Goal: Task Accomplishment & Management: Complete application form

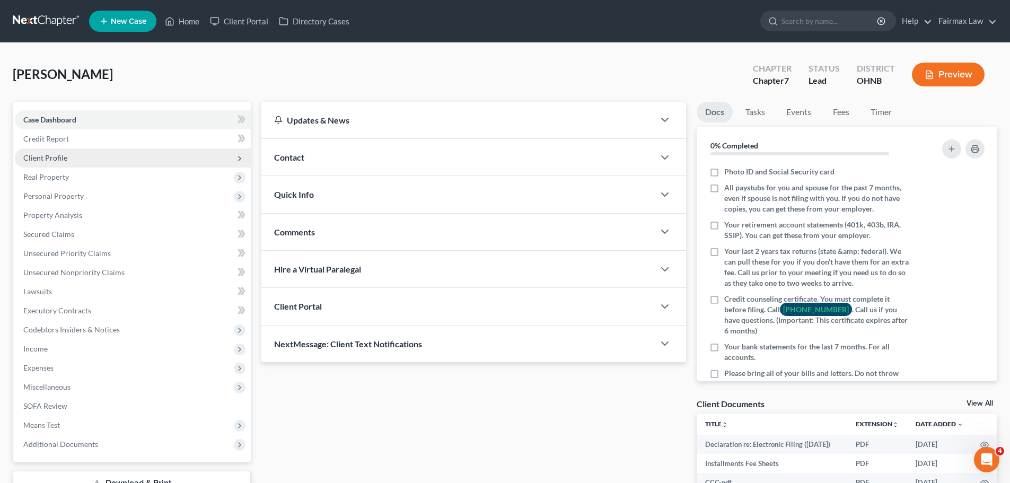
click at [63, 152] on span "Client Profile" at bounding box center [133, 157] width 236 height 19
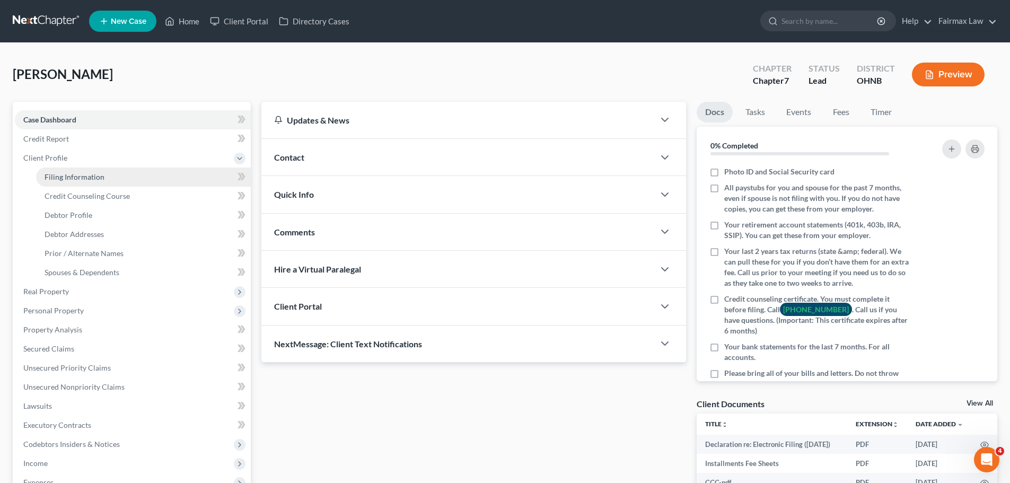
click at [100, 175] on span "Filing Information" at bounding box center [75, 176] width 60 height 9
select select "1"
select select "0"
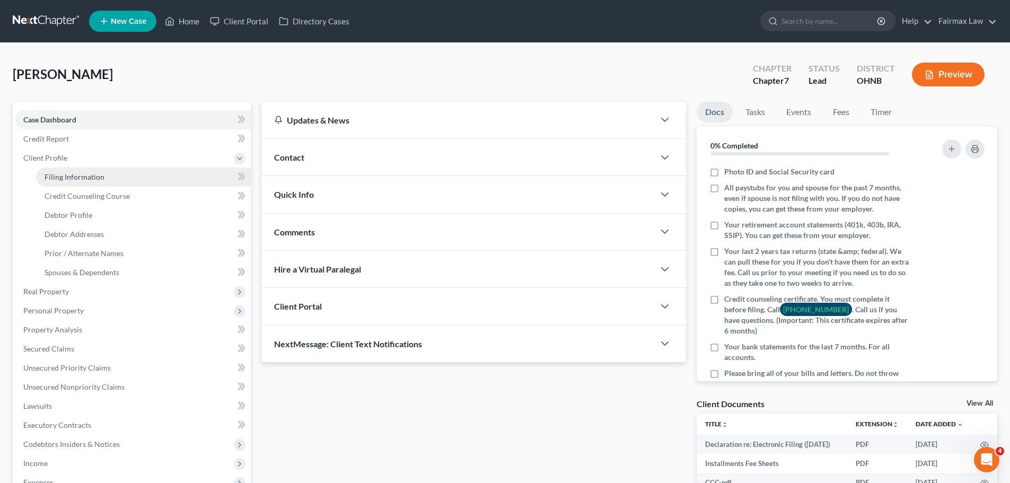
select select "36"
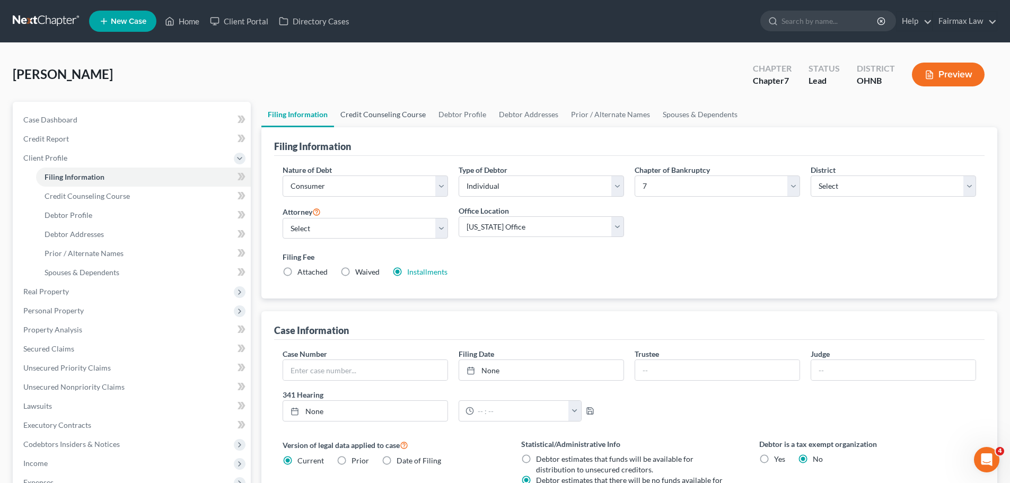
click at [378, 120] on link "Credit Counseling Course" at bounding box center [383, 114] width 98 height 25
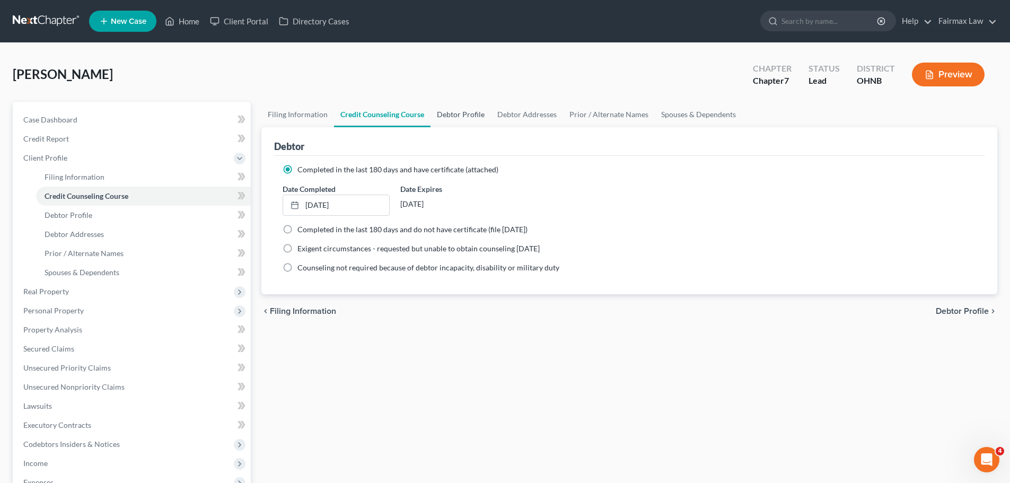
click at [449, 116] on link "Debtor Profile" at bounding box center [461, 114] width 60 height 25
select select "0"
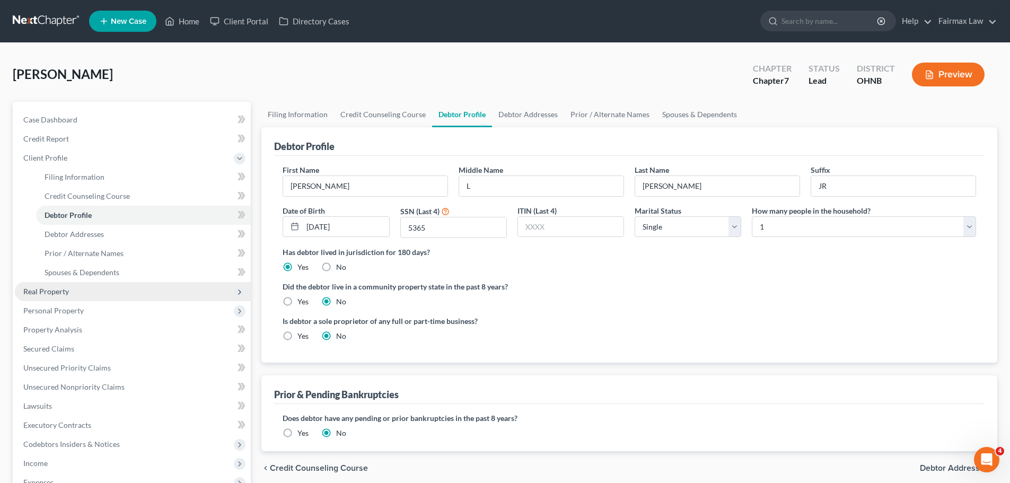
click at [56, 292] on span "Real Property" at bounding box center [46, 291] width 46 height 9
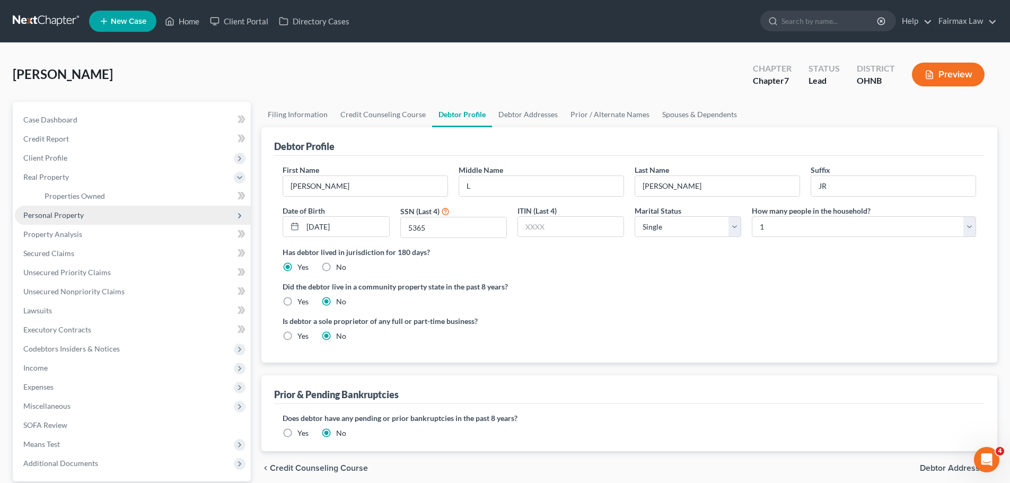
click at [51, 218] on span "Personal Property" at bounding box center [53, 215] width 60 height 9
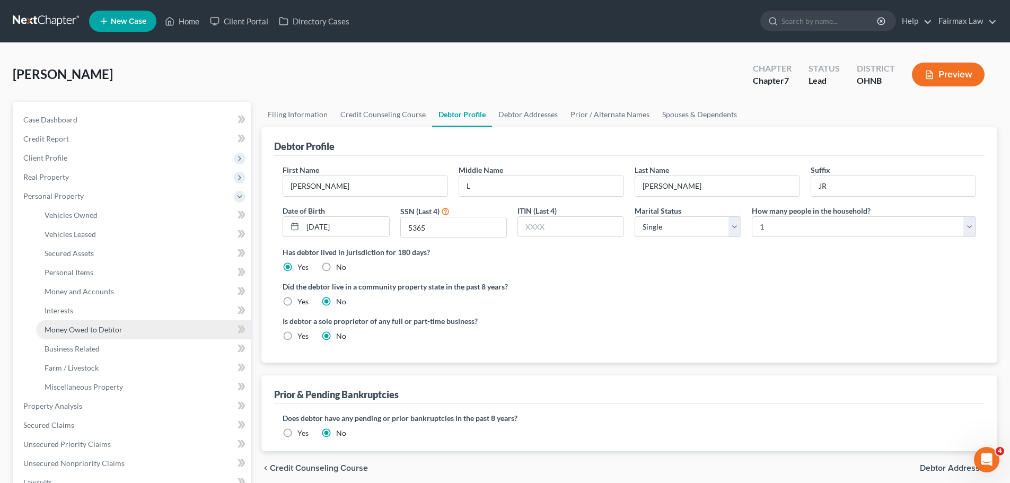
click at [71, 322] on link "Money Owed to Debtor" at bounding box center [143, 329] width 215 height 19
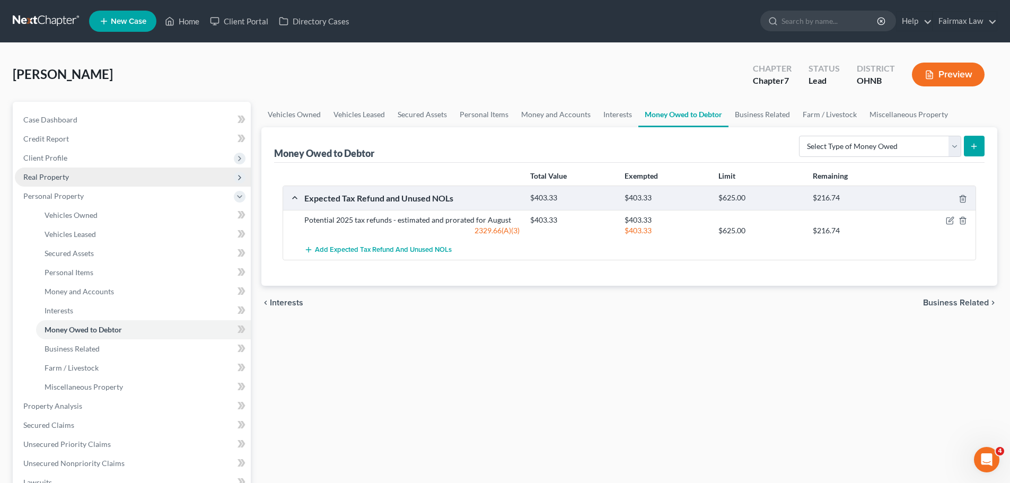
click at [48, 177] on span "Real Property" at bounding box center [46, 176] width 46 height 9
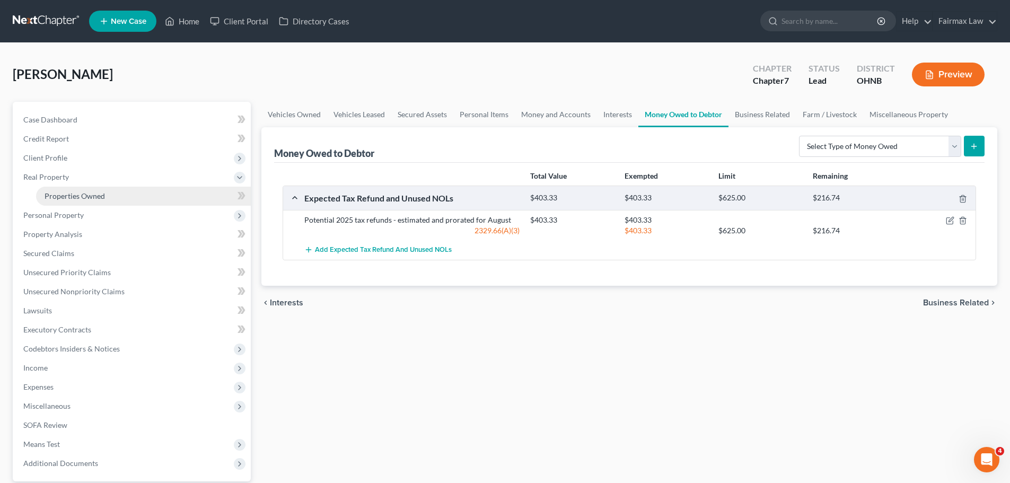
click at [47, 193] on span "Properties Owned" at bounding box center [75, 195] width 60 height 9
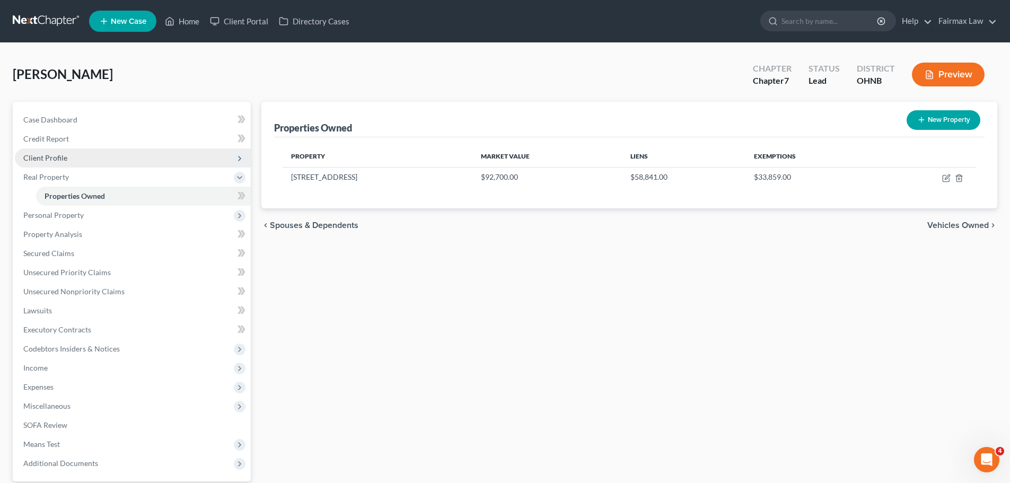
click at [47, 157] on span "Client Profile" at bounding box center [45, 157] width 44 height 9
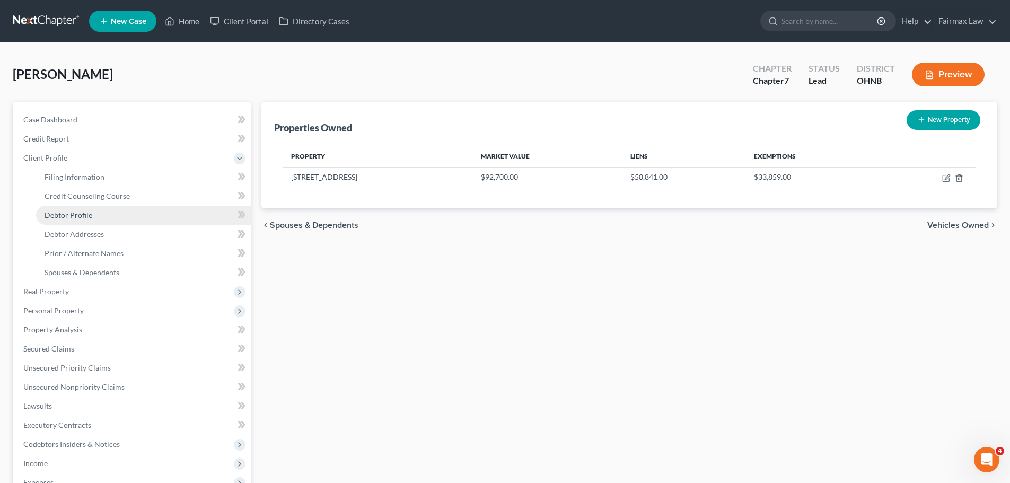
click at [58, 214] on span "Debtor Profile" at bounding box center [69, 215] width 48 height 9
select select "0"
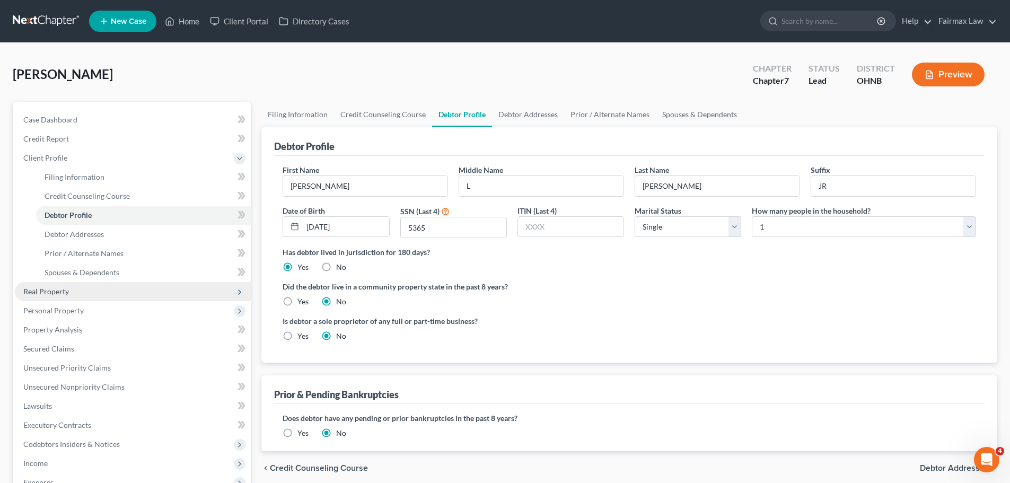
click at [90, 288] on span "Real Property" at bounding box center [133, 291] width 236 height 19
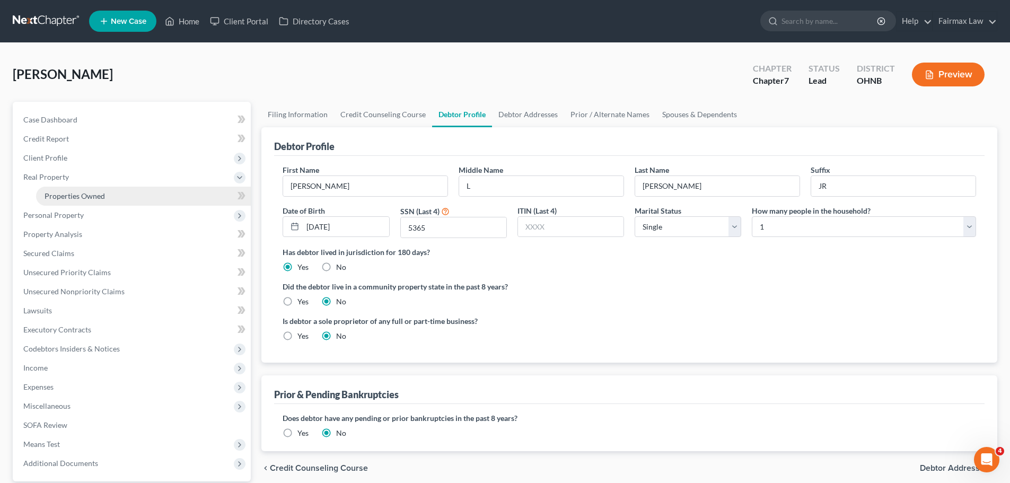
click at [79, 198] on span "Properties Owned" at bounding box center [75, 195] width 60 height 9
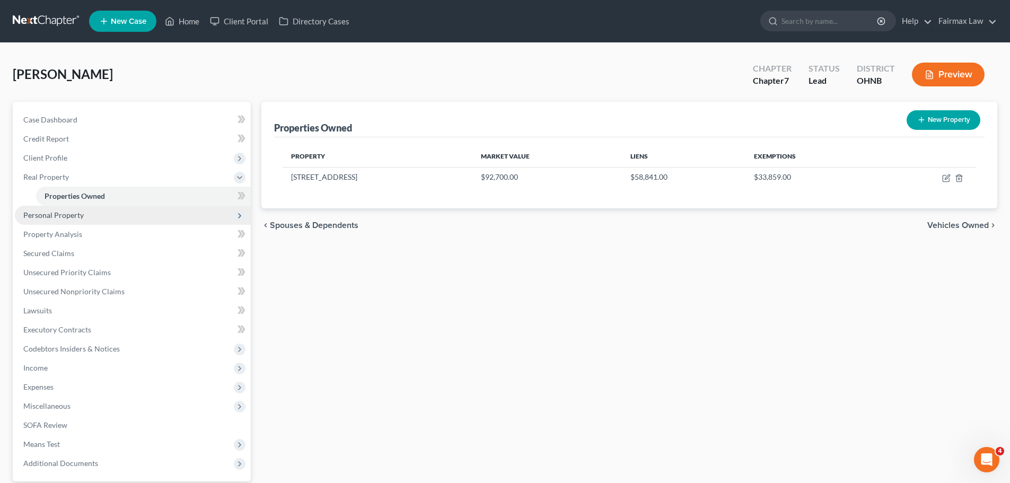
click at [62, 213] on span "Personal Property" at bounding box center [53, 215] width 60 height 9
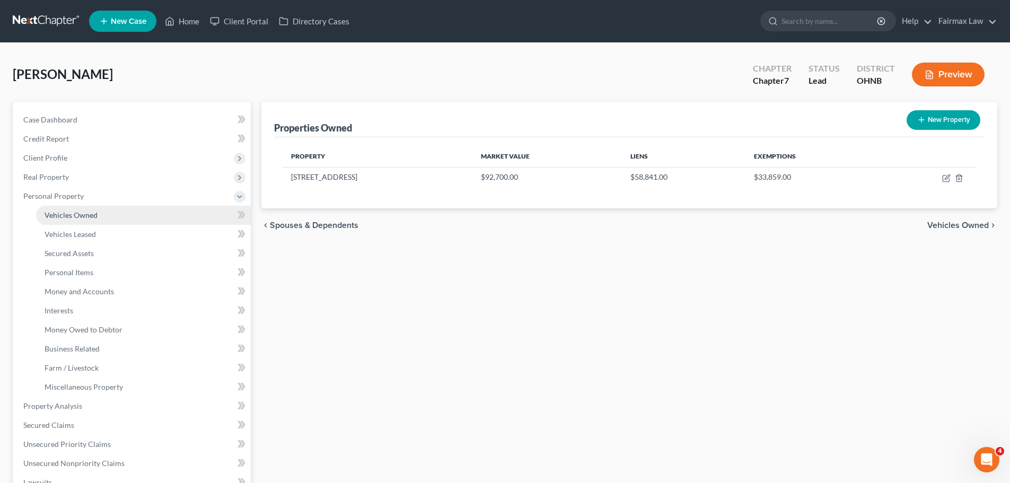
click at [69, 216] on span "Vehicles Owned" at bounding box center [71, 215] width 53 height 9
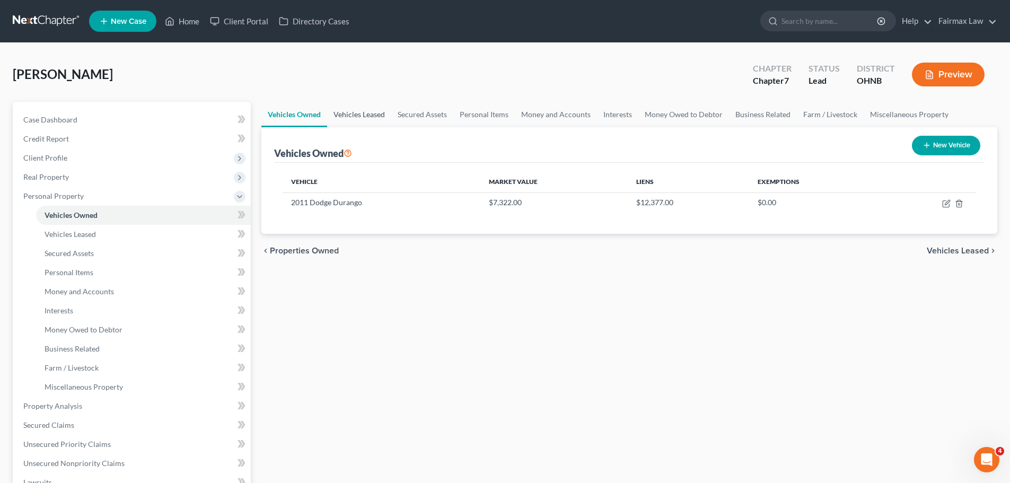
click at [367, 113] on link "Vehicles Leased" at bounding box center [359, 114] width 64 height 25
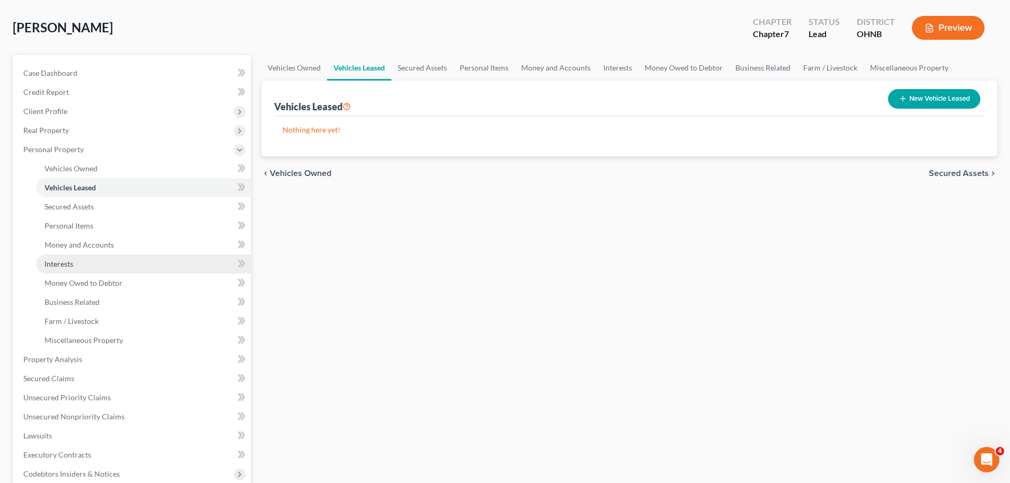
scroll to position [212, 0]
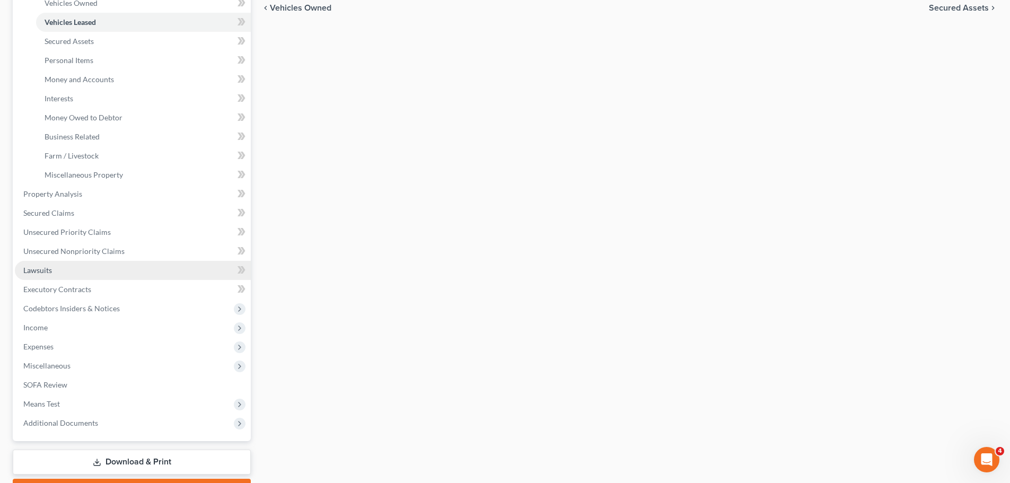
click at [178, 267] on link "Lawsuits" at bounding box center [133, 270] width 236 height 19
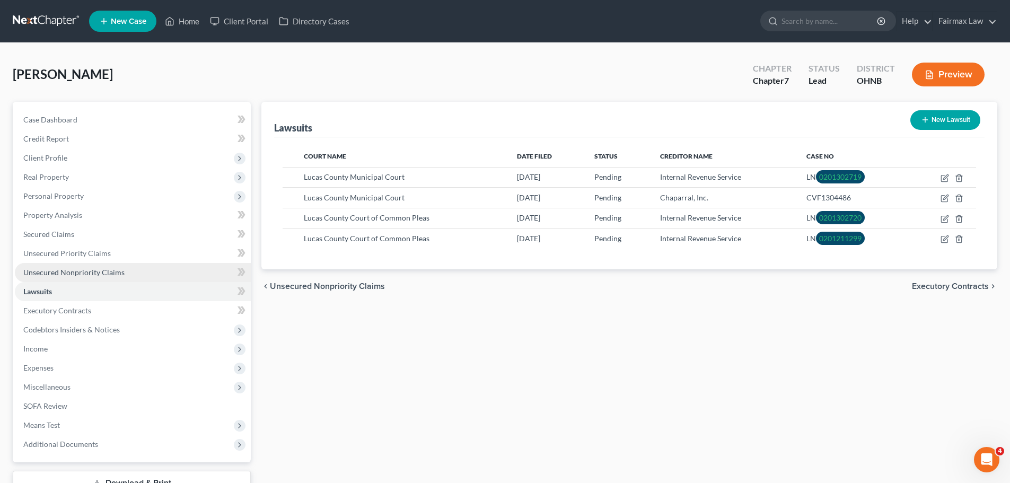
scroll to position [53, 0]
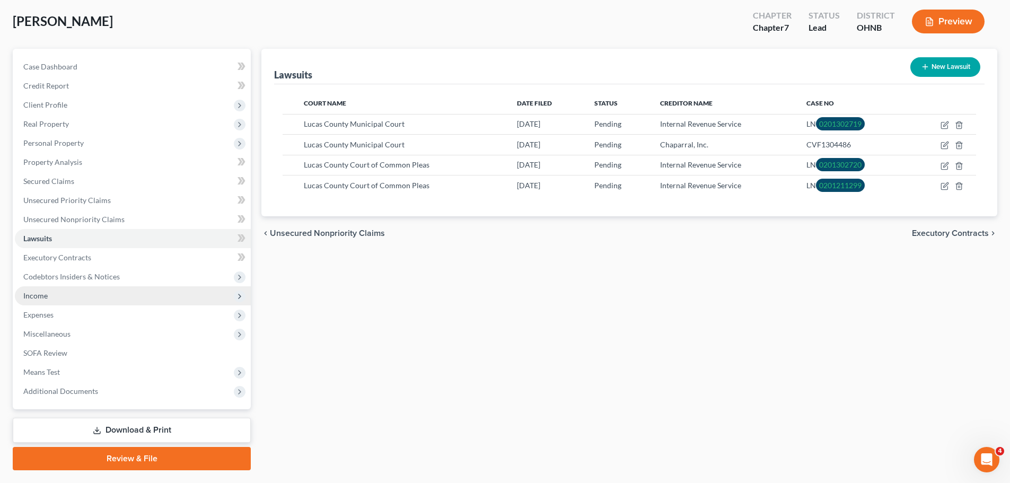
click at [120, 292] on span "Income" at bounding box center [133, 295] width 236 height 19
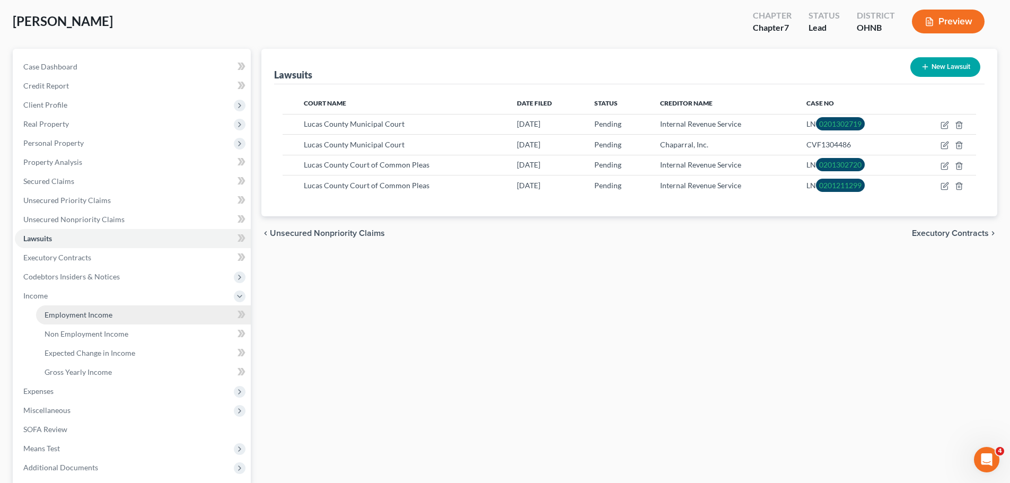
click at [124, 308] on link "Employment Income" at bounding box center [143, 314] width 215 height 19
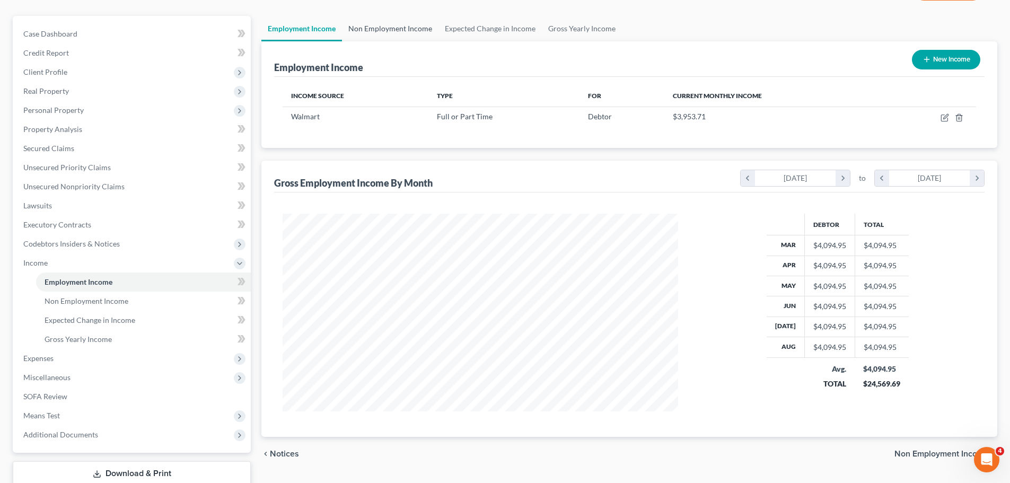
scroll to position [157, 0]
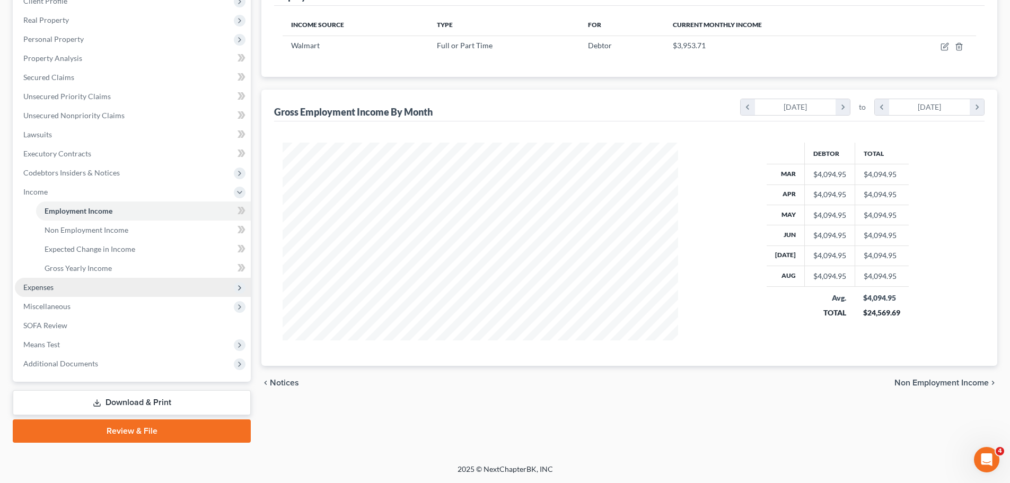
click at [41, 280] on span "Expenses" at bounding box center [133, 287] width 236 height 19
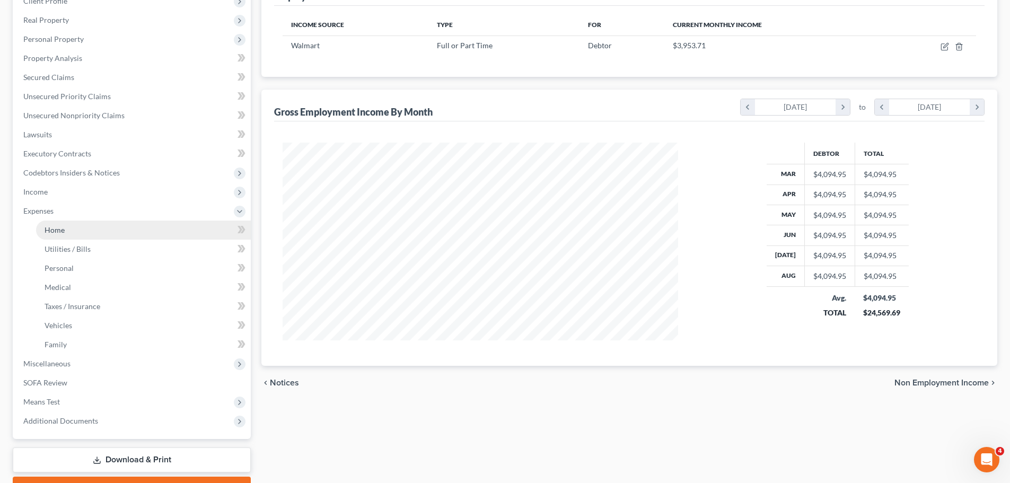
click at [67, 235] on link "Home" at bounding box center [143, 230] width 215 height 19
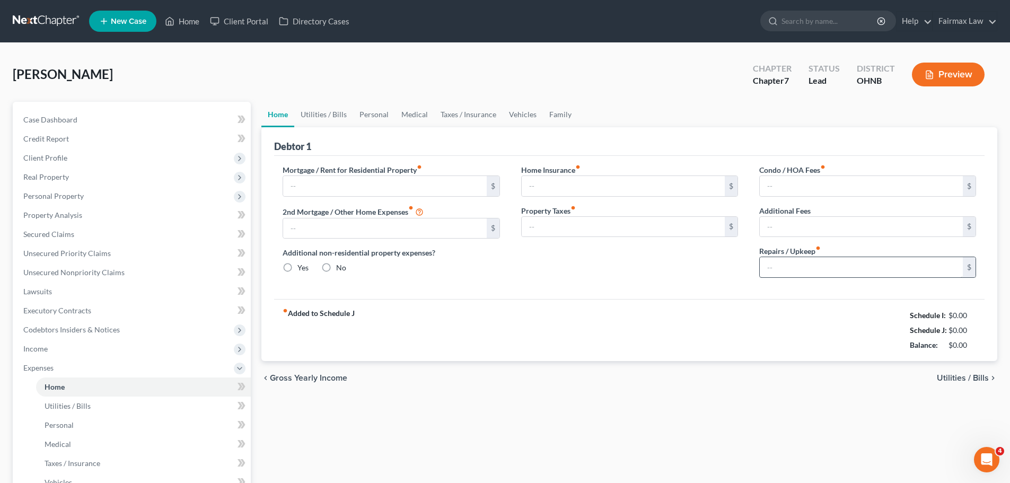
type input "530.00"
type input "0.00"
radio input "true"
type input "0.00"
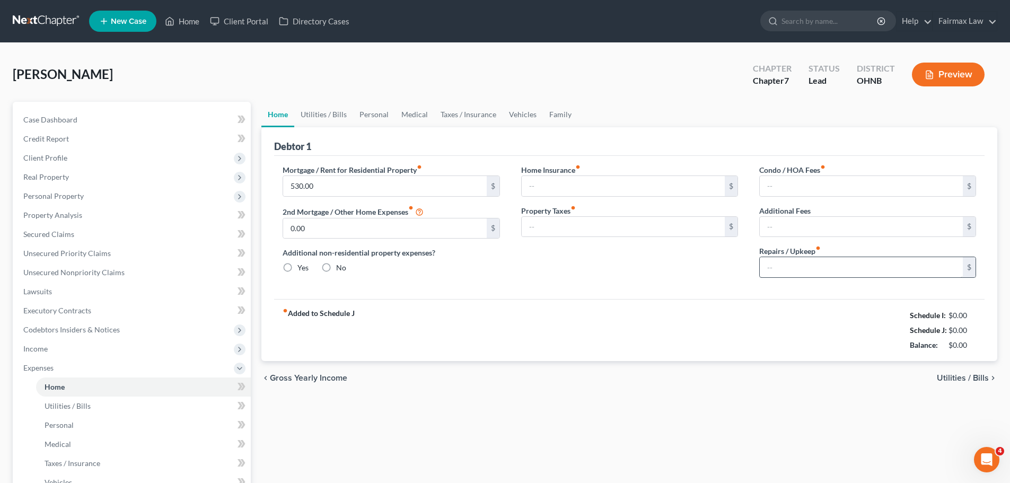
type input "0.00"
click at [328, 114] on link "Utilities / Bills" at bounding box center [323, 114] width 59 height 25
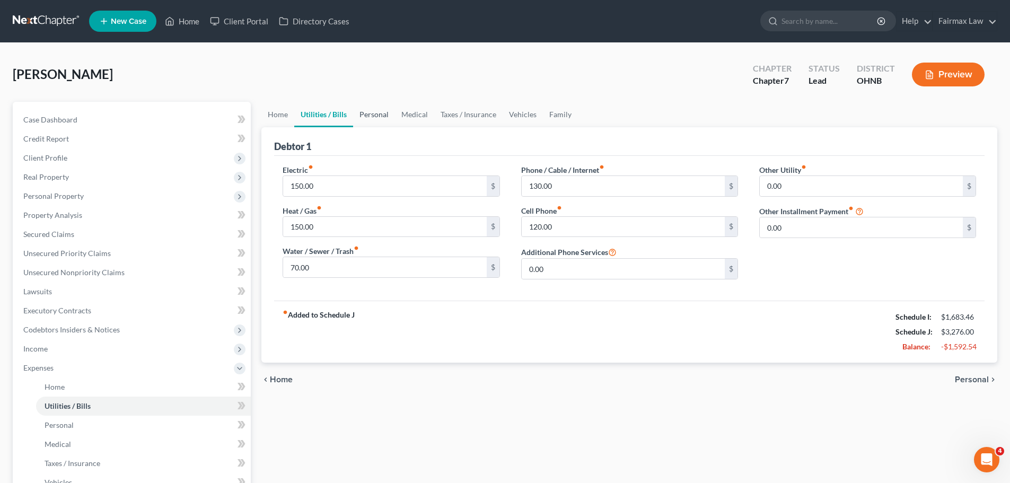
click at [385, 112] on link "Personal" at bounding box center [374, 114] width 42 height 25
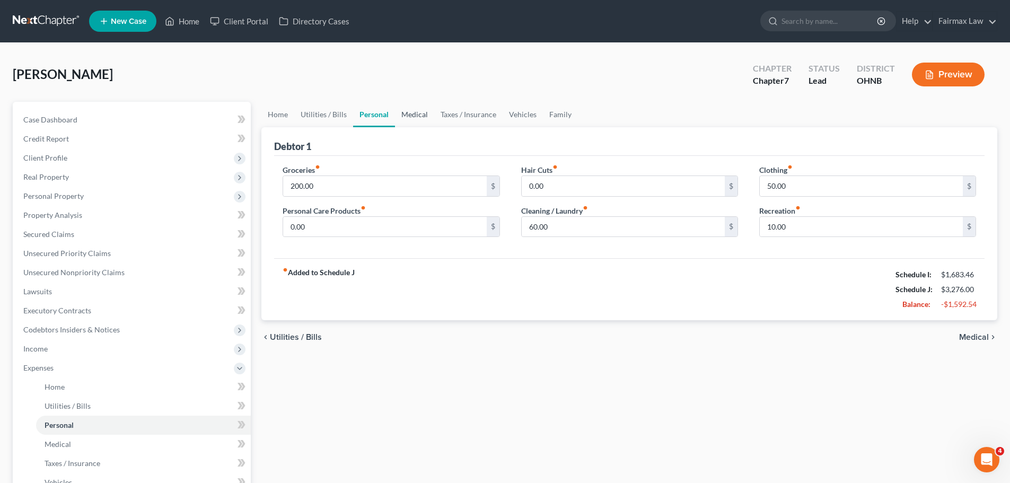
click at [416, 116] on link "Medical" at bounding box center [414, 114] width 39 height 25
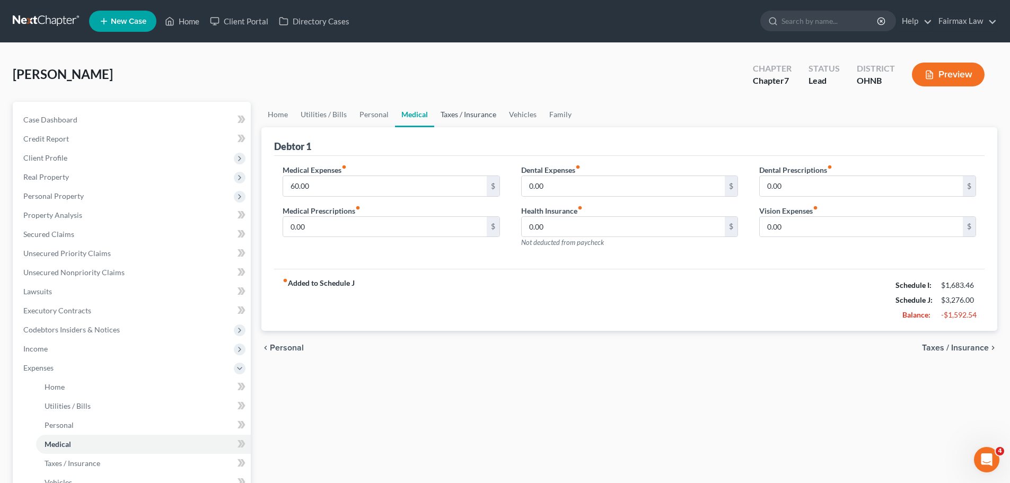
click at [462, 114] on link "Taxes / Insurance" at bounding box center [468, 114] width 68 height 25
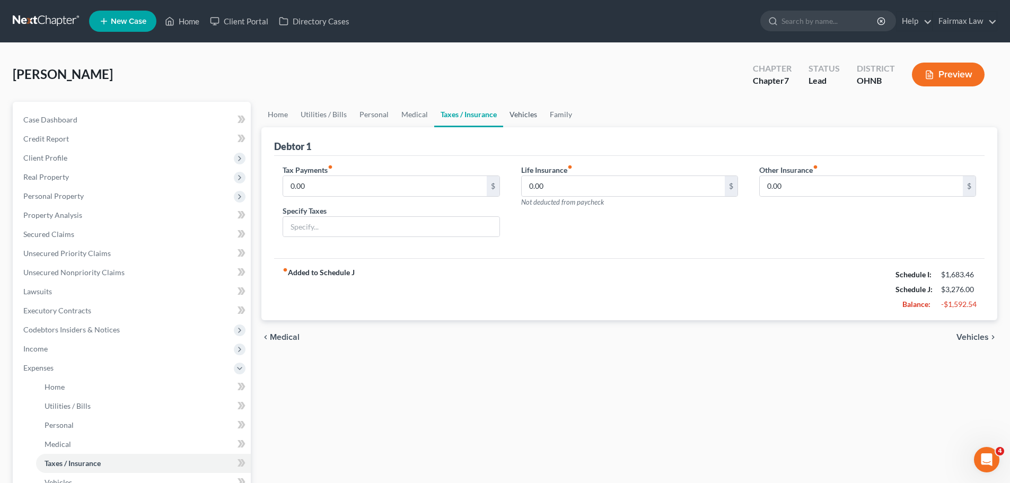
click at [523, 122] on link "Vehicles" at bounding box center [523, 114] width 40 height 25
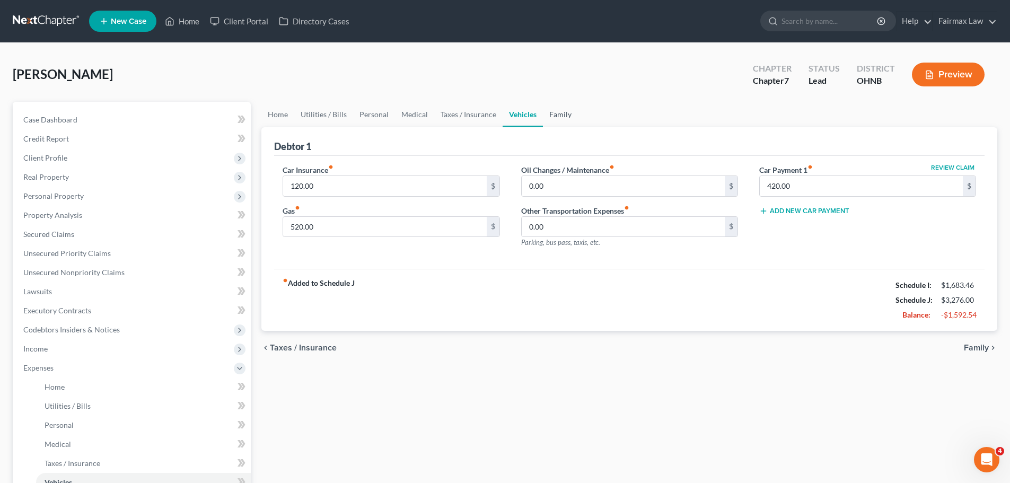
click at [548, 119] on link "Family" at bounding box center [560, 114] width 35 height 25
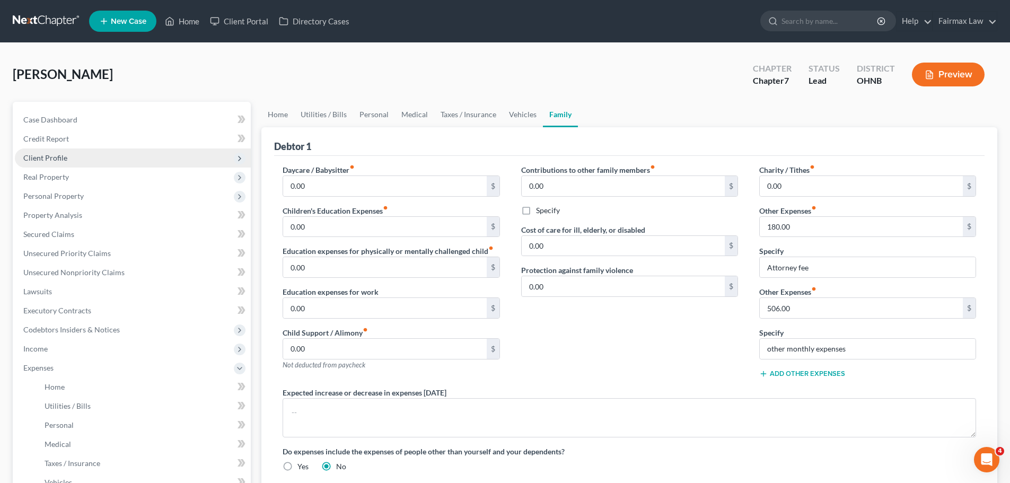
click at [62, 154] on span "Client Profile" at bounding box center [45, 157] width 44 height 9
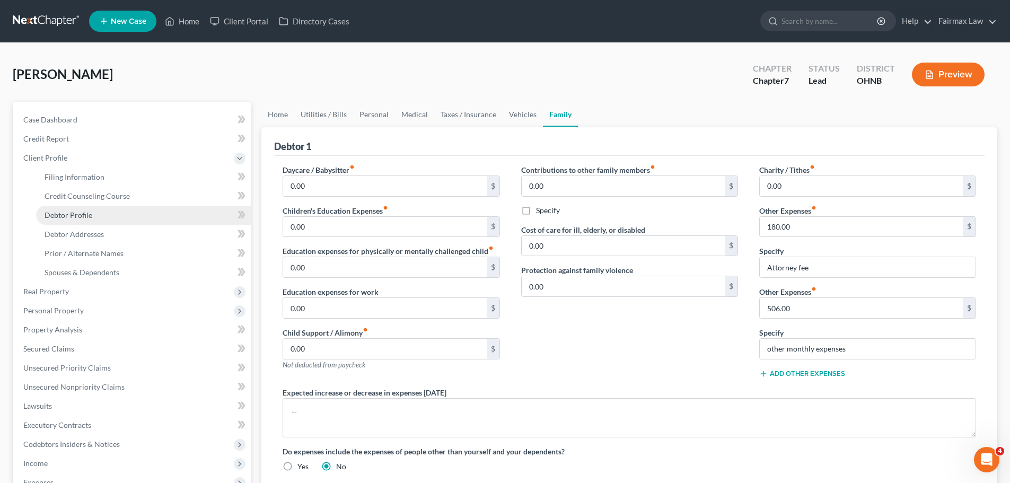
click at [69, 215] on span "Debtor Profile" at bounding box center [69, 215] width 48 height 9
select select "0"
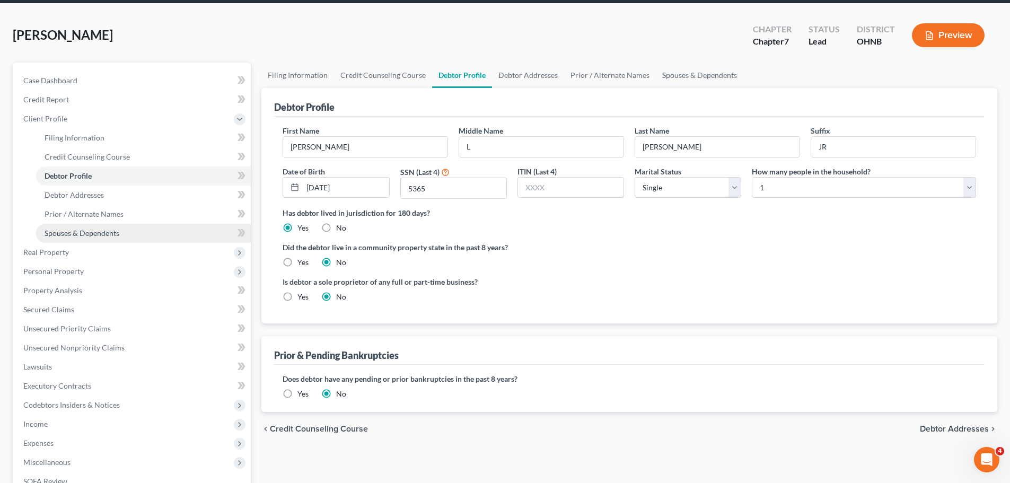
scroll to position [159, 0]
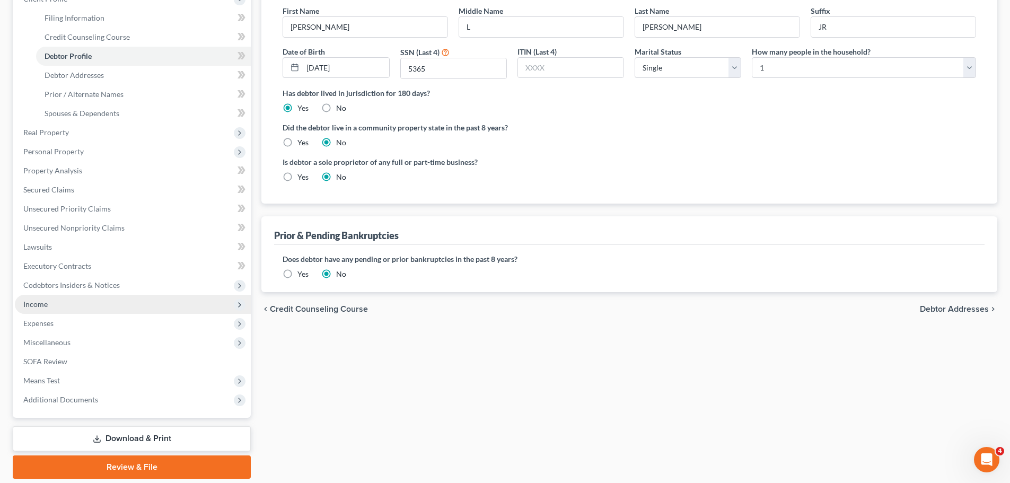
click at [75, 303] on span "Income" at bounding box center [133, 304] width 236 height 19
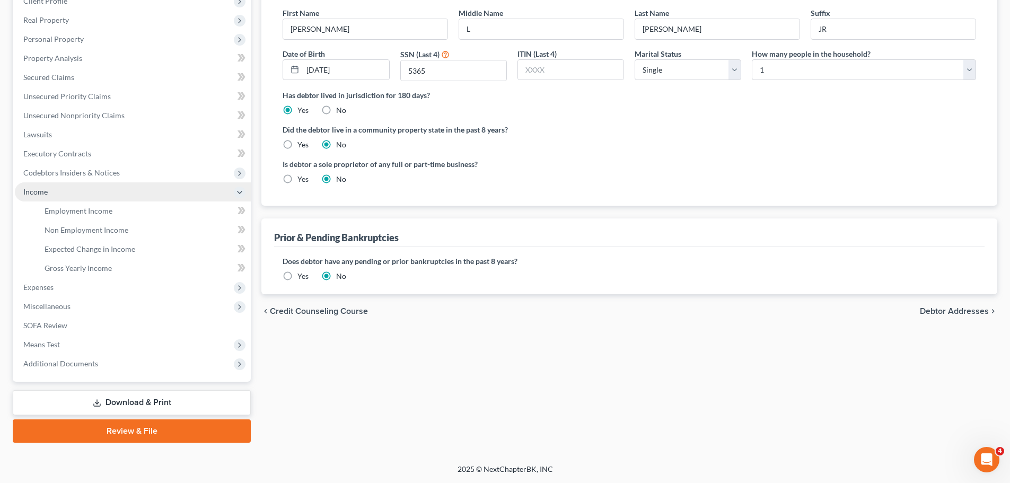
scroll to position [157, 0]
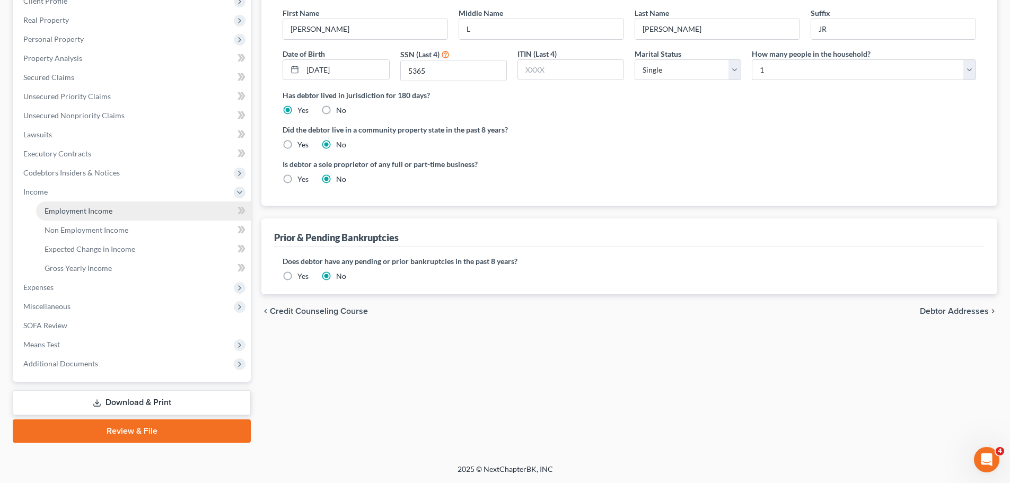
click at [80, 208] on span "Employment Income" at bounding box center [79, 210] width 68 height 9
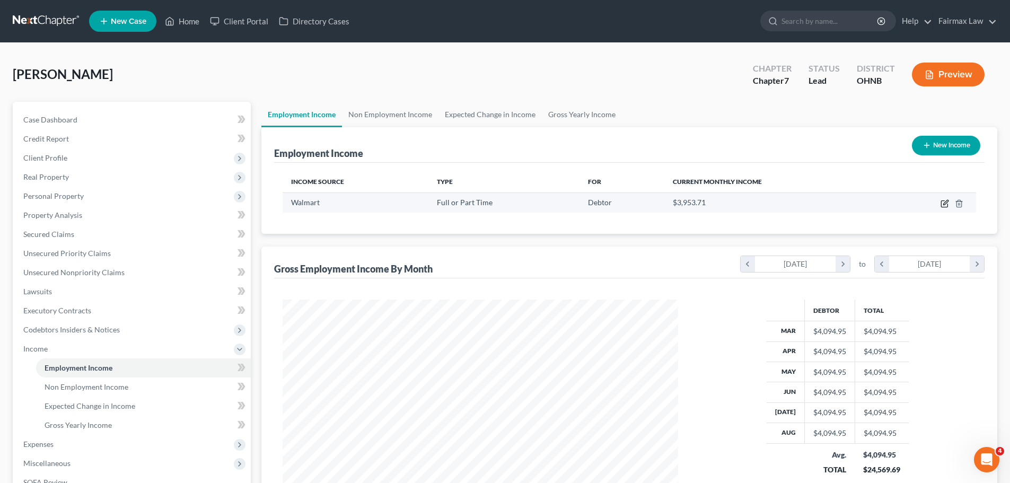
click at [942, 201] on icon "button" at bounding box center [944, 204] width 6 height 6
select select "0"
select select "36"
select select "2"
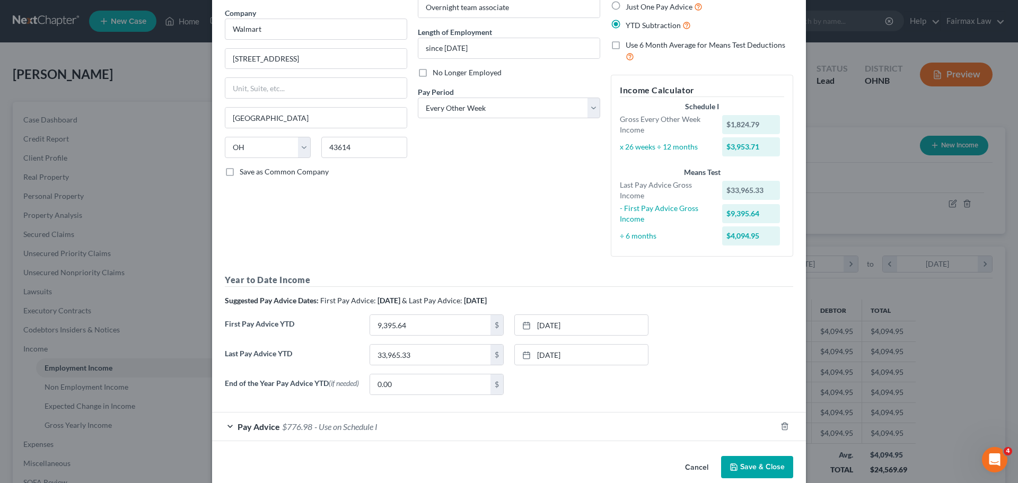
scroll to position [101, 0]
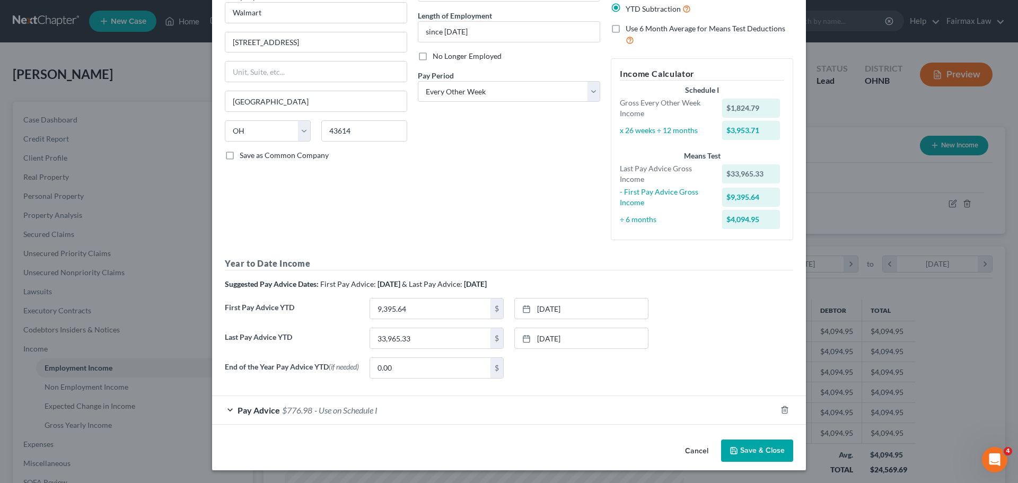
click at [328, 409] on span "- Use on Schedule I" at bounding box center [345, 410] width 63 height 10
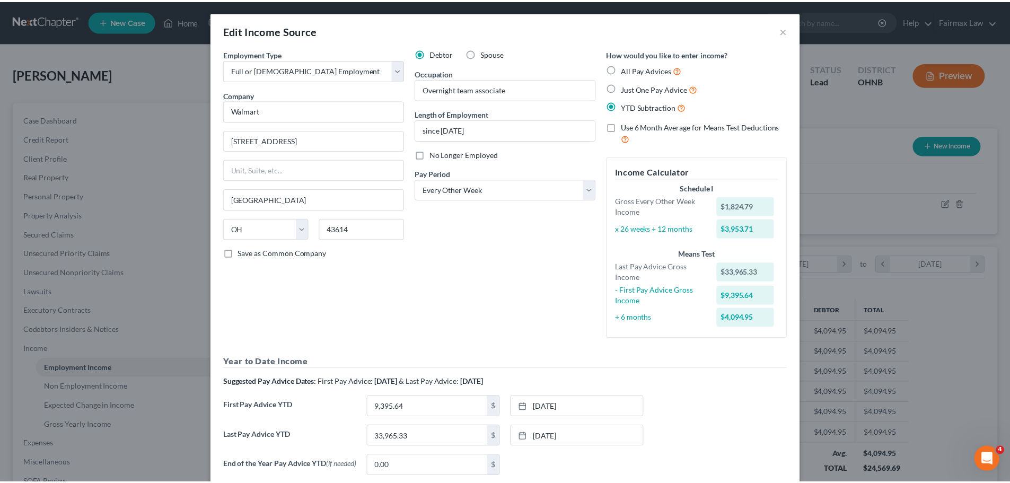
scroll to position [0, 0]
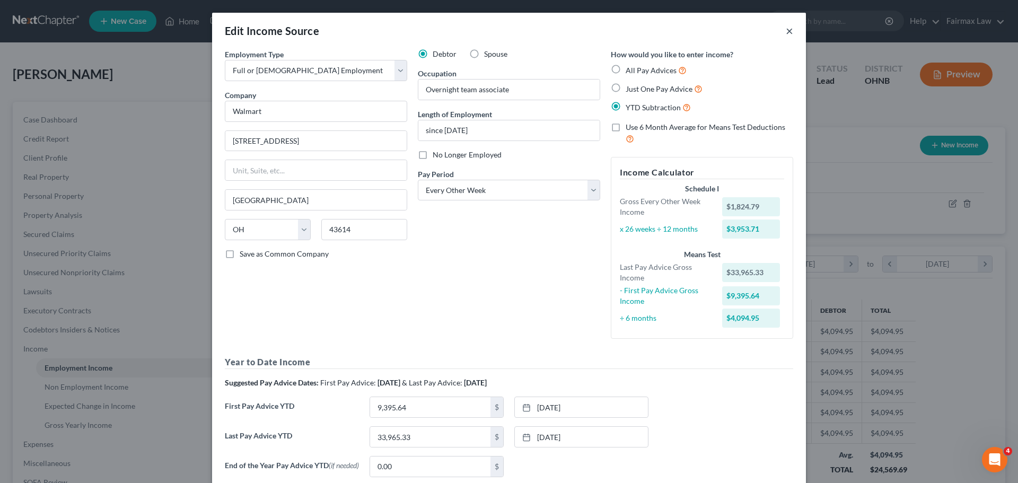
click at [786, 29] on button "×" at bounding box center [789, 30] width 7 height 13
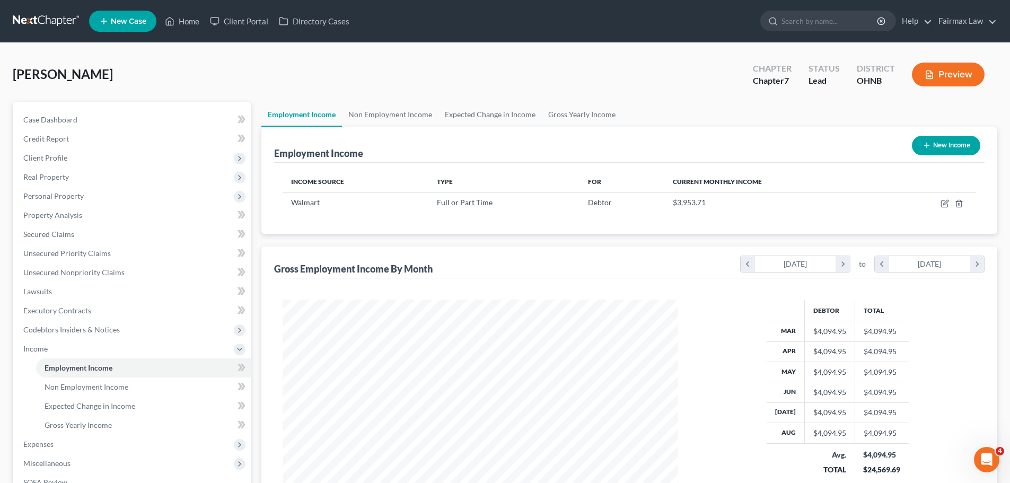
scroll to position [157, 0]
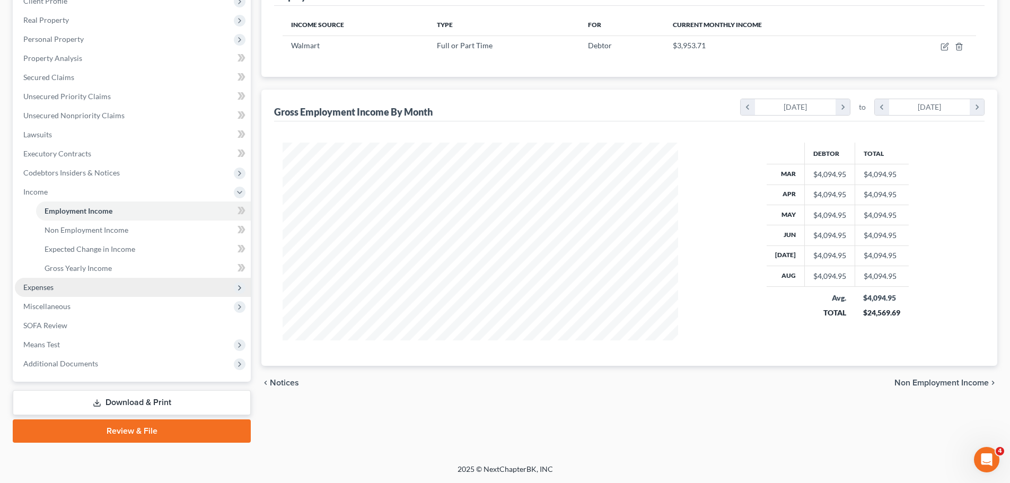
click at [138, 286] on span "Expenses" at bounding box center [133, 287] width 236 height 19
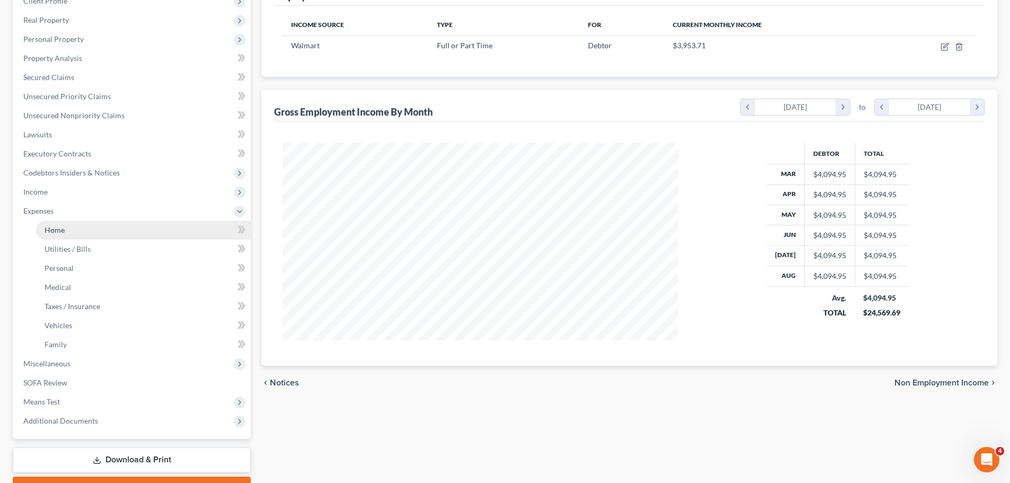
click at [86, 234] on link "Home" at bounding box center [143, 230] width 215 height 19
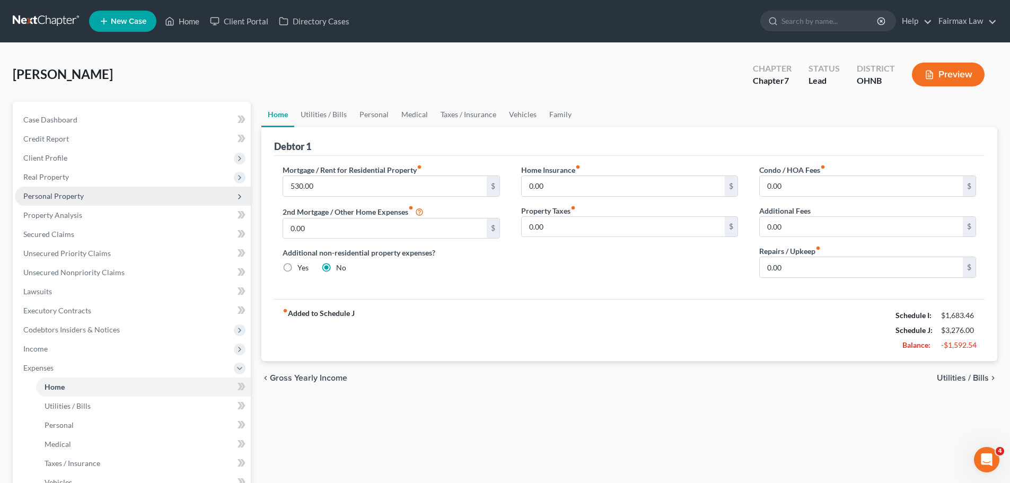
click at [62, 194] on span "Personal Property" at bounding box center [53, 195] width 60 height 9
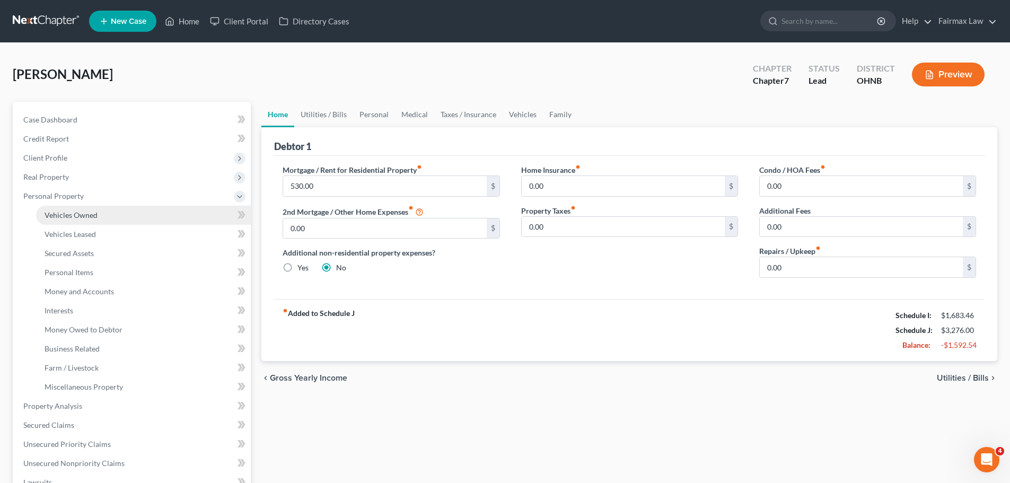
click at [81, 212] on span "Vehicles Owned" at bounding box center [71, 215] width 53 height 9
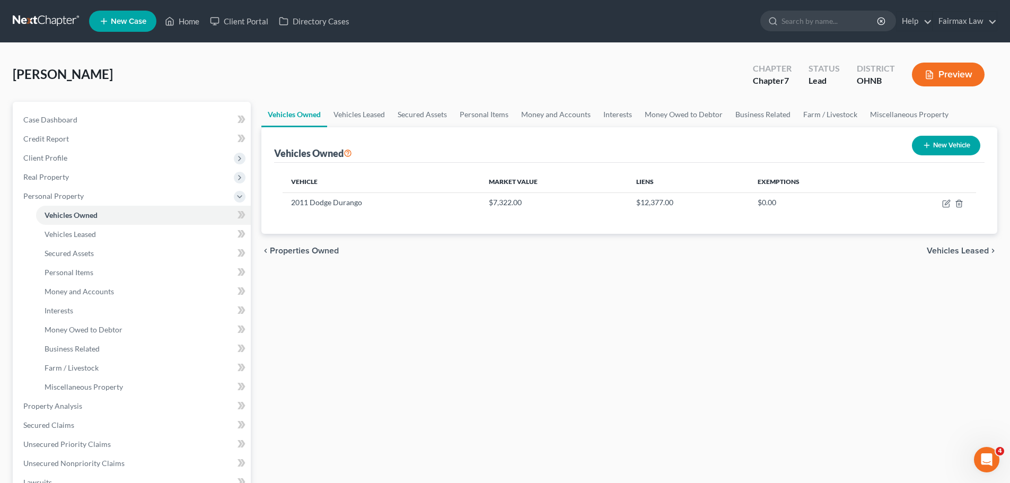
drag, startPoint x: 269, startPoint y: 155, endPoint x: 357, endPoint y: 152, distance: 88.1
click at [357, 152] on div "Vehicles Owned New Vehicle Vehicle Market Value Liens Exemptions 2011 Dodge Dur…" at bounding box center [629, 180] width 736 height 107
click at [388, 150] on div "Vehicles Owned New Vehicle" at bounding box center [629, 145] width 711 height 36
click at [50, 150] on span "Client Profile" at bounding box center [133, 157] width 236 height 19
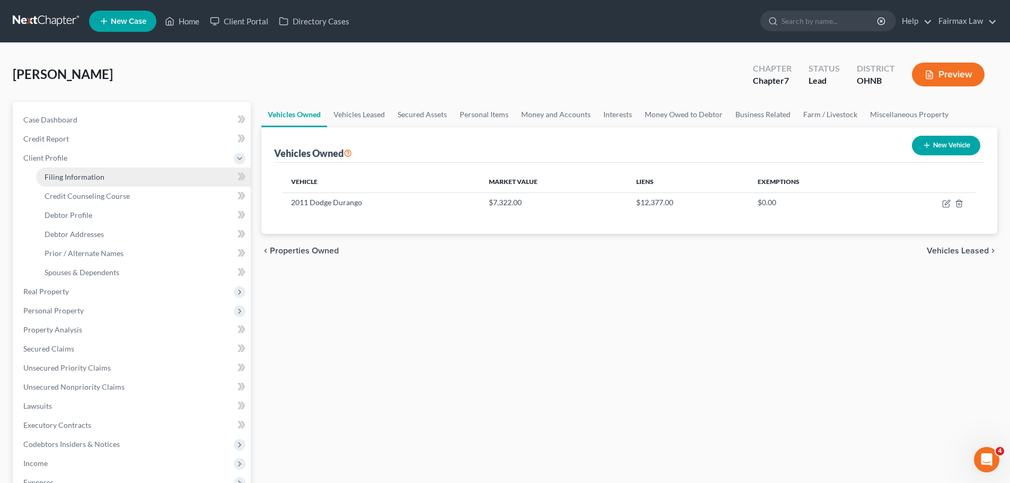
click at [79, 170] on link "Filing Information" at bounding box center [143, 177] width 215 height 19
select select "1"
select select "0"
select select "61"
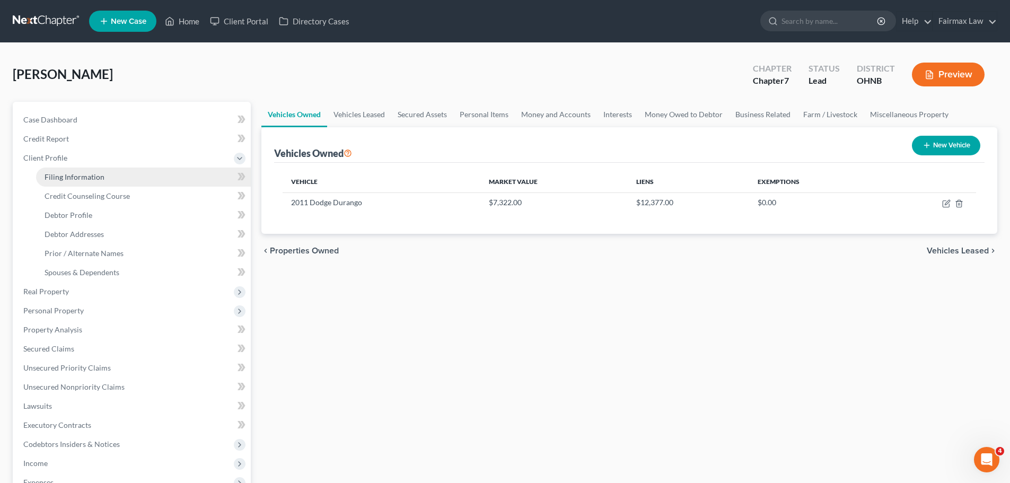
select select "16"
select select "0"
select select "36"
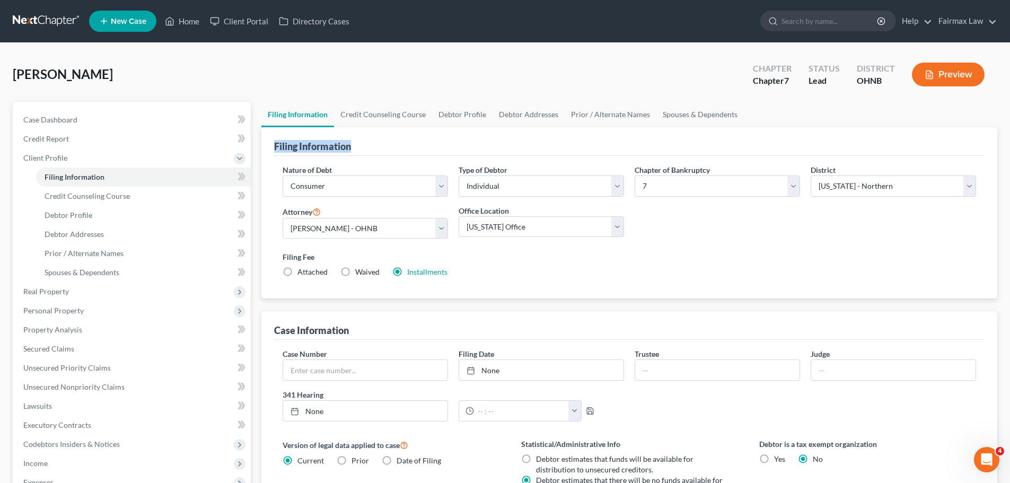
drag, startPoint x: 273, startPoint y: 146, endPoint x: 369, endPoint y: 146, distance: 95.4
click at [369, 146] on div "Filing Information Nature of Debt Select Business Consumer Other Nature of Busi…" at bounding box center [629, 213] width 736 height 172
click at [369, 146] on div "Filing Information" at bounding box center [629, 141] width 711 height 29
drag, startPoint x: 361, startPoint y: 149, endPoint x: 264, endPoint y: 144, distance: 96.7
click at [264, 144] on div "Filing Information Nature of Debt Select Business Consumer Other Nature of Busi…" at bounding box center [629, 213] width 736 height 172
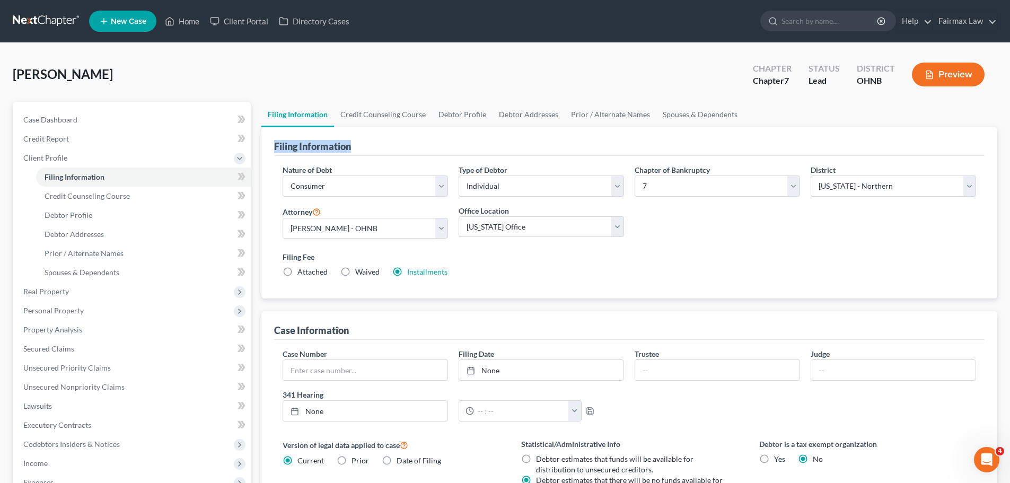
click at [267, 144] on div "Filing Information Nature of Debt Select Business Consumer Other Nature of Busi…" at bounding box center [629, 213] width 736 height 172
click at [271, 148] on div "Filing Information Nature of Debt Select Business Consumer Other Nature of Busi…" at bounding box center [629, 213] width 736 height 172
click at [464, 116] on link "Debtor Profile" at bounding box center [462, 114] width 60 height 25
select select "0"
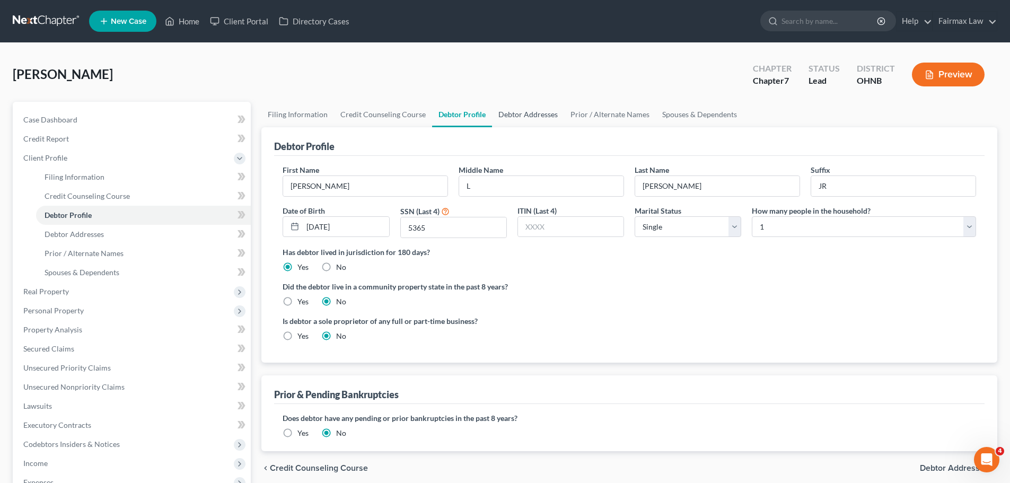
click at [526, 109] on link "Debtor Addresses" at bounding box center [528, 114] width 72 height 25
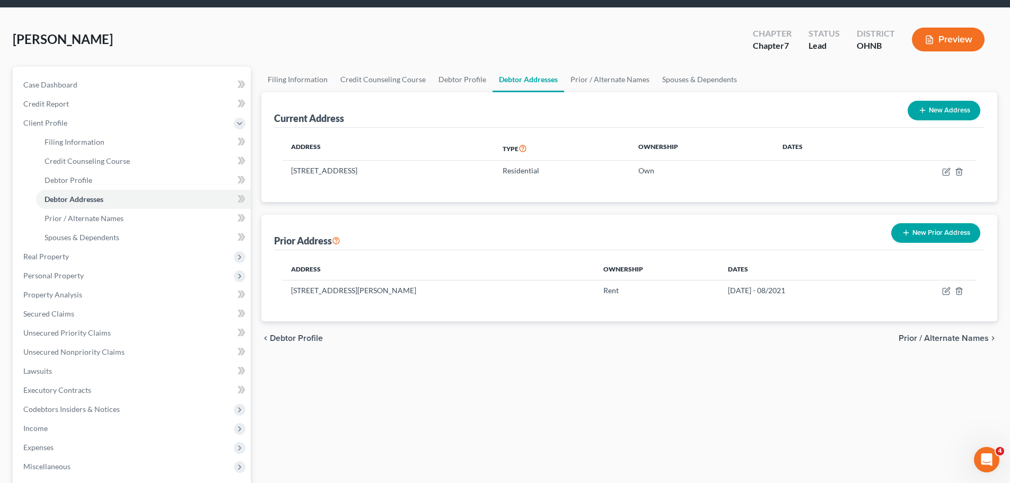
scroll to position [53, 0]
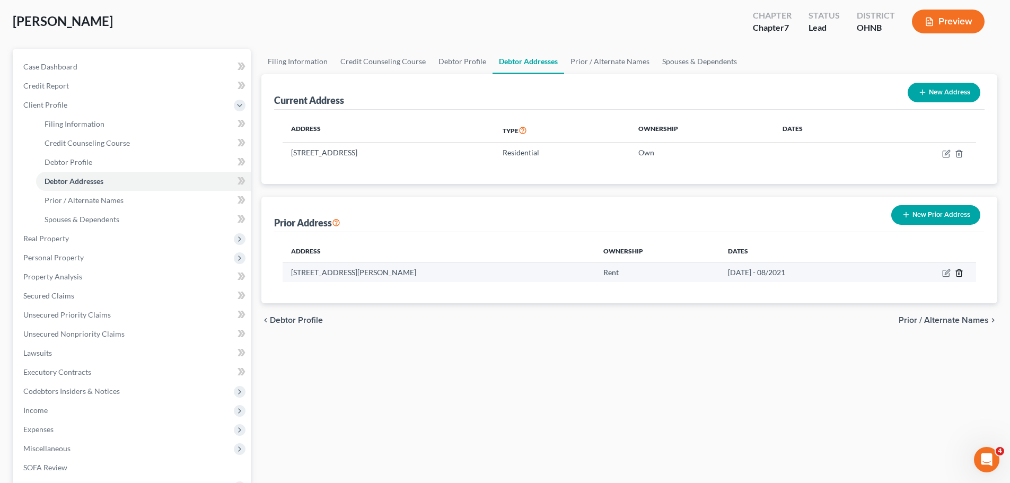
click at [957, 270] on icon "button" at bounding box center [959, 273] width 8 height 8
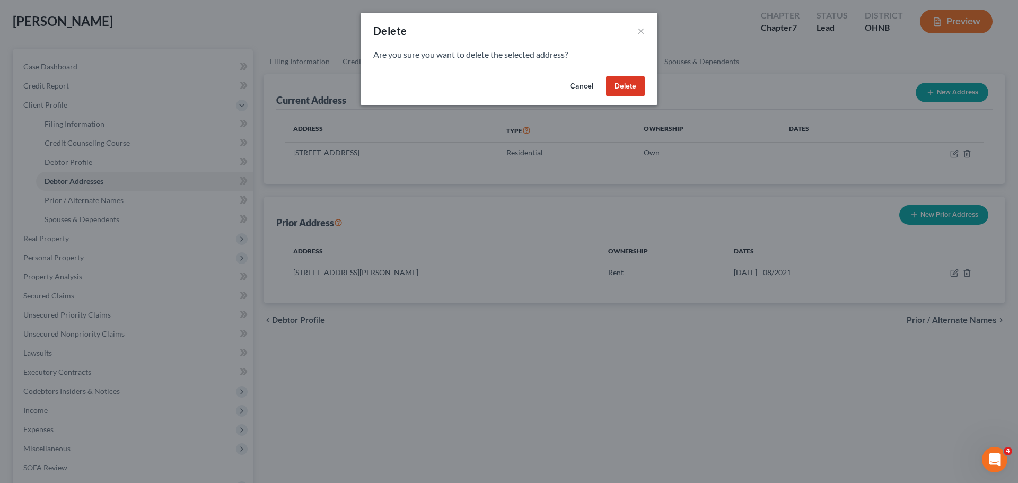
click at [626, 81] on button "Delete" at bounding box center [625, 86] width 39 height 21
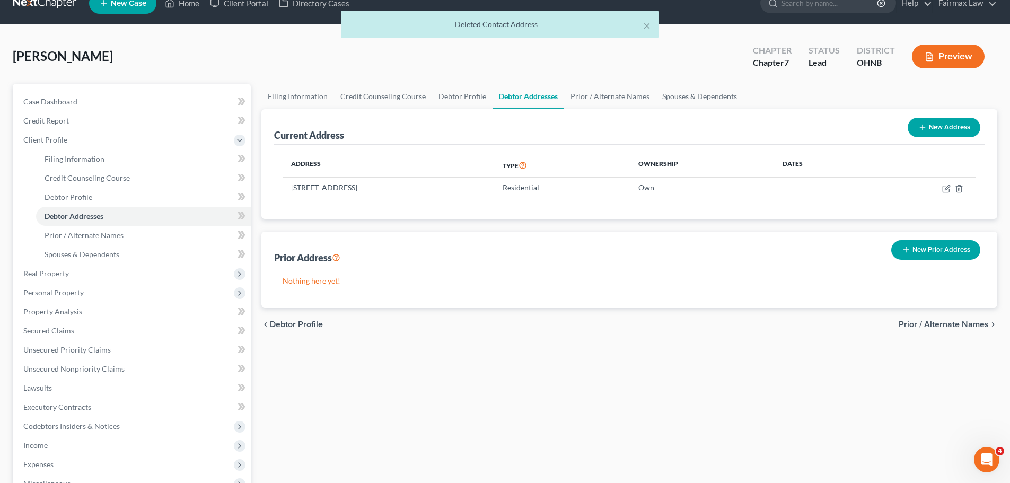
scroll to position [0, 0]
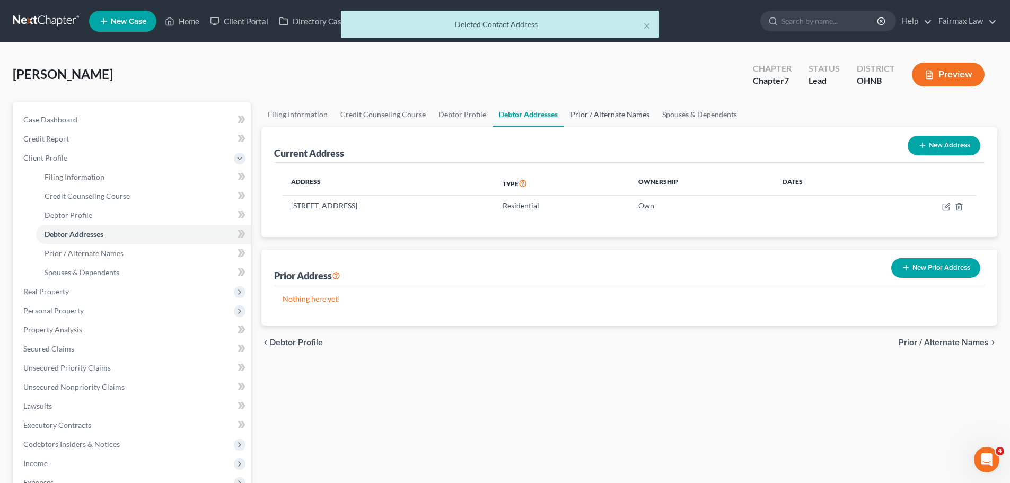
click at [603, 119] on link "Prior / Alternate Names" at bounding box center [610, 114] width 92 height 25
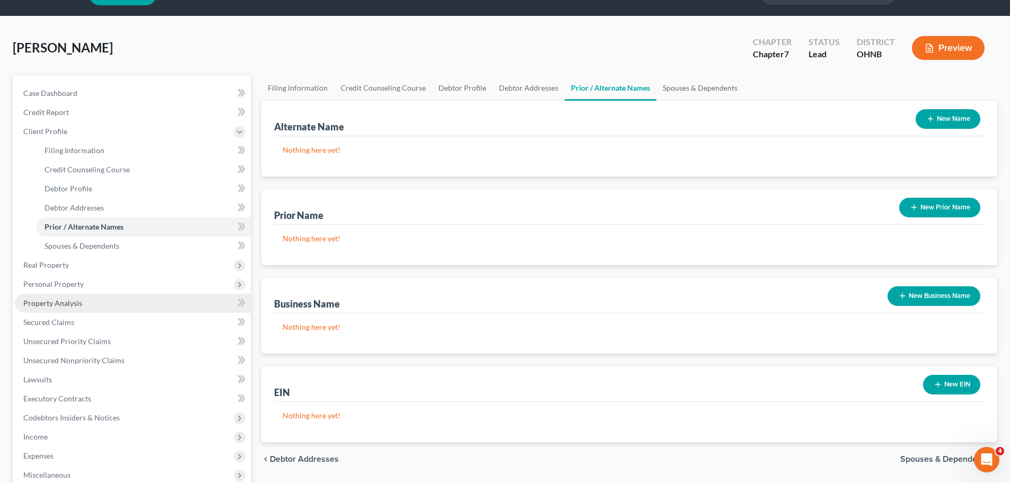
scroll to position [53, 0]
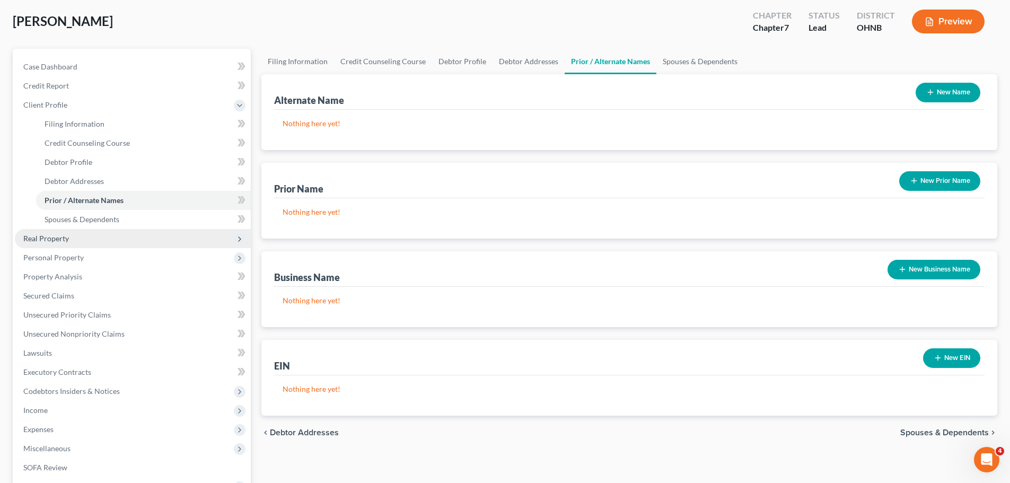
click at [57, 240] on span "Real Property" at bounding box center [46, 238] width 46 height 9
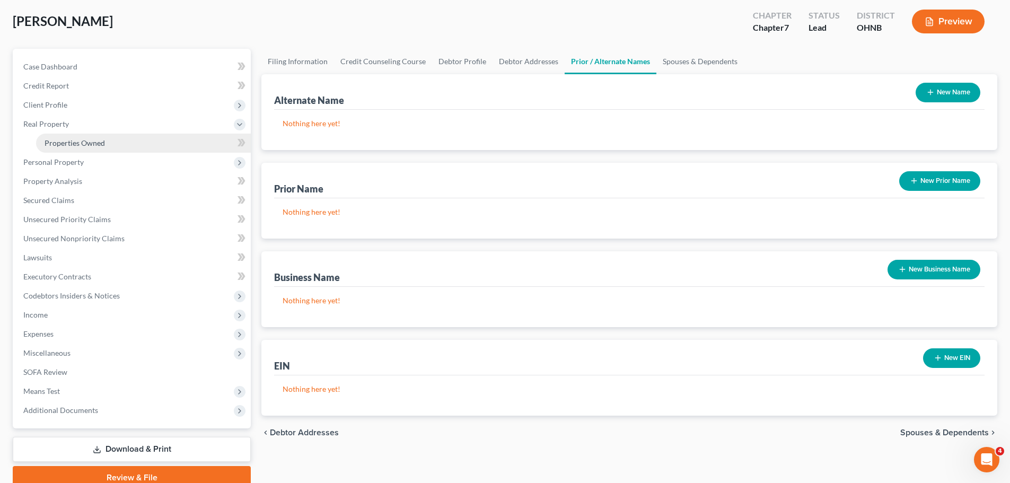
click at [71, 141] on span "Properties Owned" at bounding box center [75, 142] width 60 height 9
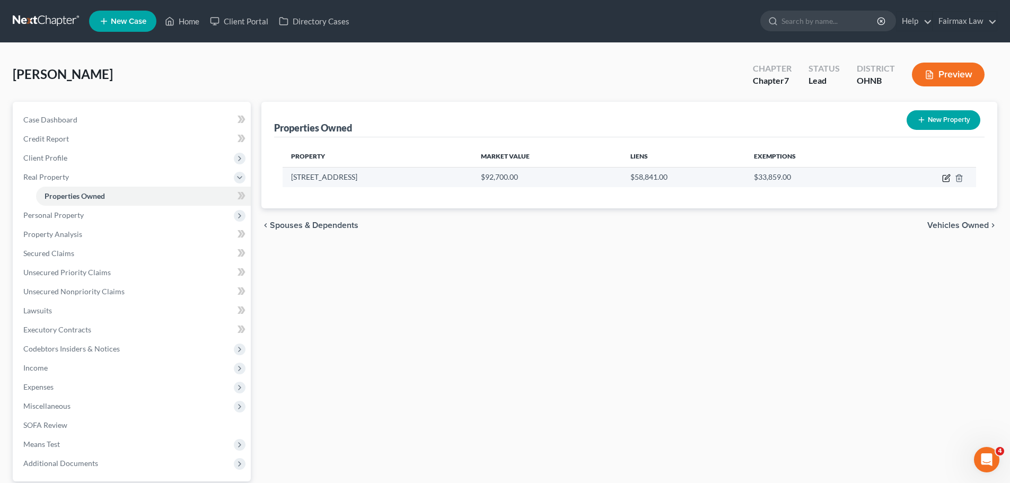
click at [945, 177] on icon "button" at bounding box center [946, 178] width 8 height 8
select select "36"
select select "0"
select select "7"
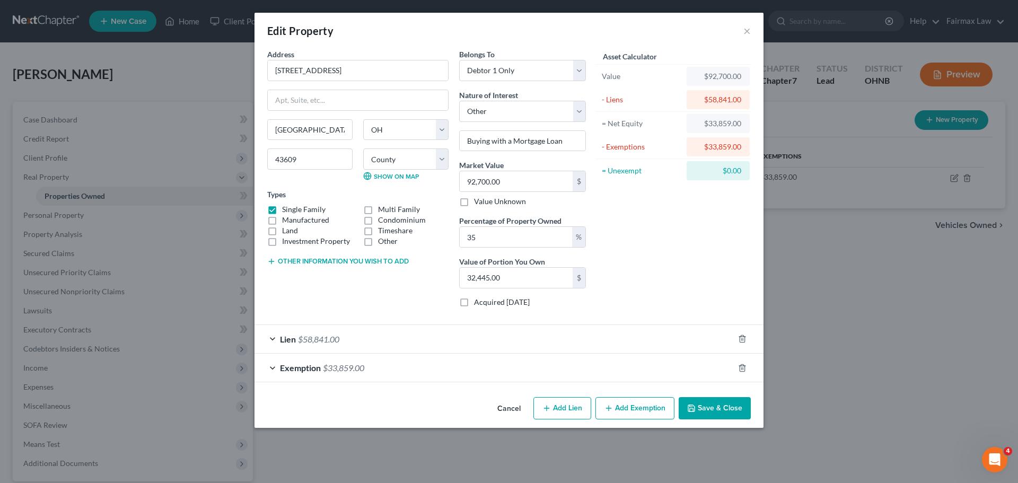
click at [323, 334] on span "$58,841.00" at bounding box center [318, 339] width 41 height 10
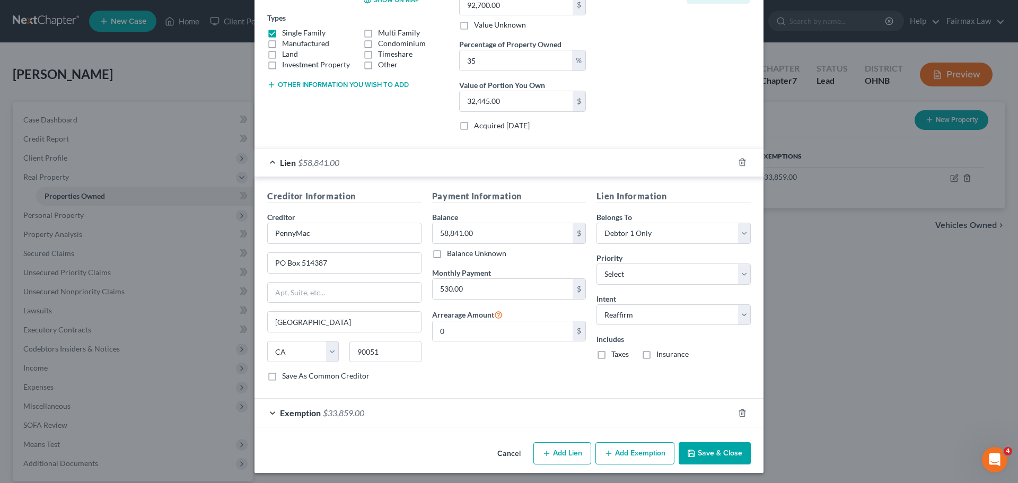
scroll to position [179, 0]
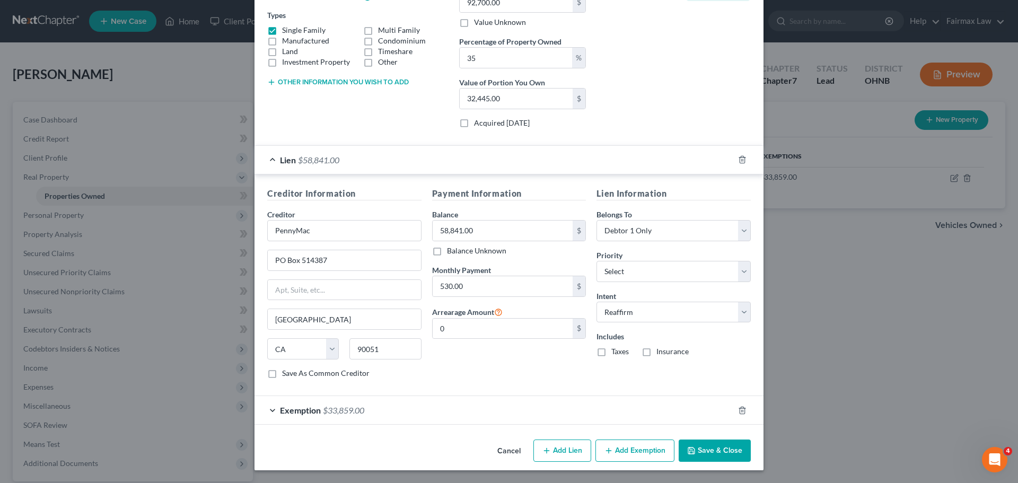
click at [611, 350] on label "Taxes" at bounding box center [619, 351] width 17 height 11
click at [616, 350] on input "Taxes" at bounding box center [619, 349] width 7 height 7
checkbox input "true"
click at [656, 355] on label "Insurance" at bounding box center [672, 351] width 32 height 11
click at [661, 353] on input "Insurance" at bounding box center [664, 349] width 7 height 7
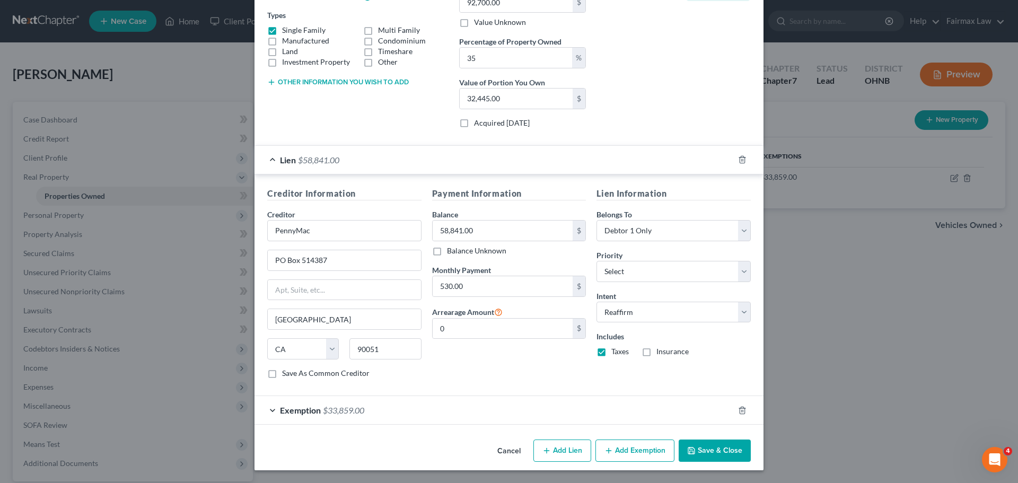
checkbox input "true"
click at [692, 449] on icon "button" at bounding box center [691, 450] width 8 height 8
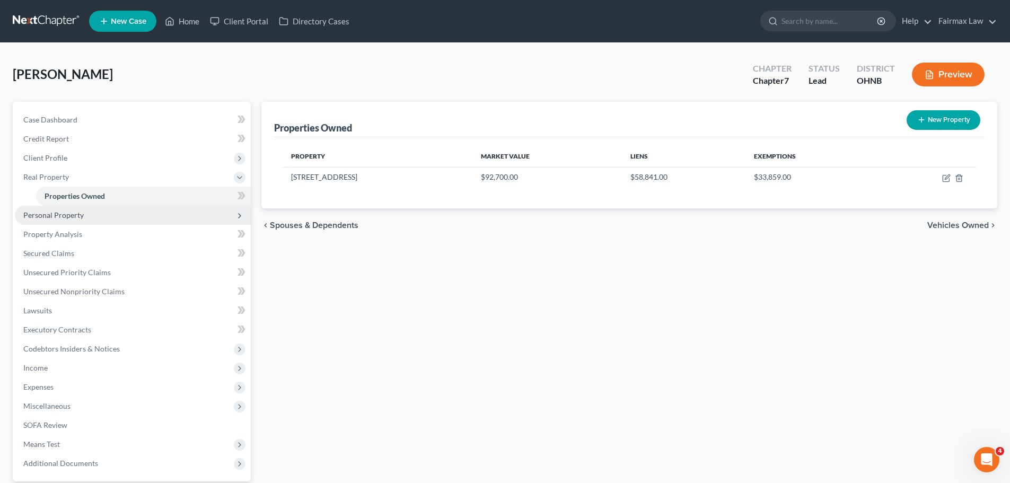
click at [152, 218] on span "Personal Property" at bounding box center [133, 215] width 236 height 19
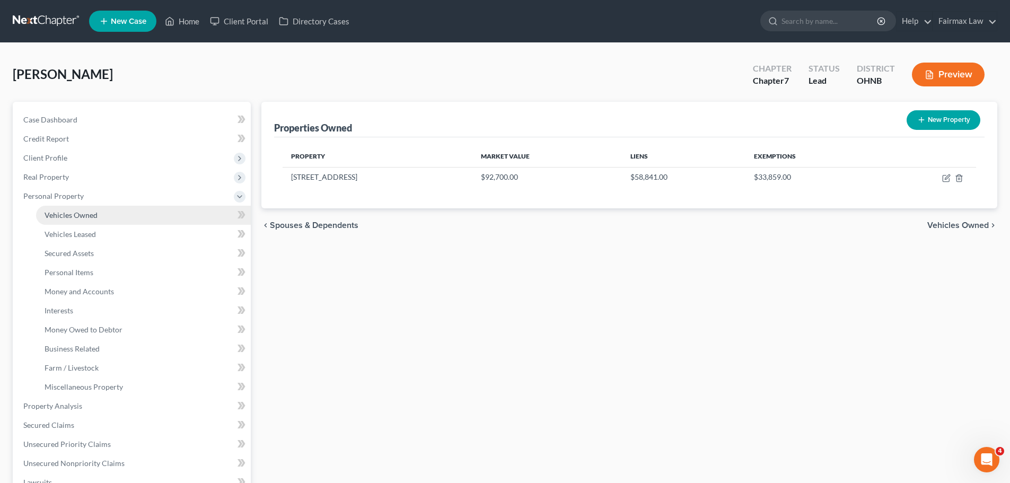
click at [66, 219] on span "Vehicles Owned" at bounding box center [71, 215] width 53 height 9
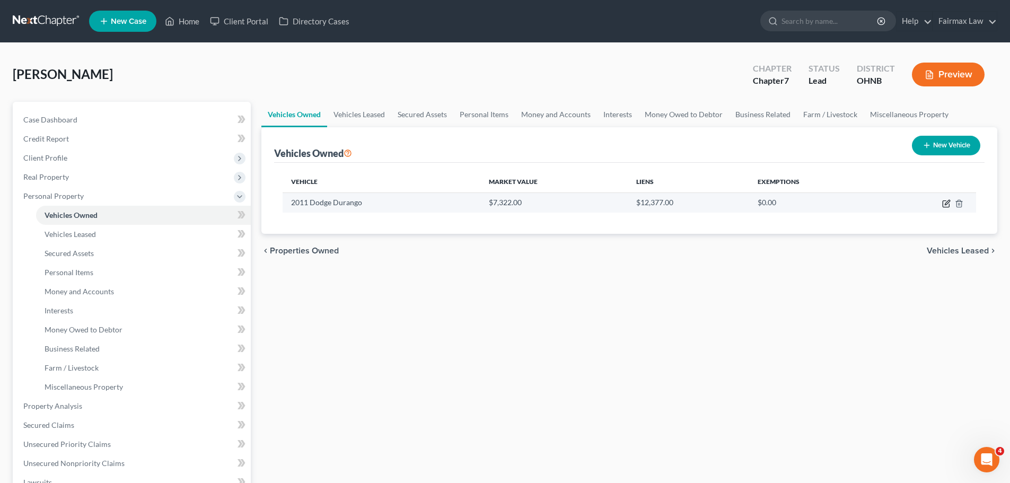
click at [948, 205] on icon "button" at bounding box center [946, 203] width 8 height 8
select select "0"
select select "15"
select select "2"
select select "0"
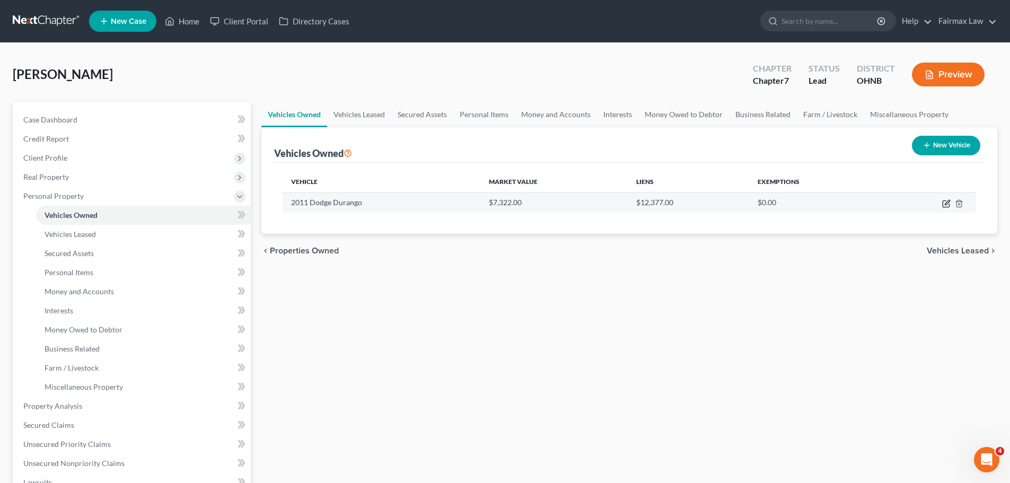
select select "41"
select select "0"
select select "2"
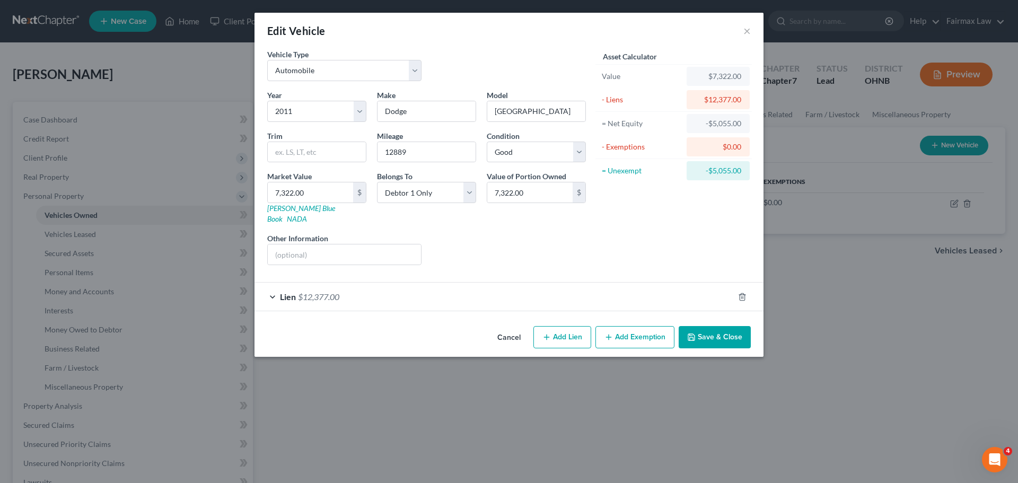
click at [336, 292] on span "$12,377.00" at bounding box center [318, 297] width 41 height 10
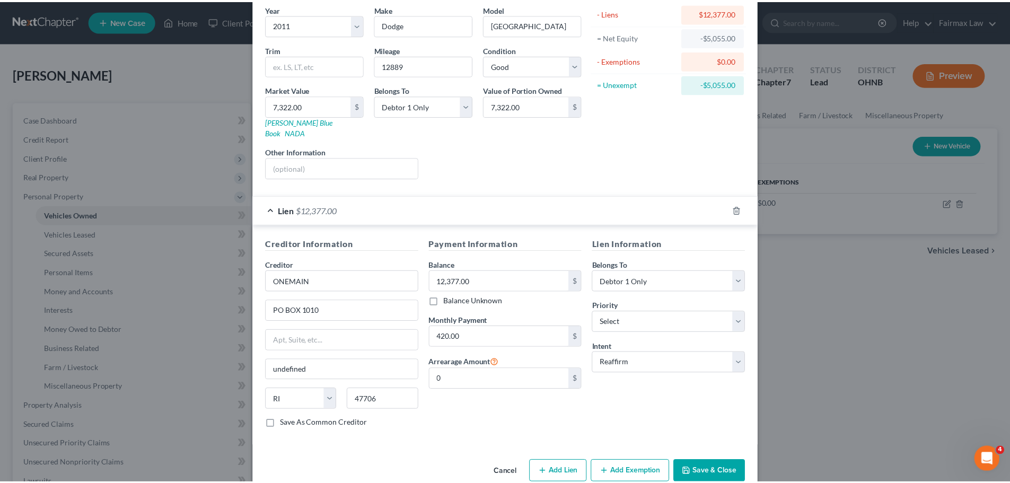
scroll to position [97, 0]
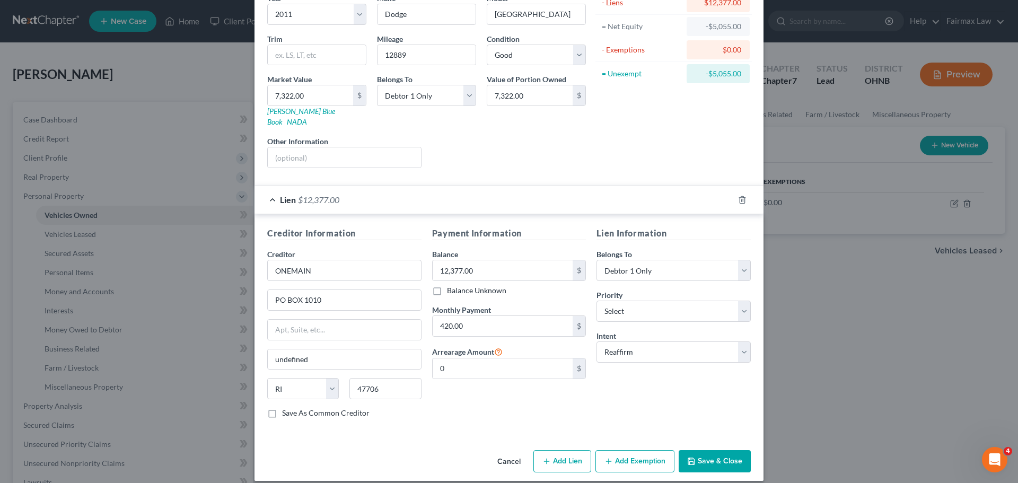
click at [707, 450] on button "Save & Close" at bounding box center [715, 461] width 72 height 22
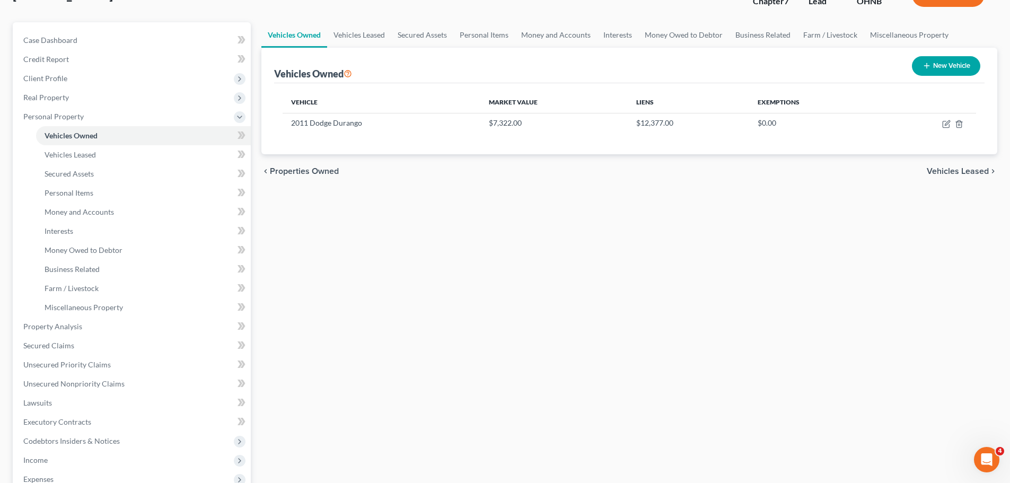
scroll to position [0, 0]
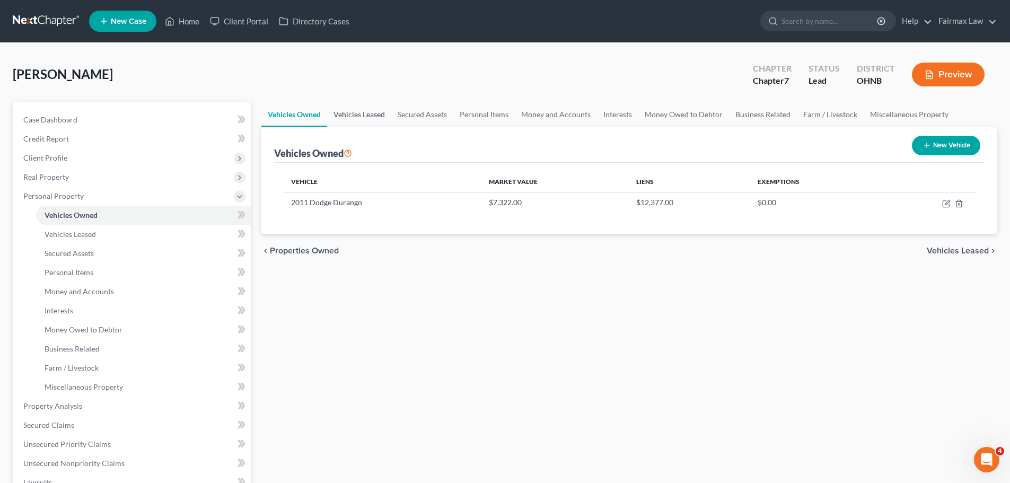
click at [372, 118] on link "Vehicles Leased" at bounding box center [359, 114] width 64 height 25
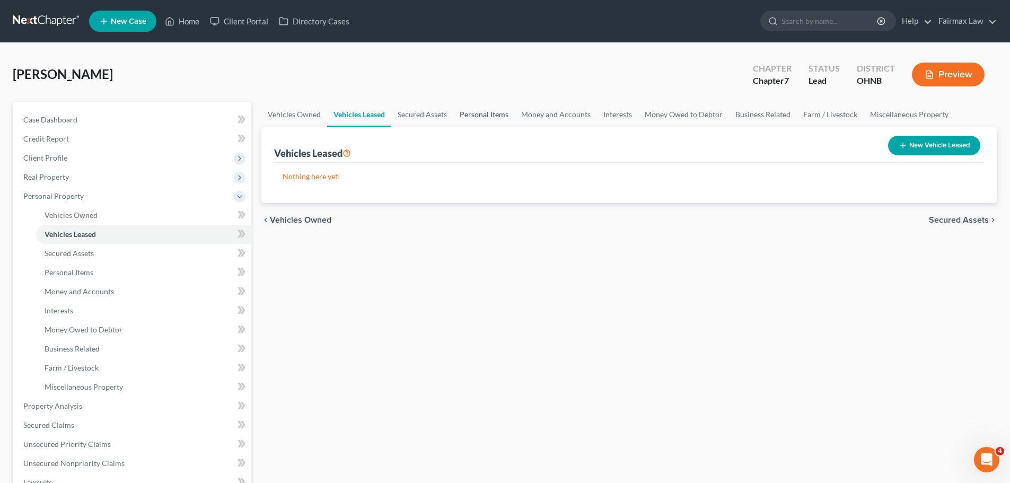
click at [489, 120] on link "Personal Items" at bounding box center [484, 114] width 62 height 25
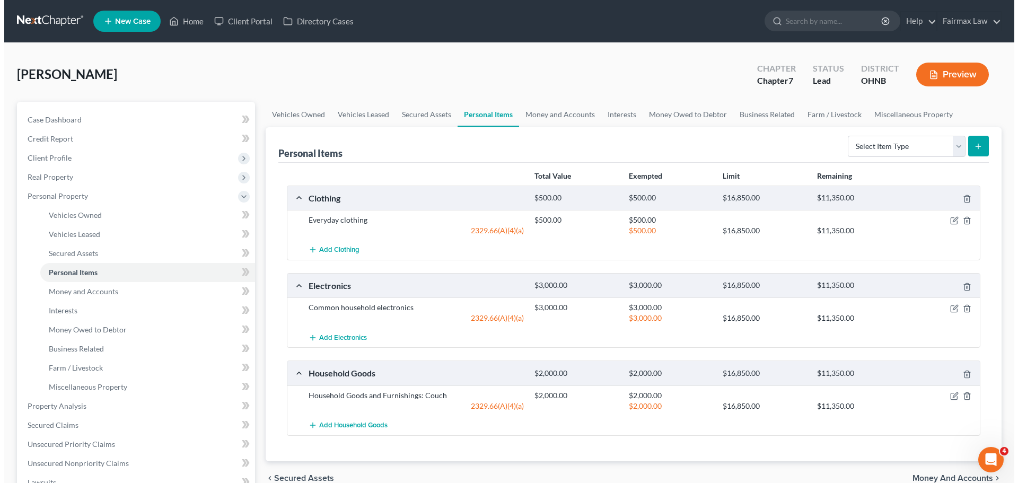
scroll to position [53, 0]
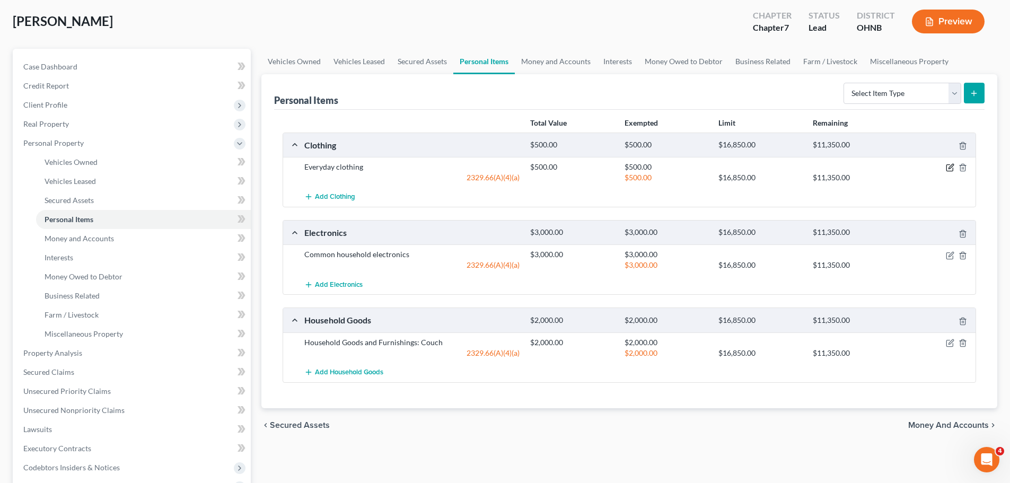
click at [950, 166] on icon "button" at bounding box center [951, 166] width 5 height 5
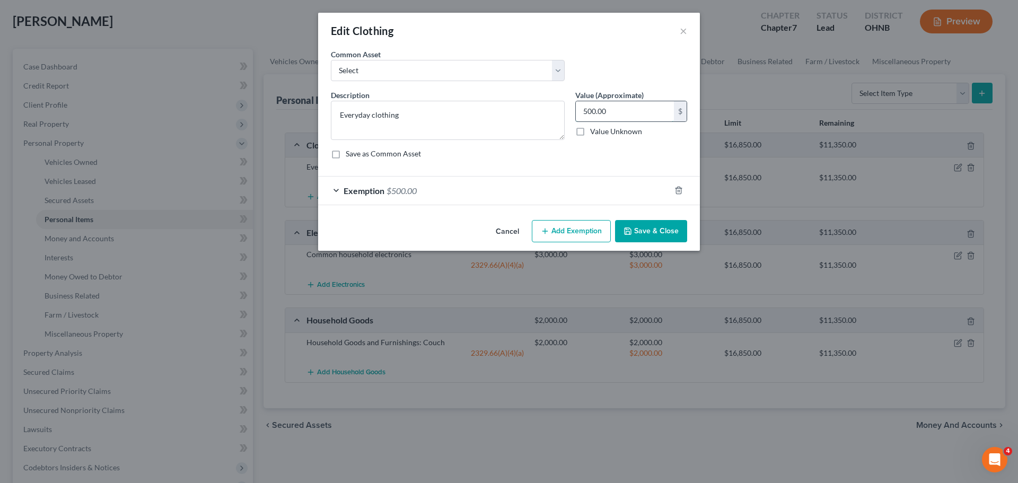
click at [597, 114] on input "500.00" at bounding box center [625, 111] width 98 height 20
type input "300.00"
click at [366, 189] on span "Exemption" at bounding box center [364, 191] width 41 height 10
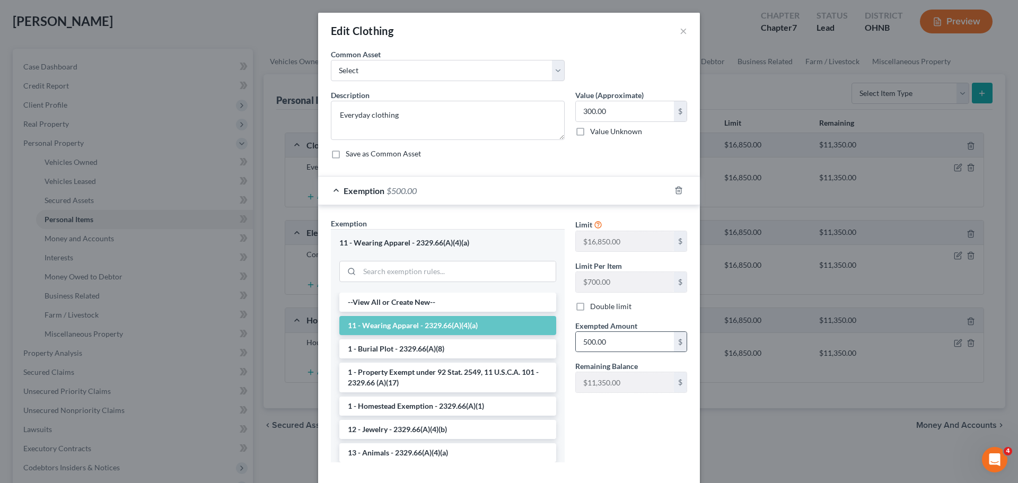
click at [607, 331] on div "500.00 $" at bounding box center [631, 341] width 112 height 21
click at [604, 344] on input "500.00" at bounding box center [625, 342] width 98 height 20
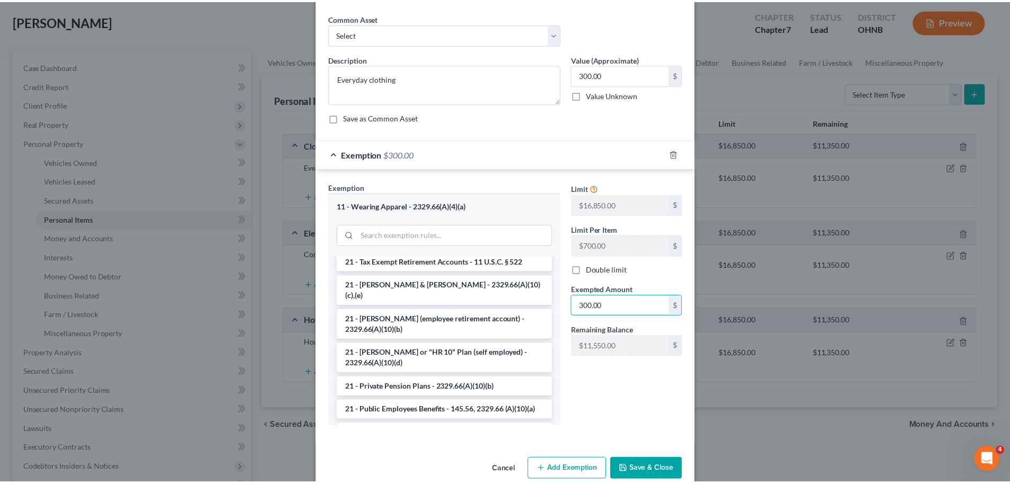
scroll to position [55, 0]
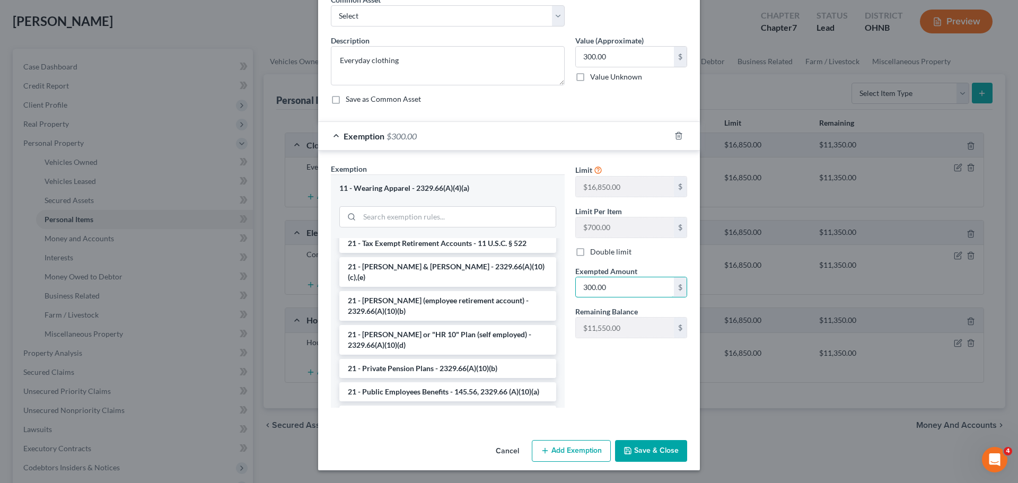
type input "300.00"
click at [639, 445] on button "Save & Close" at bounding box center [651, 451] width 72 height 22
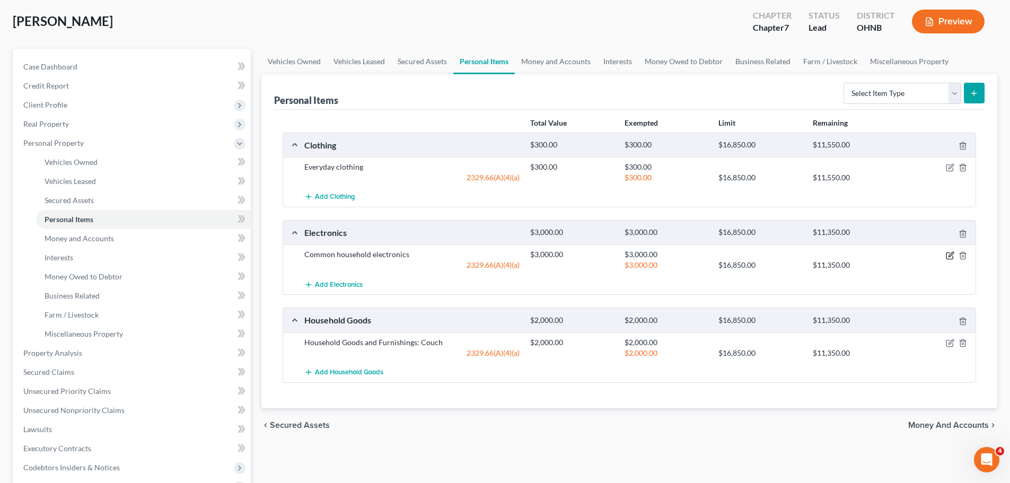
click at [949, 251] on icon "button" at bounding box center [950, 255] width 8 height 8
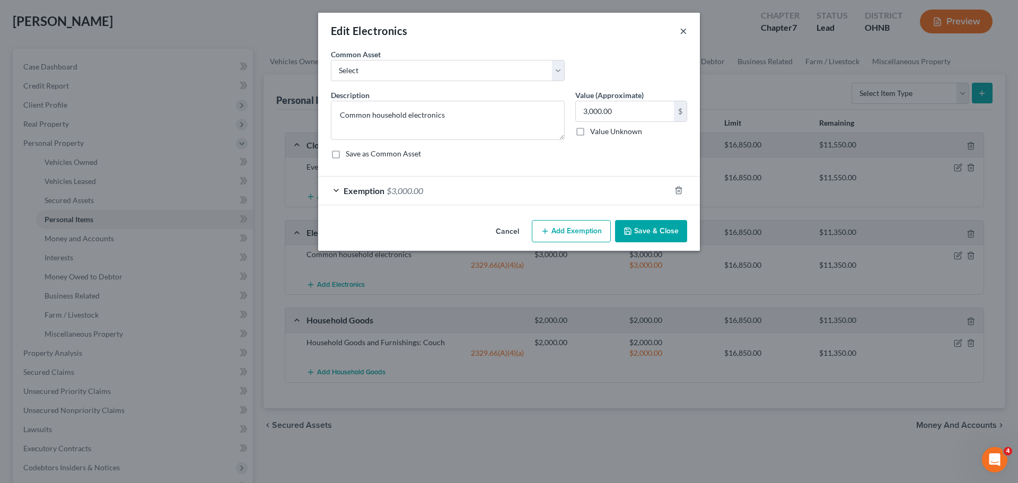
click at [685, 28] on button "×" at bounding box center [683, 30] width 7 height 13
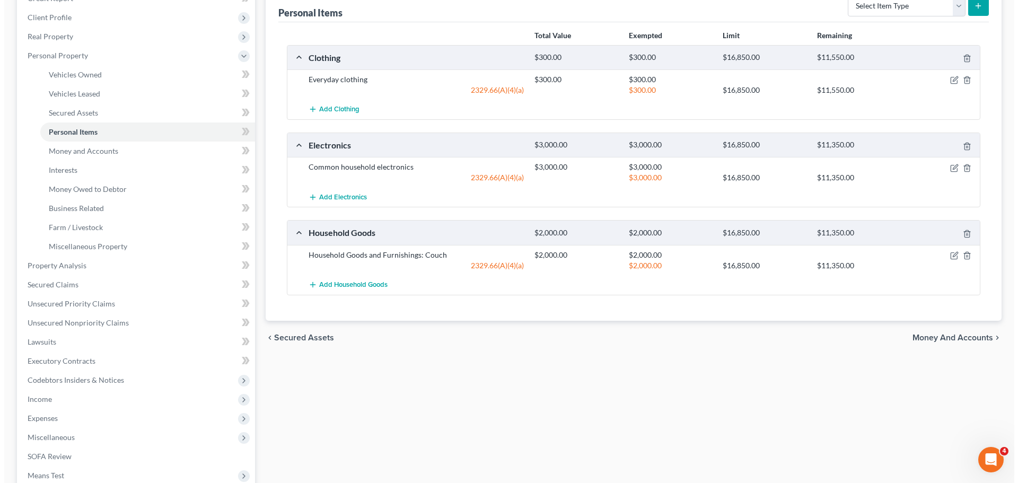
scroll to position [159, 0]
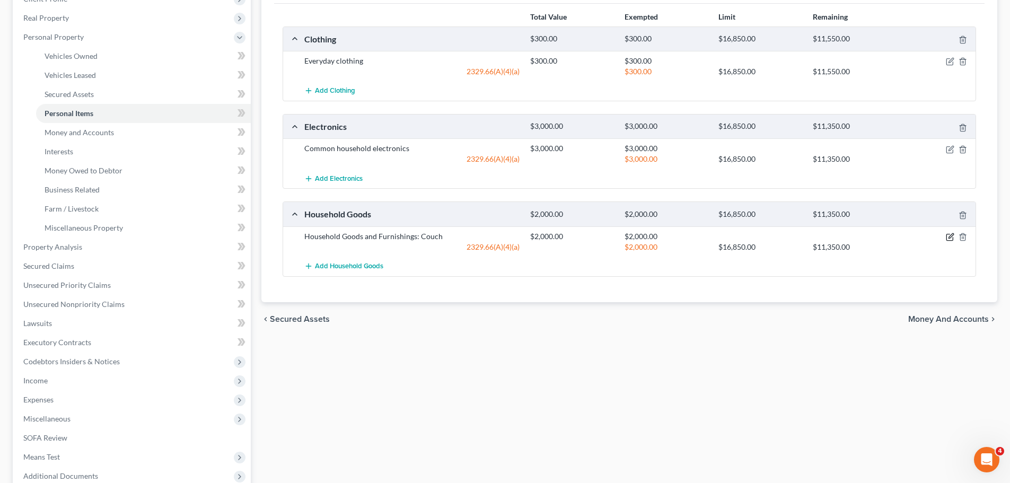
click at [950, 238] on icon "button" at bounding box center [951, 235] width 5 height 5
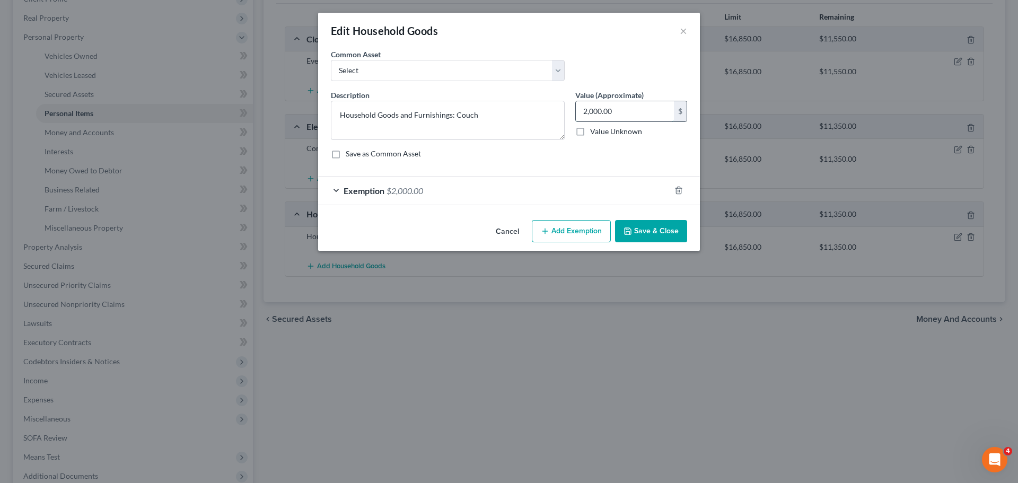
click at [606, 110] on input "2,000.00" at bounding box center [625, 111] width 98 height 20
type input "2,500.00"
click at [413, 197] on div "Exemption $2,000.00" at bounding box center [494, 191] width 352 height 28
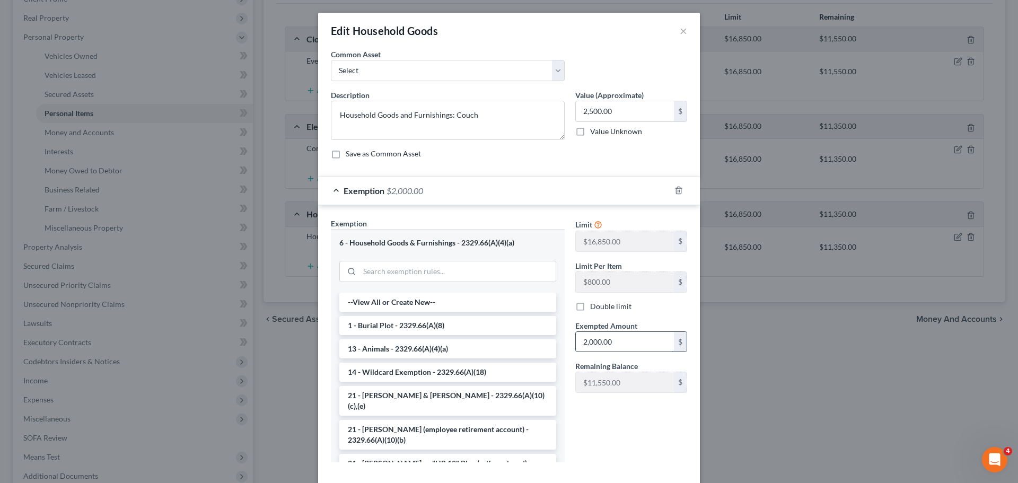
click at [598, 345] on input "2,000.00" at bounding box center [625, 342] width 98 height 20
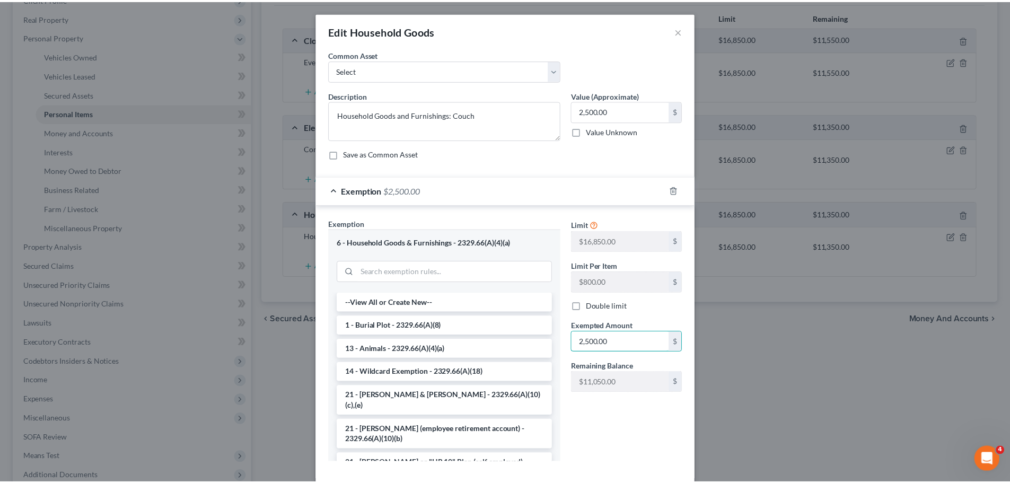
scroll to position [55, 0]
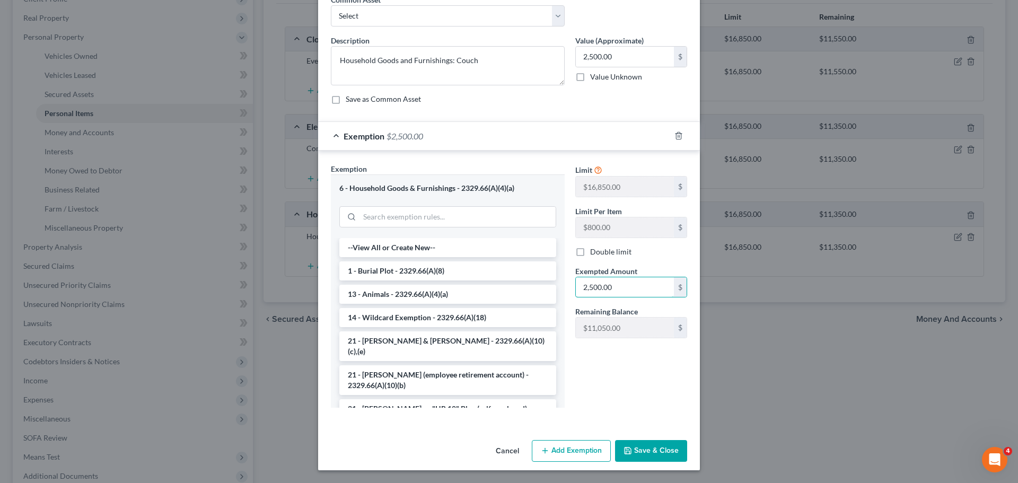
type input "2,500.00"
click at [649, 443] on button "Save & Close" at bounding box center [651, 451] width 72 height 22
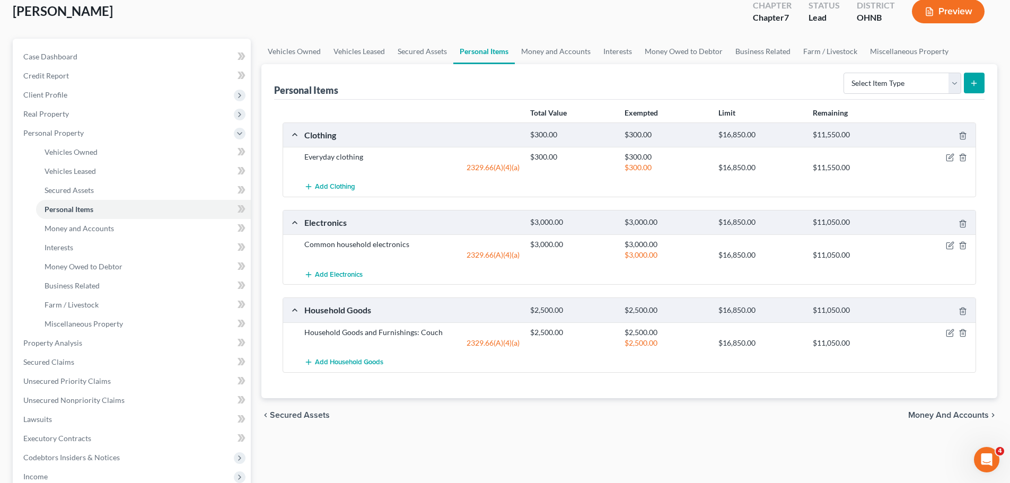
scroll to position [53, 0]
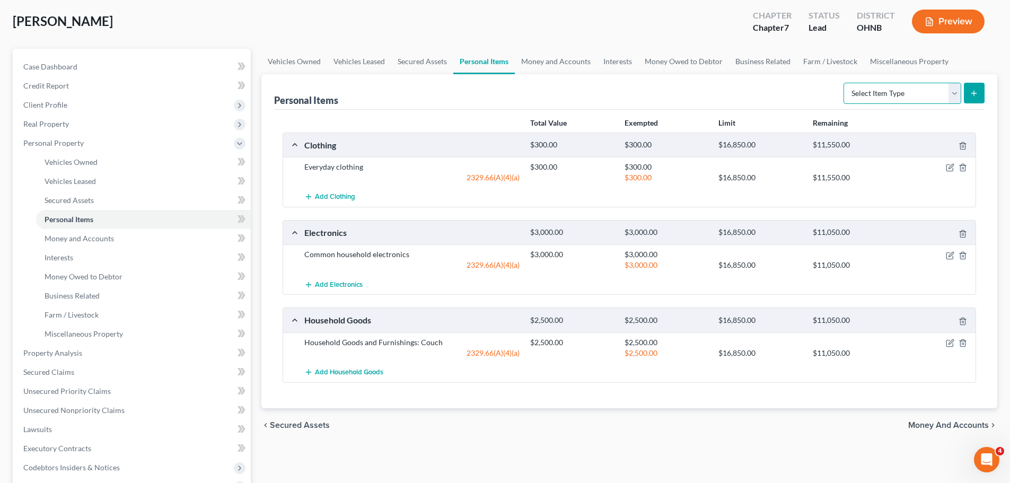
click at [883, 95] on select "Select Item Type Clothing Collectibles Of Value Electronics Firearms Household …" at bounding box center [903, 93] width 118 height 21
click at [588, 92] on div "Personal Items Select Item Type Clothing Collectibles Of Value Electronics Fire…" at bounding box center [629, 92] width 711 height 36
drag, startPoint x: 573, startPoint y: 60, endPoint x: 564, endPoint y: 70, distance: 12.8
click at [573, 60] on link "Money and Accounts" at bounding box center [556, 61] width 82 height 25
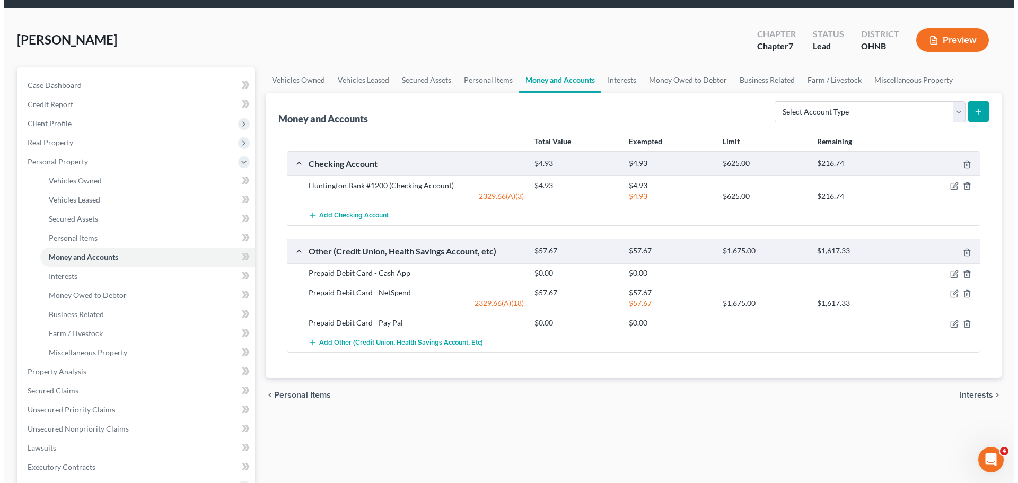
scroll to position [53, 0]
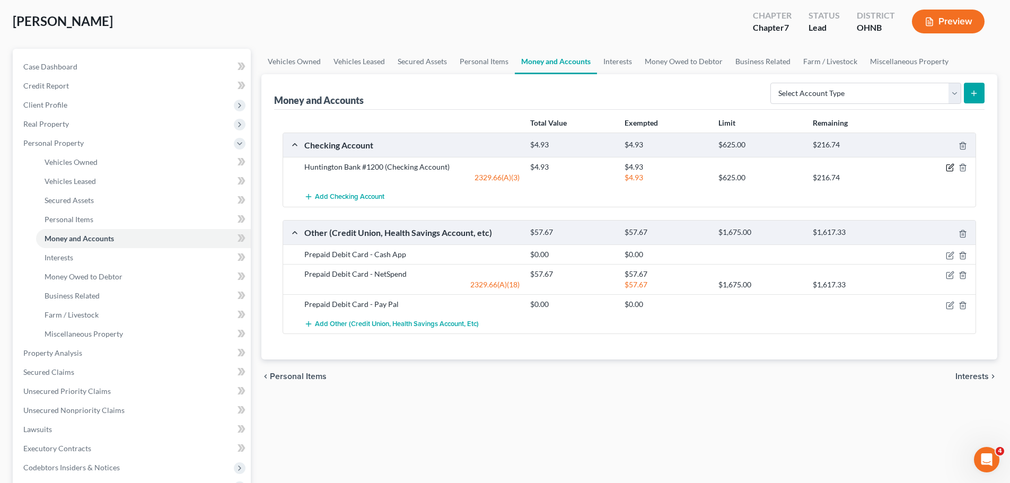
click at [948, 165] on icon "button" at bounding box center [950, 167] width 8 height 8
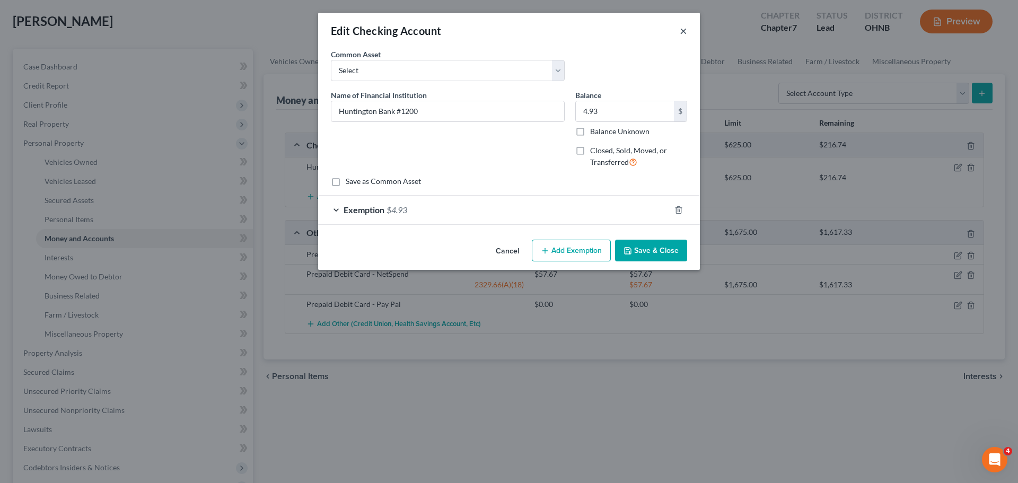
click at [686, 32] on button "×" at bounding box center [683, 30] width 7 height 13
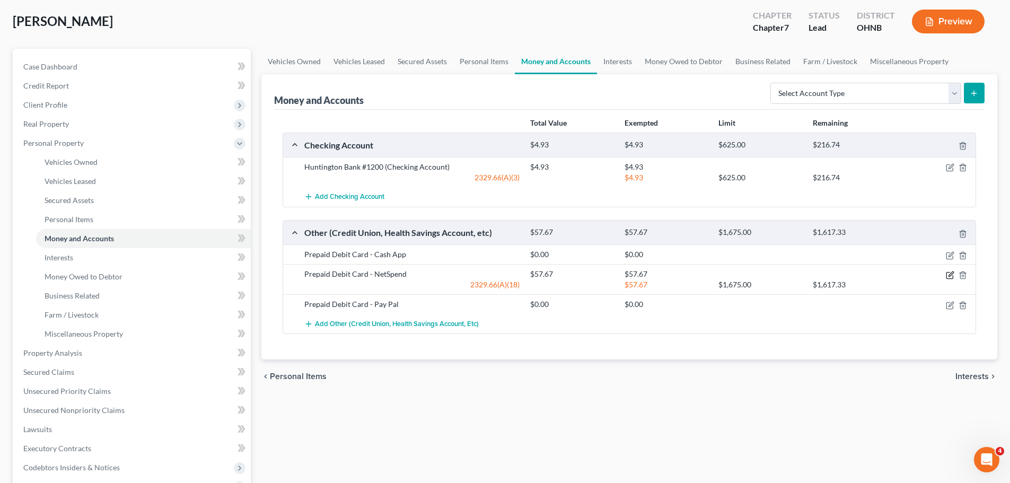
click at [949, 278] on icon "button" at bounding box center [950, 275] width 8 height 8
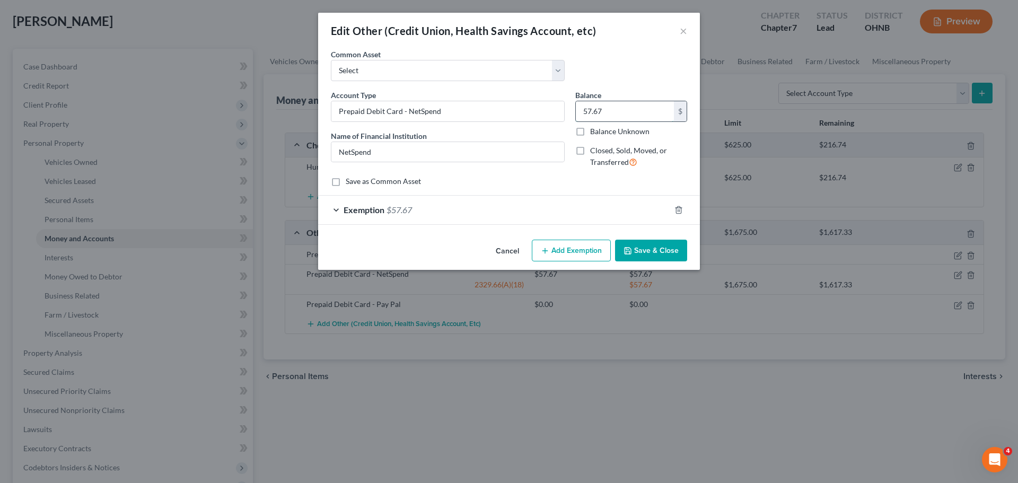
click at [608, 111] on input "57.67" at bounding box center [625, 111] width 98 height 20
type input "235.00"
drag, startPoint x: 400, startPoint y: 215, endPoint x: 410, endPoint y: 221, distance: 12.4
click at [400, 214] on div "Exemption $57.67" at bounding box center [494, 210] width 352 height 28
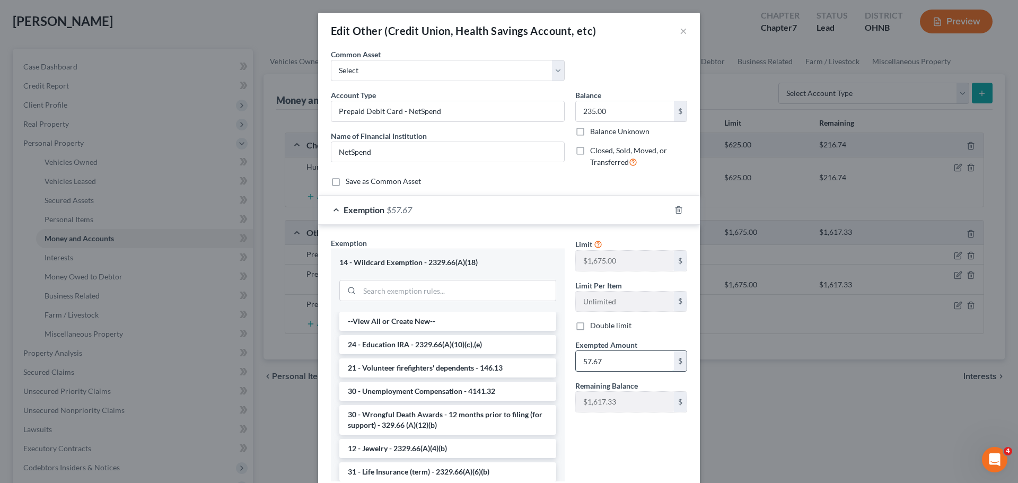
click at [602, 366] on input "57.67" at bounding box center [625, 361] width 98 height 20
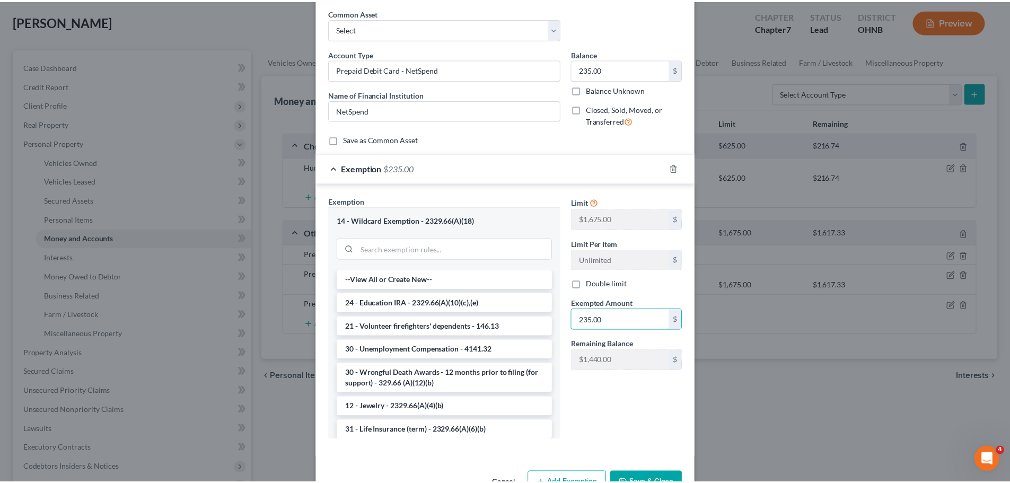
scroll to position [74, 0]
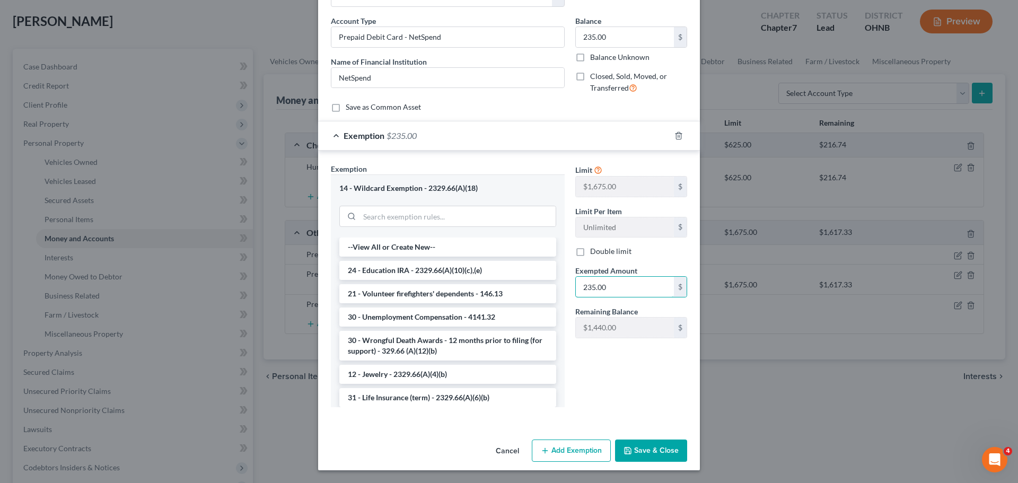
type input "235.00"
click at [658, 449] on button "Save & Close" at bounding box center [651, 451] width 72 height 22
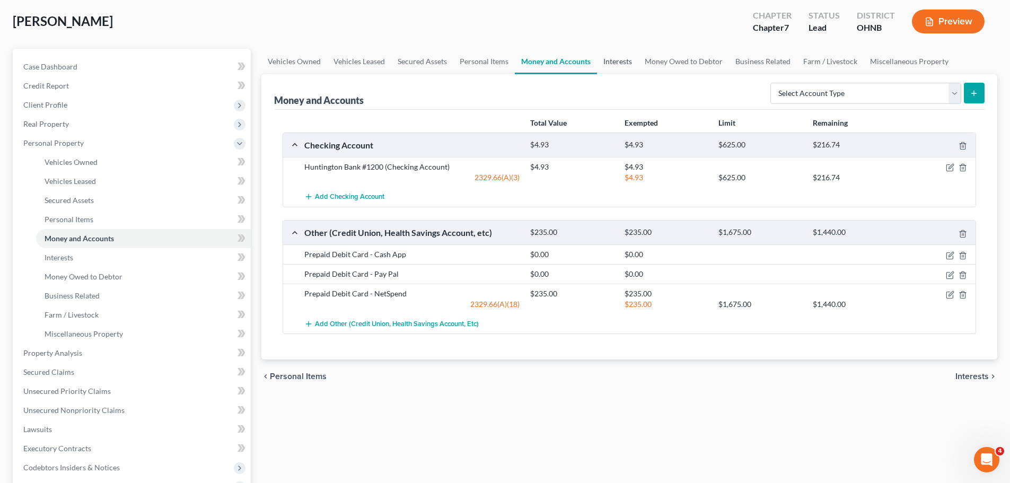
click at [603, 62] on link "Interests" at bounding box center [617, 61] width 41 height 25
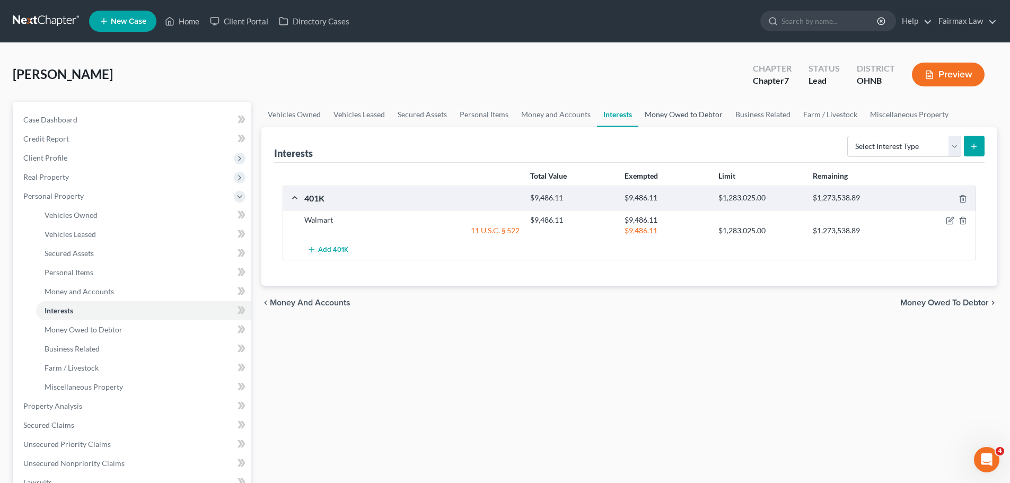
click at [663, 116] on link "Money Owed to Debtor" at bounding box center [683, 114] width 91 height 25
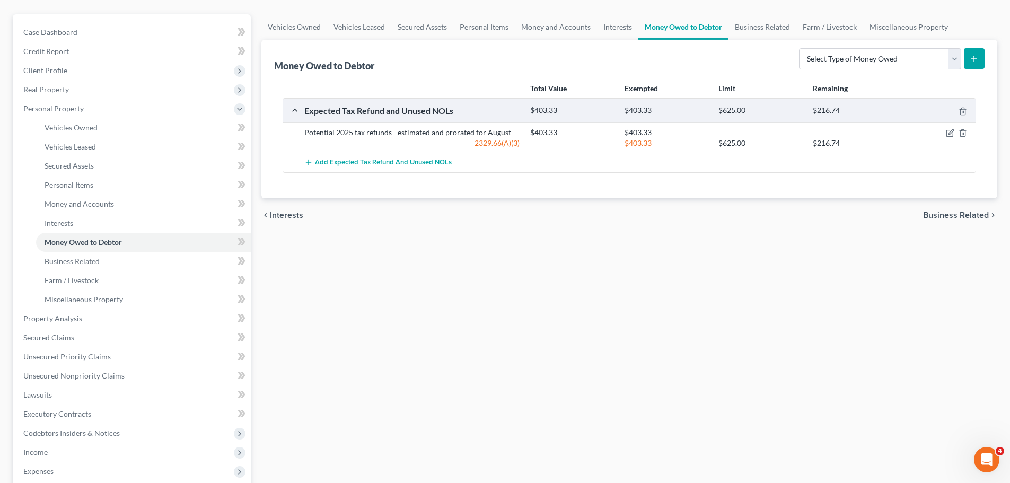
scroll to position [106, 0]
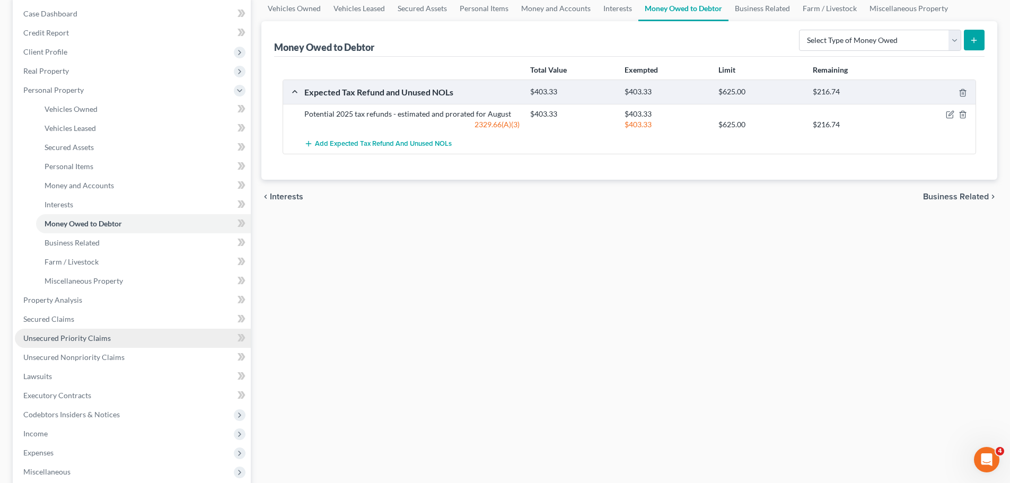
click at [69, 337] on span "Unsecured Priority Claims" at bounding box center [66, 338] width 87 height 9
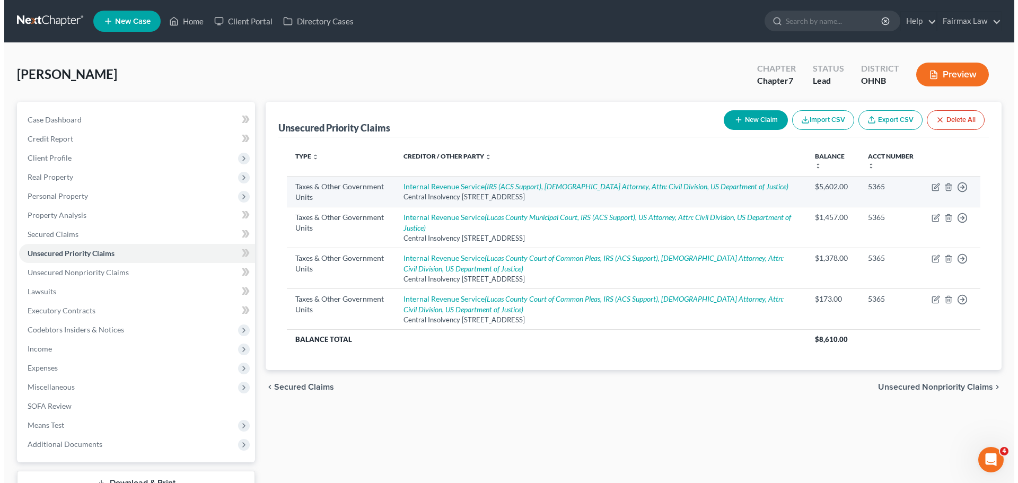
scroll to position [53, 0]
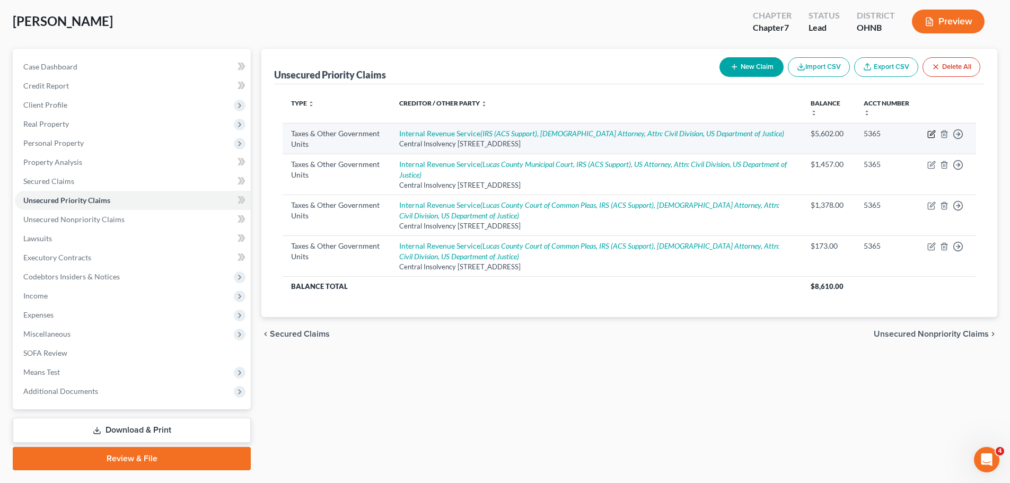
click at [932, 130] on icon "button" at bounding box center [931, 134] width 8 height 8
select select "0"
select select "39"
select select "0"
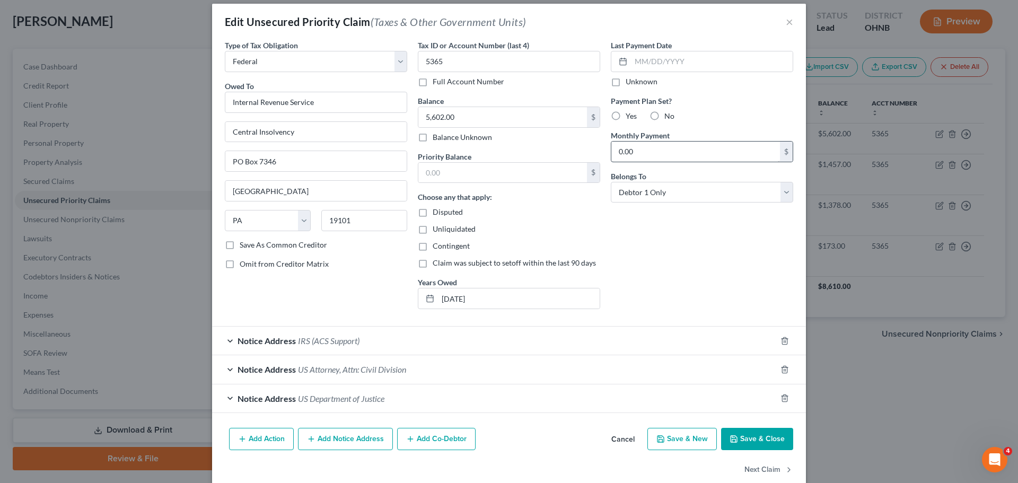
scroll to position [0, 0]
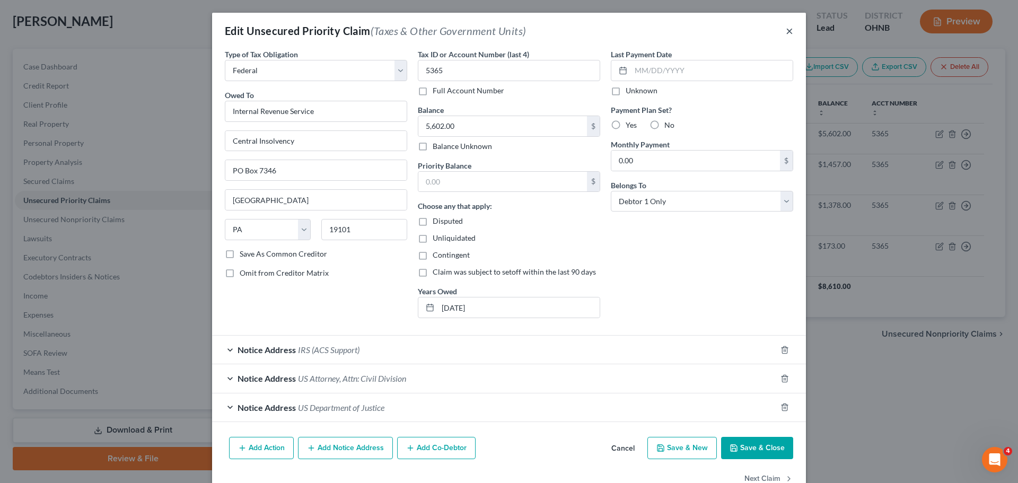
click at [787, 29] on button "×" at bounding box center [789, 30] width 7 height 13
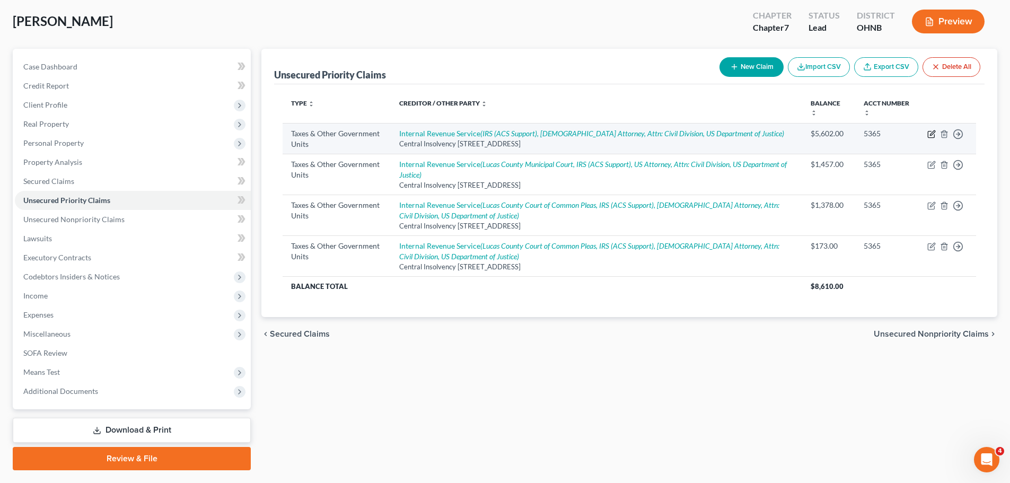
click at [933, 132] on icon "button" at bounding box center [932, 132] width 5 height 5
select select "0"
select select "39"
select select "0"
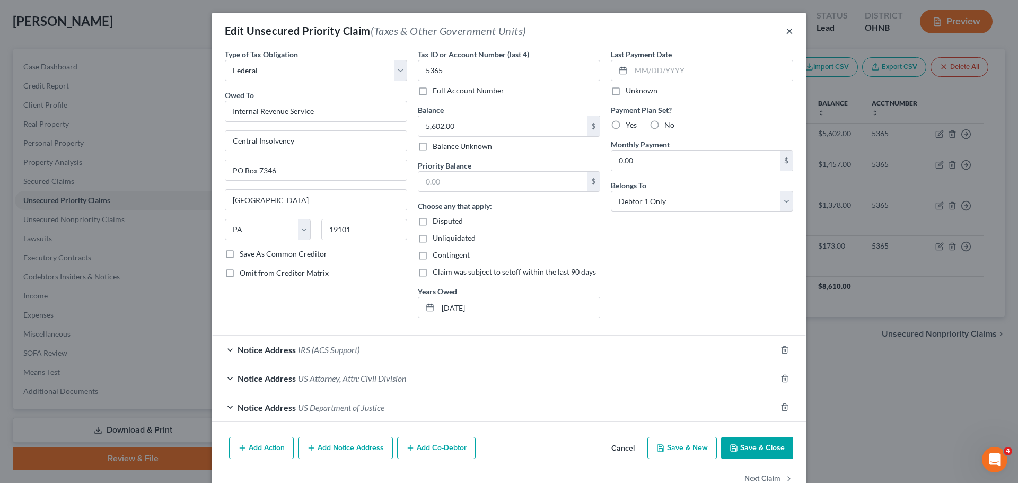
click at [786, 25] on button "×" at bounding box center [789, 30] width 7 height 13
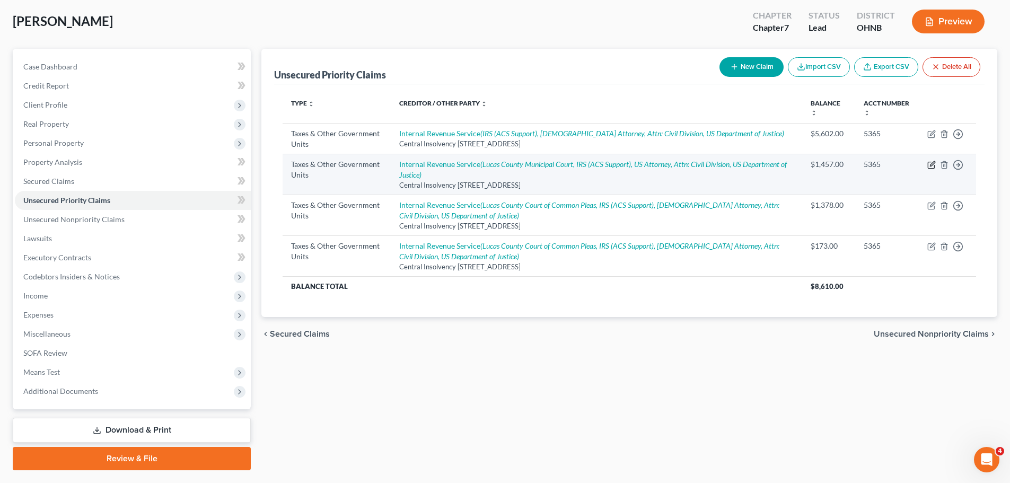
click at [933, 161] on icon "button" at bounding box center [931, 165] width 8 height 8
select select "2"
select select "39"
select select "0"
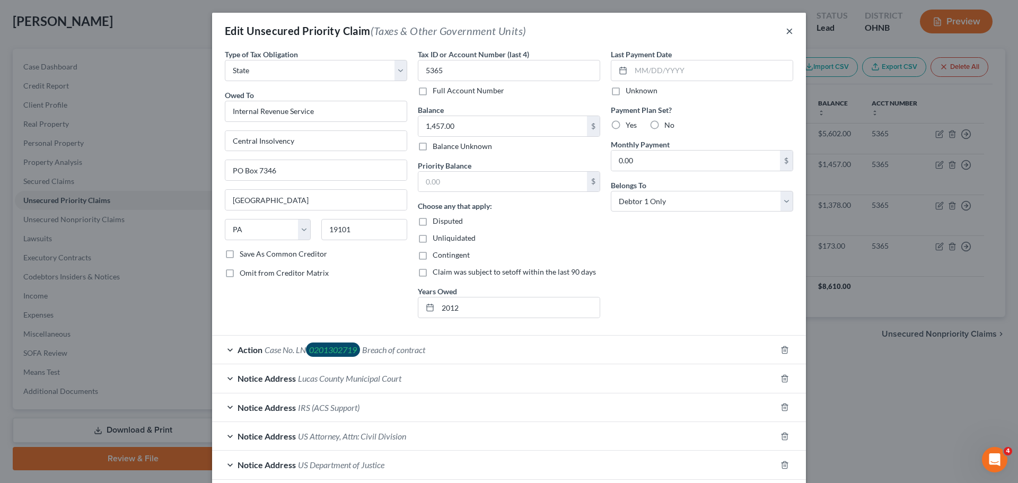
click at [788, 36] on button "×" at bounding box center [789, 30] width 7 height 13
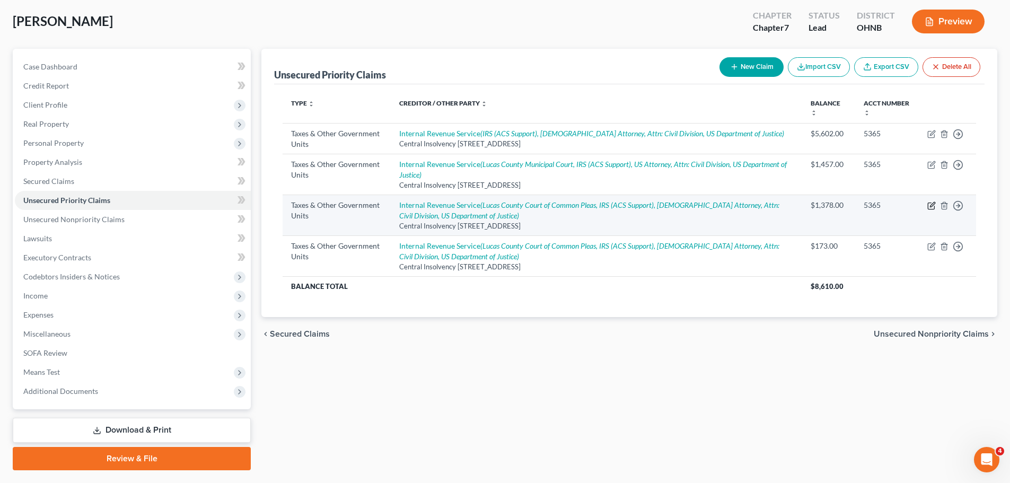
click at [932, 208] on icon "button" at bounding box center [931, 205] width 8 height 8
select select "2"
select select "39"
select select "0"
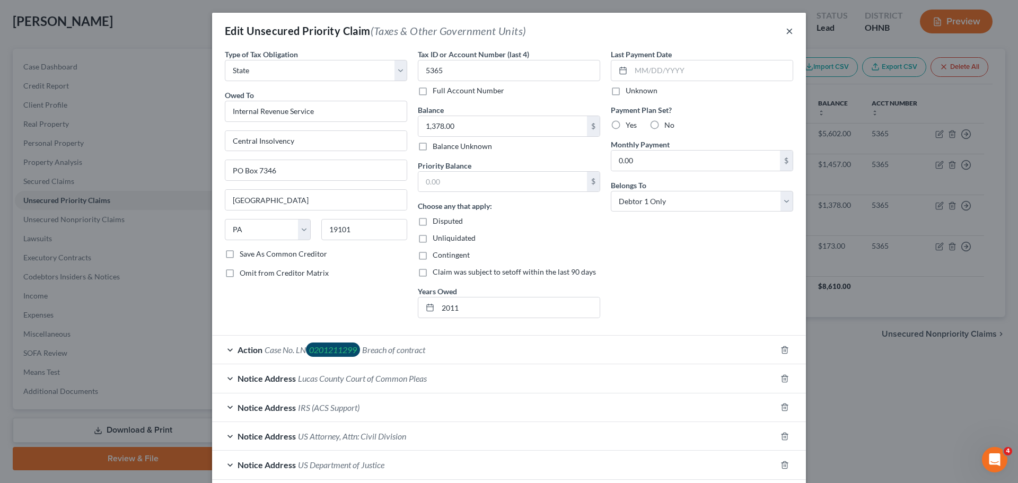
click at [788, 29] on button "×" at bounding box center [789, 30] width 7 height 13
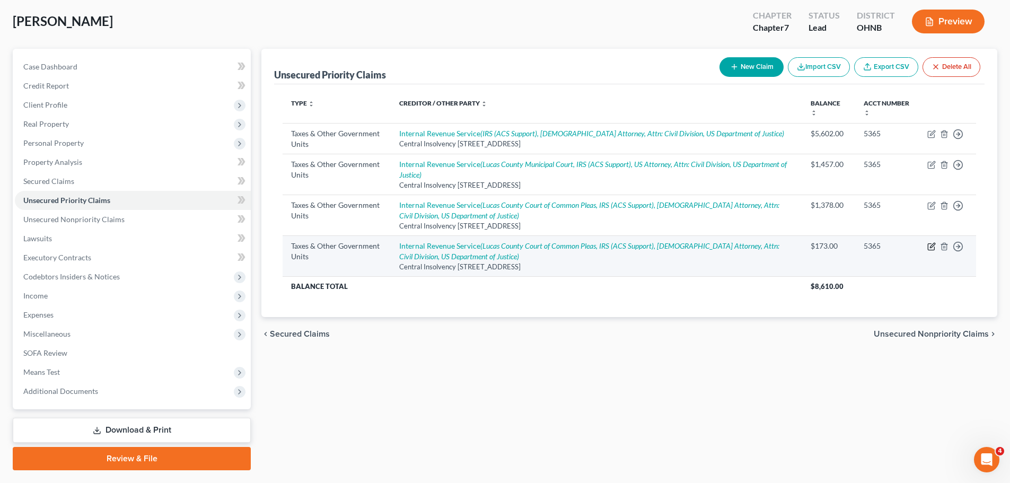
click at [927, 249] on icon "button" at bounding box center [931, 246] width 8 height 8
select select "2"
select select "39"
select select "0"
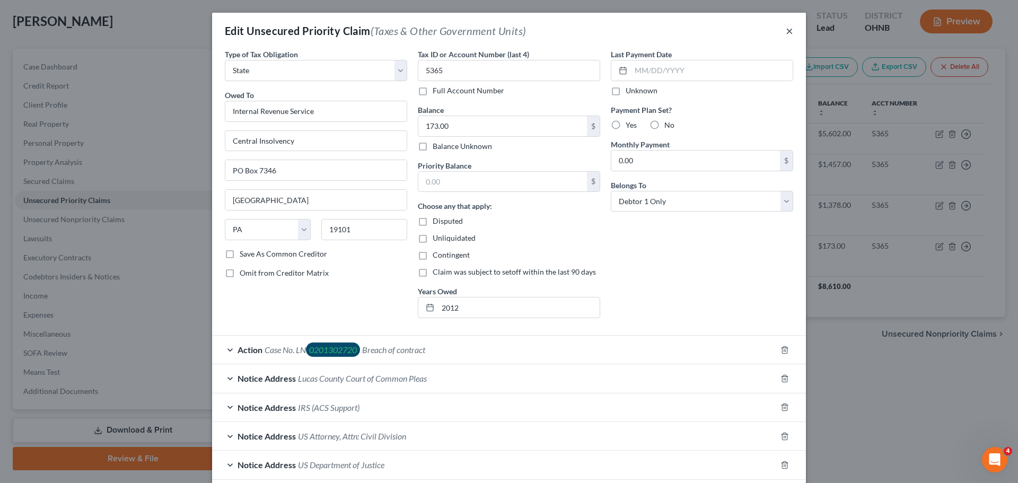
click at [786, 30] on button "×" at bounding box center [789, 30] width 7 height 13
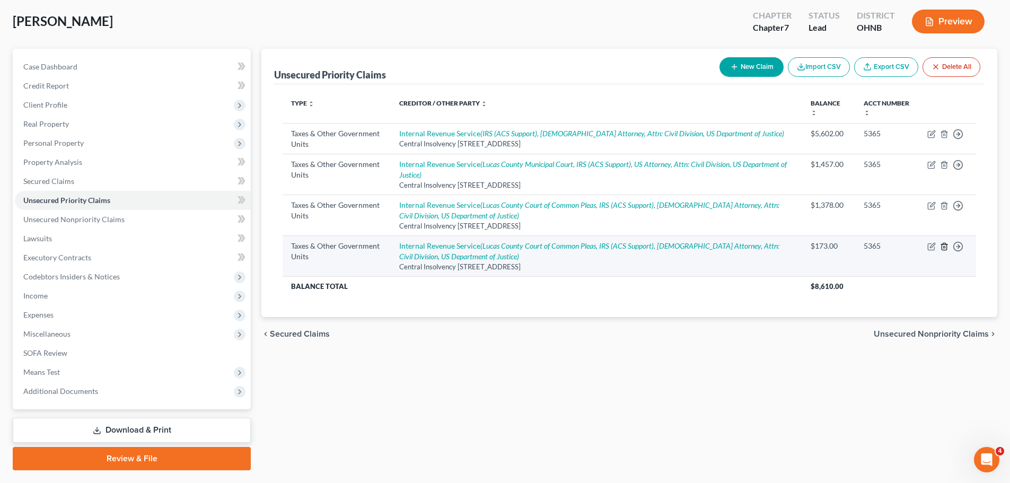
click at [945, 244] on polyline "button" at bounding box center [944, 244] width 6 height 0
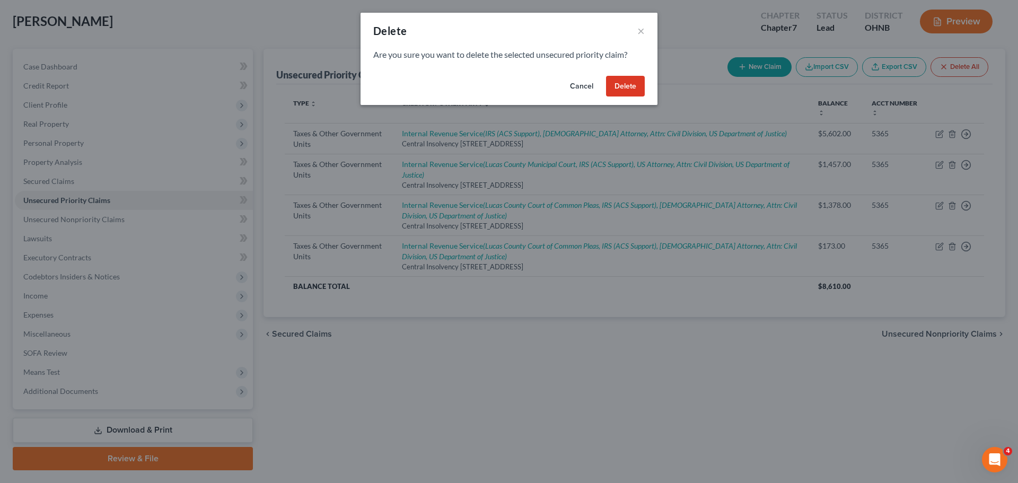
click at [623, 84] on button "Delete" at bounding box center [625, 86] width 39 height 21
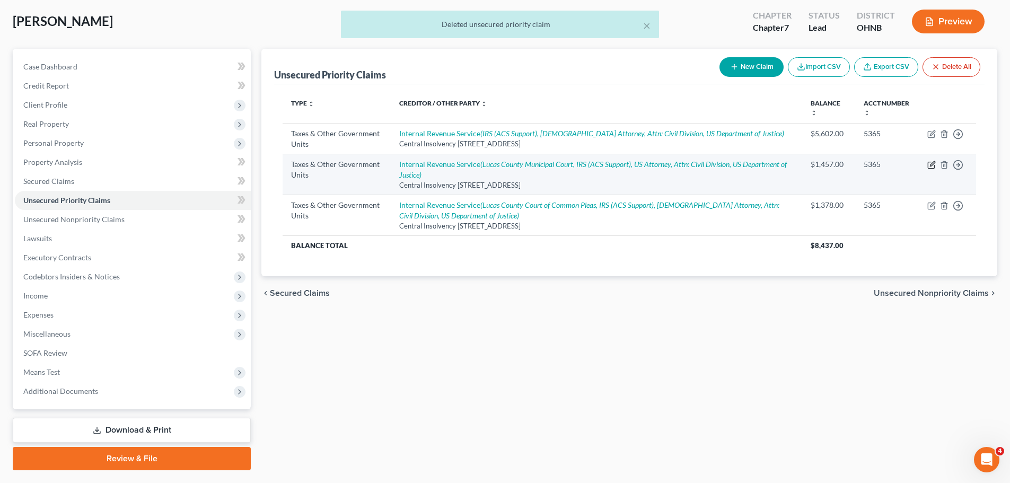
click at [931, 163] on icon "button" at bounding box center [931, 165] width 8 height 8
select select "2"
select select "39"
select select "0"
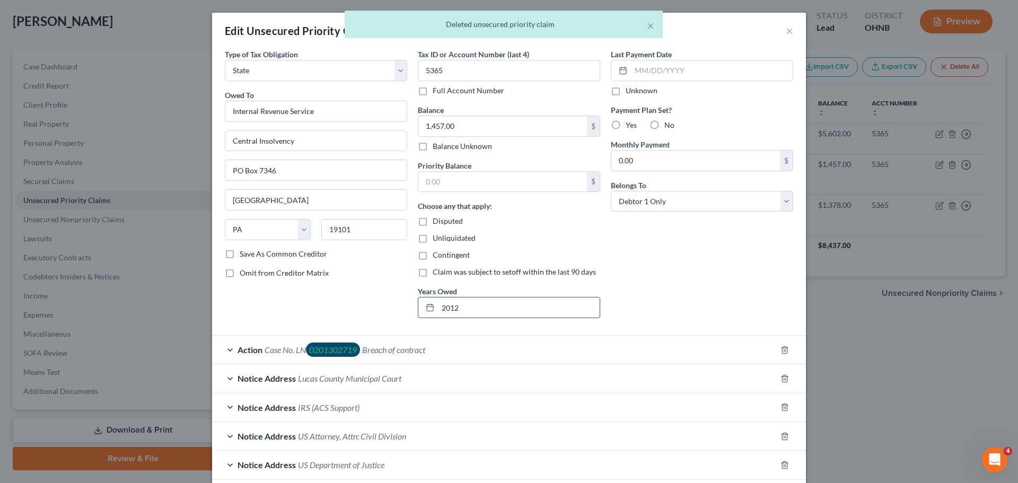
click at [462, 312] on input "2012" at bounding box center [519, 307] width 162 height 20
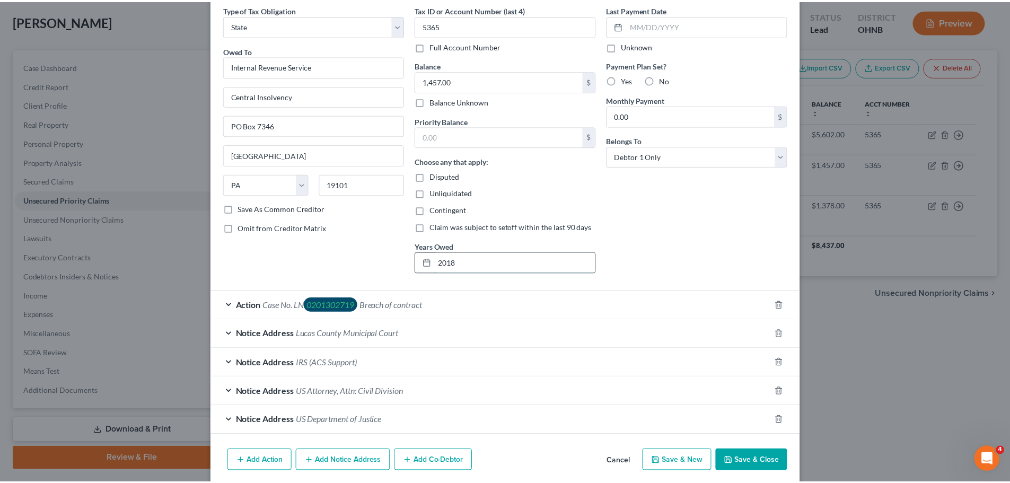
scroll to position [85, 0]
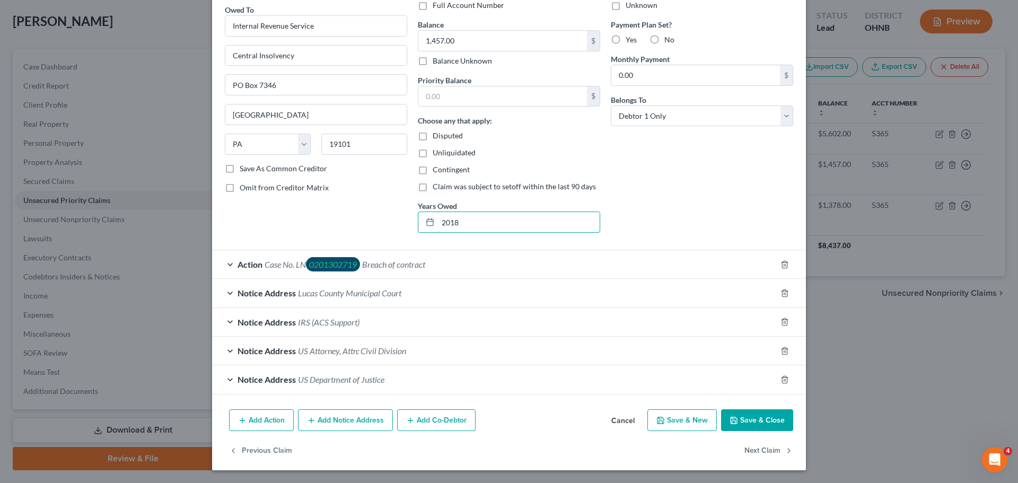
type input "2018"
click at [748, 425] on button "Save & Close" at bounding box center [757, 420] width 72 height 22
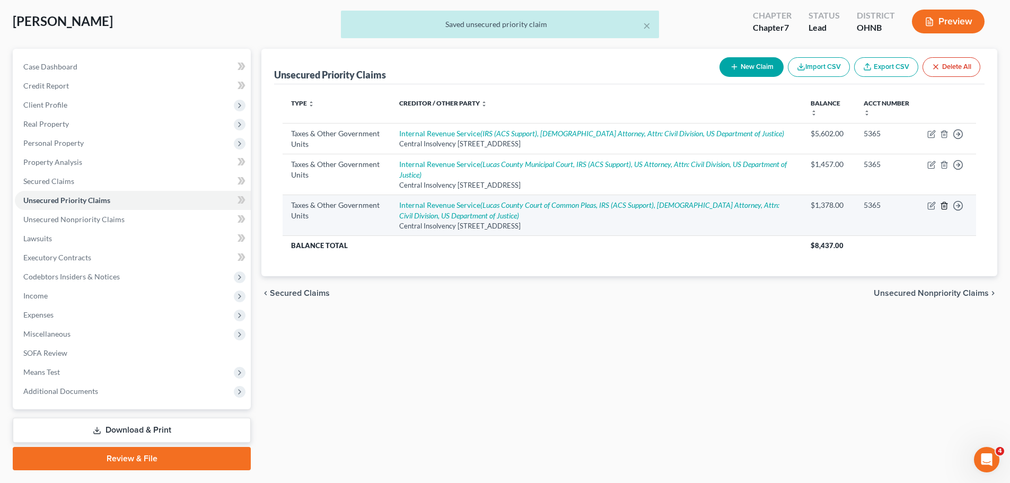
click at [944, 207] on icon "button" at bounding box center [944, 205] width 8 height 8
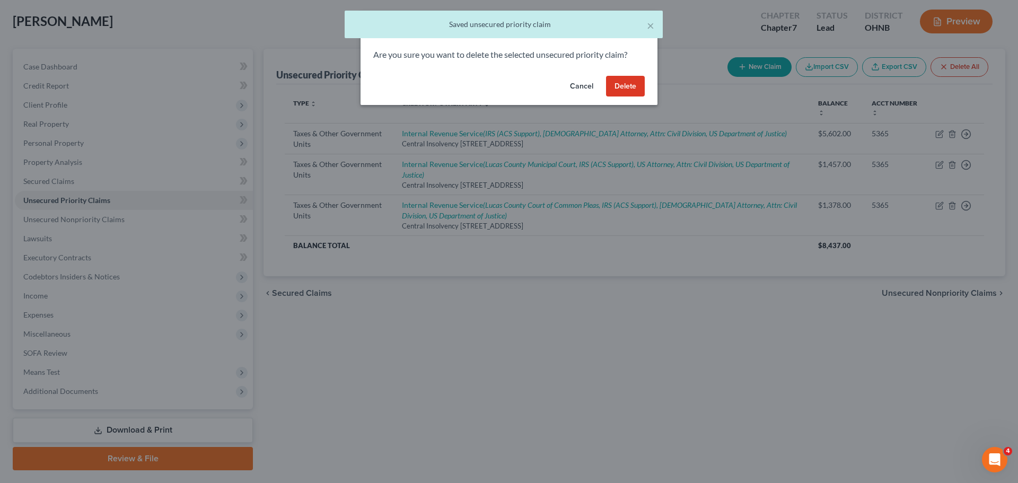
click at [621, 92] on button "Delete" at bounding box center [625, 86] width 39 height 21
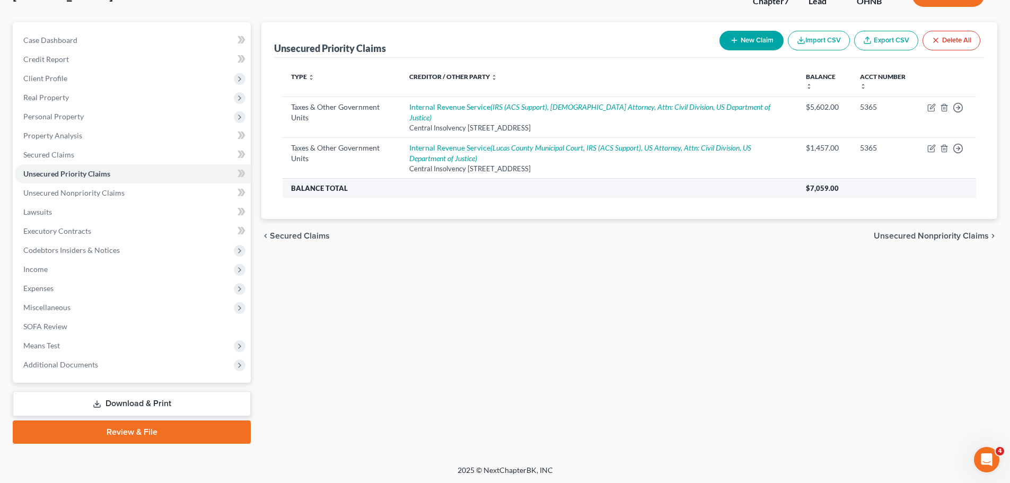
scroll to position [81, 0]
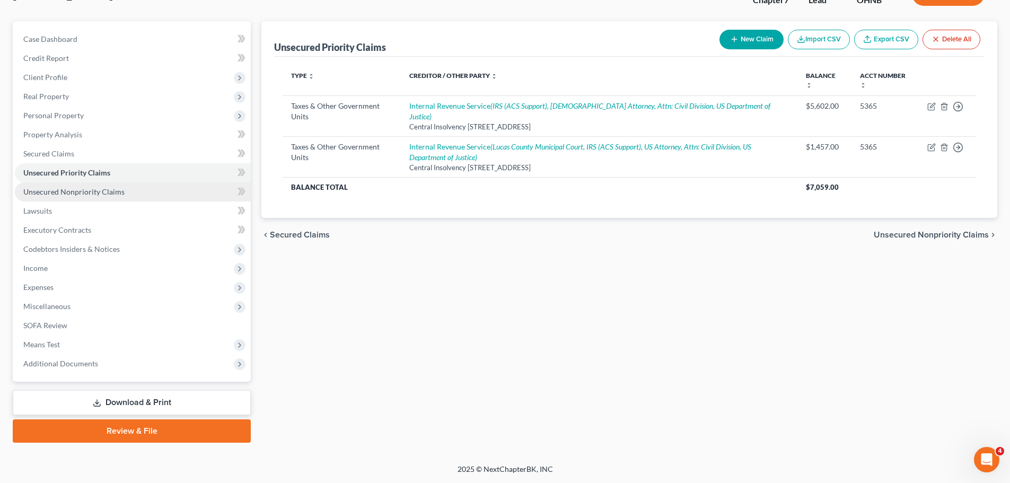
click at [98, 190] on span "Unsecured Nonpriority Claims" at bounding box center [73, 191] width 101 height 9
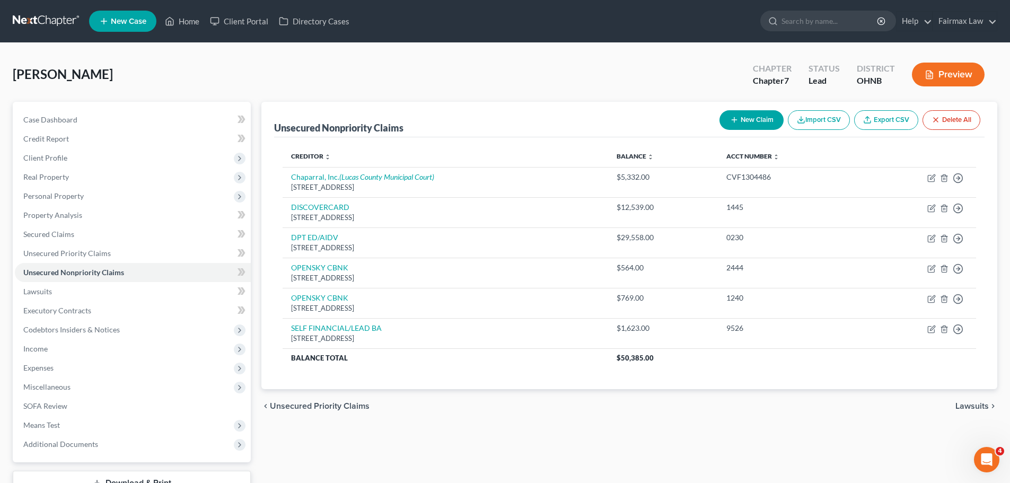
click at [765, 118] on button "New Claim" at bounding box center [752, 120] width 64 height 20
select select "0"
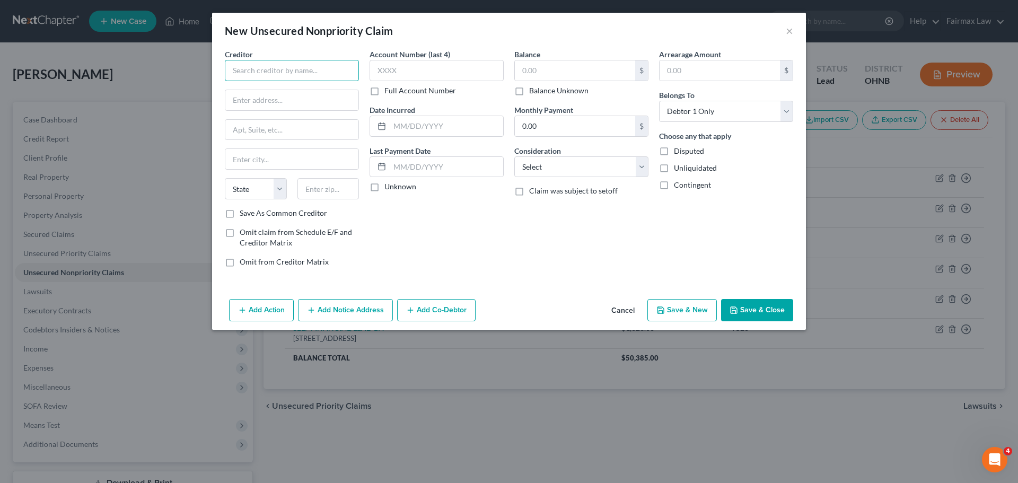
click at [329, 68] on input "text" at bounding box center [292, 70] width 134 height 21
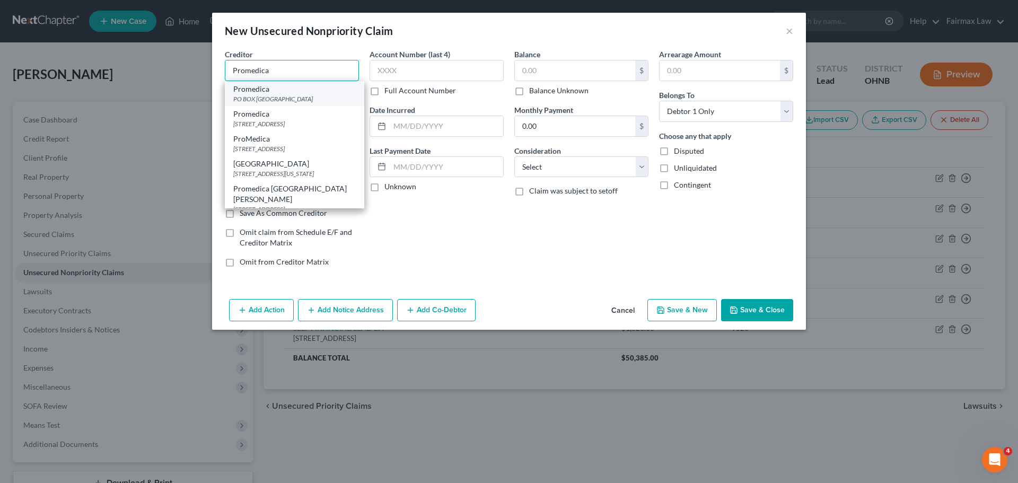
type input "Promedica"
click at [309, 90] on div "Promedica" at bounding box center [294, 89] width 122 height 11
type input "PO BOX 740052"
type input "[GEOGRAPHIC_DATA]"
select select "36"
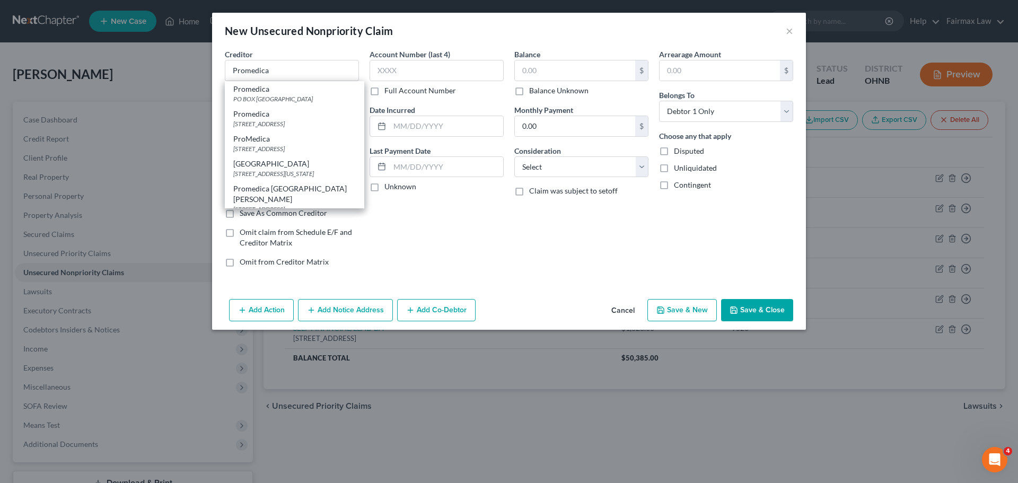
type input "45274"
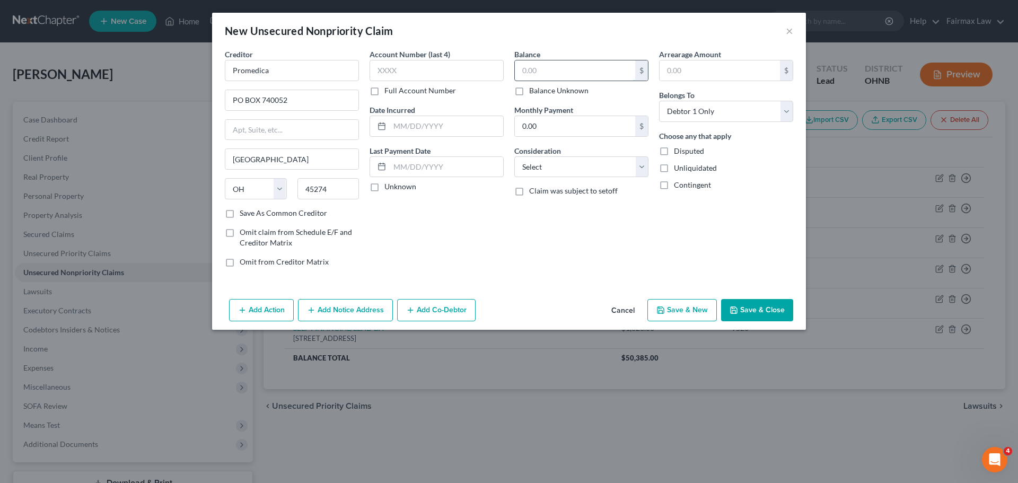
click at [518, 72] on input "text" at bounding box center [575, 70] width 120 height 20
type input "996.33"
click at [785, 314] on button "Save & Close" at bounding box center [757, 310] width 72 height 22
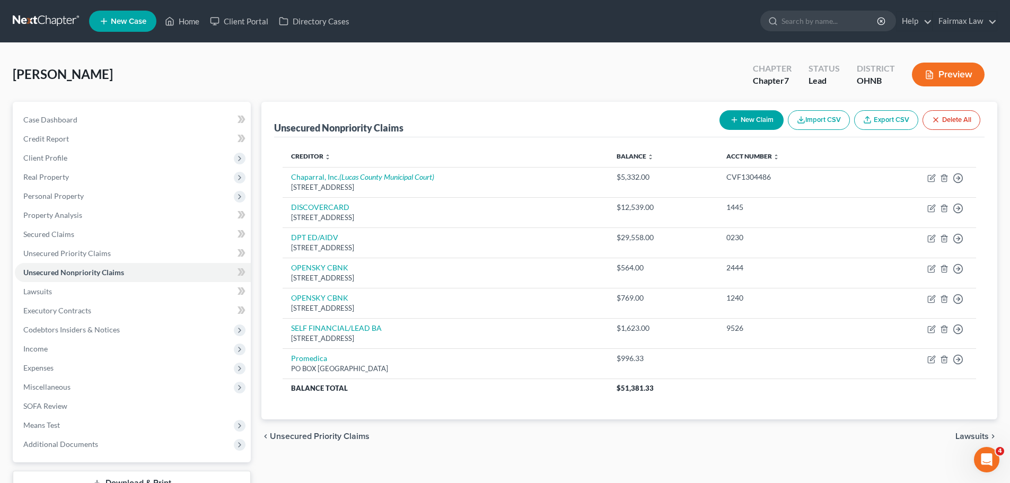
click at [754, 119] on button "New Claim" at bounding box center [752, 120] width 64 height 20
select select "0"
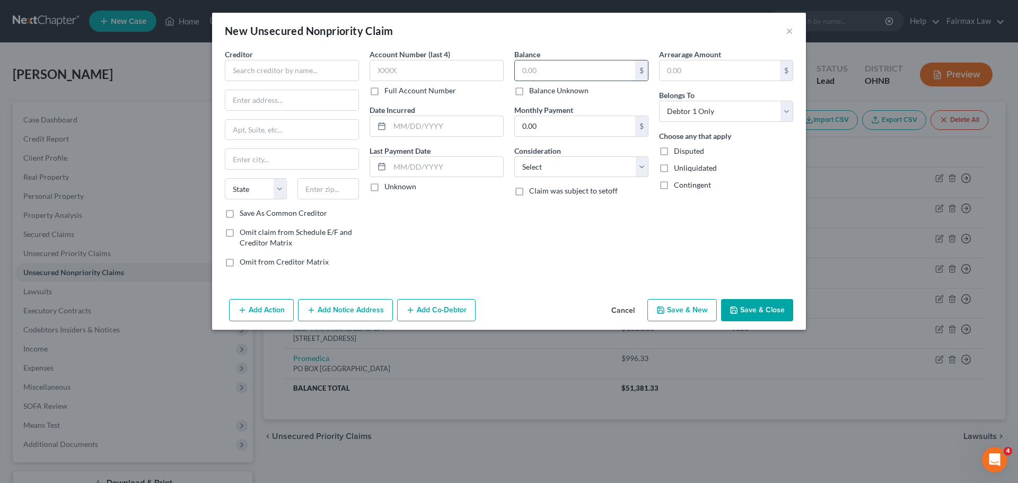
click at [547, 62] on input "text" at bounding box center [575, 70] width 120 height 20
type input "3,775.00"
click at [273, 71] on input "text" at bounding box center [292, 70] width 134 height 21
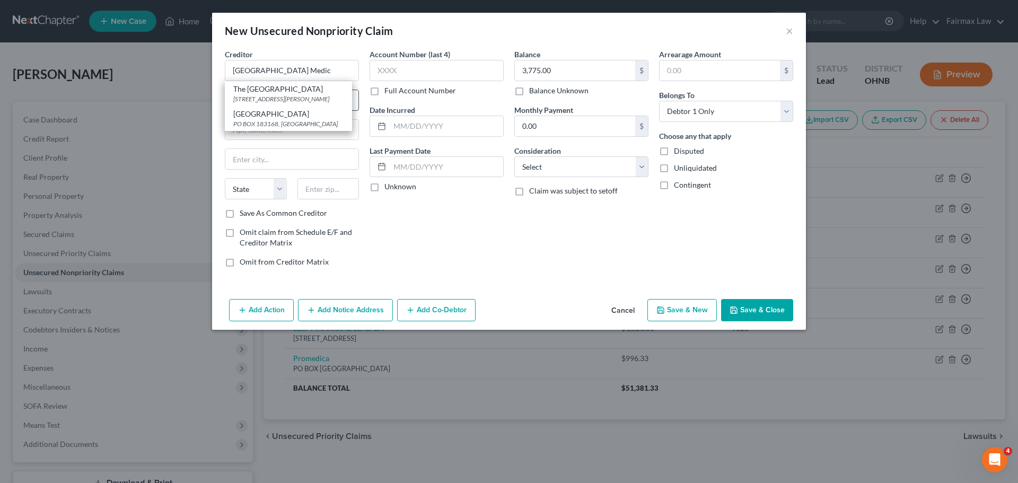
click at [290, 94] on div "The [GEOGRAPHIC_DATA]" at bounding box center [288, 89] width 110 height 11
type input "The [GEOGRAPHIC_DATA]"
type input "[STREET_ADDRESS][PERSON_NAME]"
type input "[GEOGRAPHIC_DATA]"
select select "36"
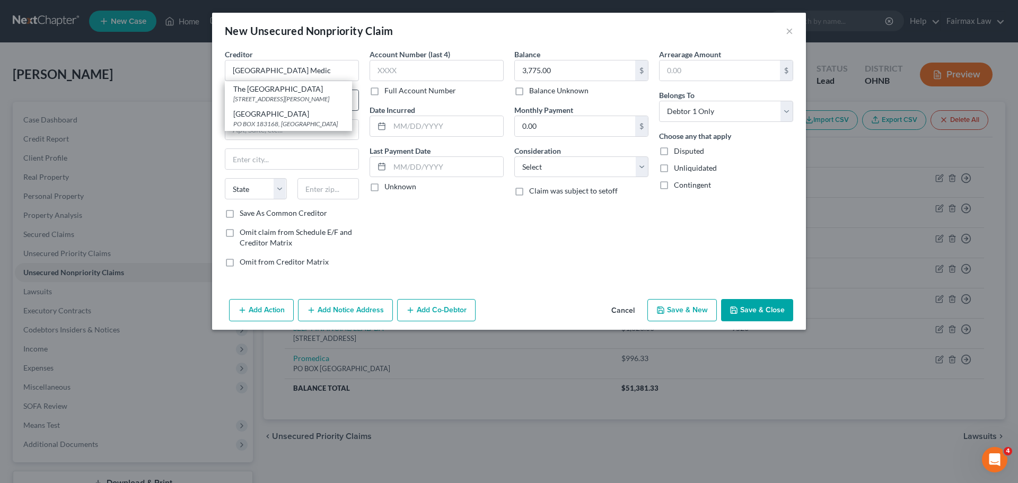
type input "43615"
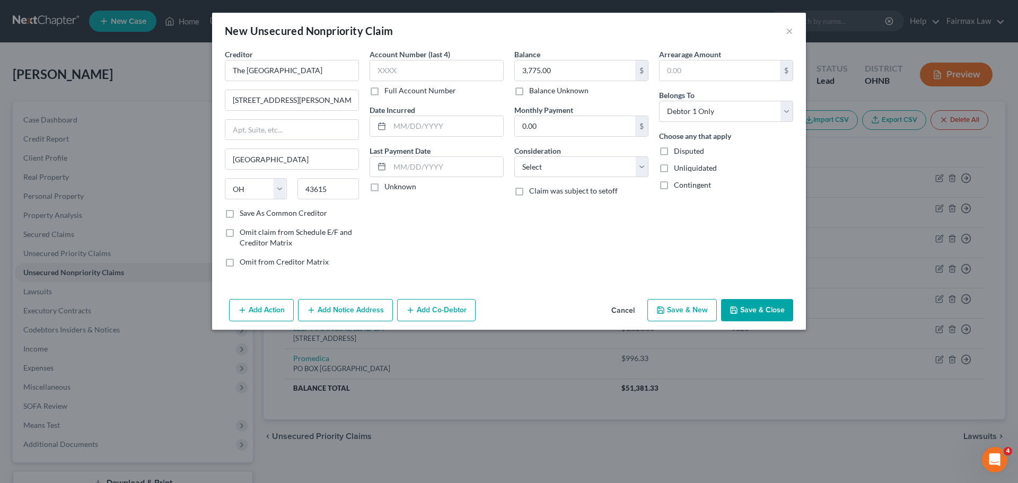
click at [750, 306] on button "Save & Close" at bounding box center [757, 310] width 72 height 22
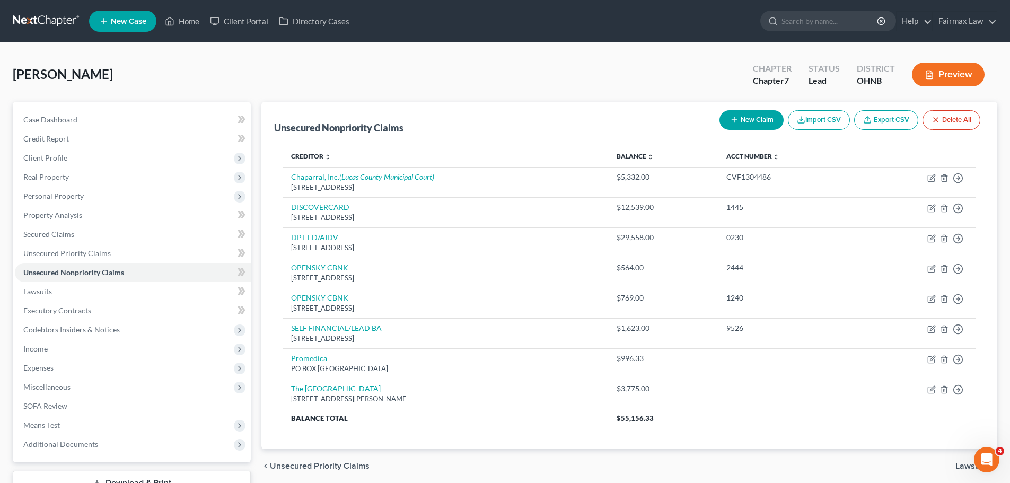
click at [743, 116] on button "New Claim" at bounding box center [752, 120] width 64 height 20
select select "0"
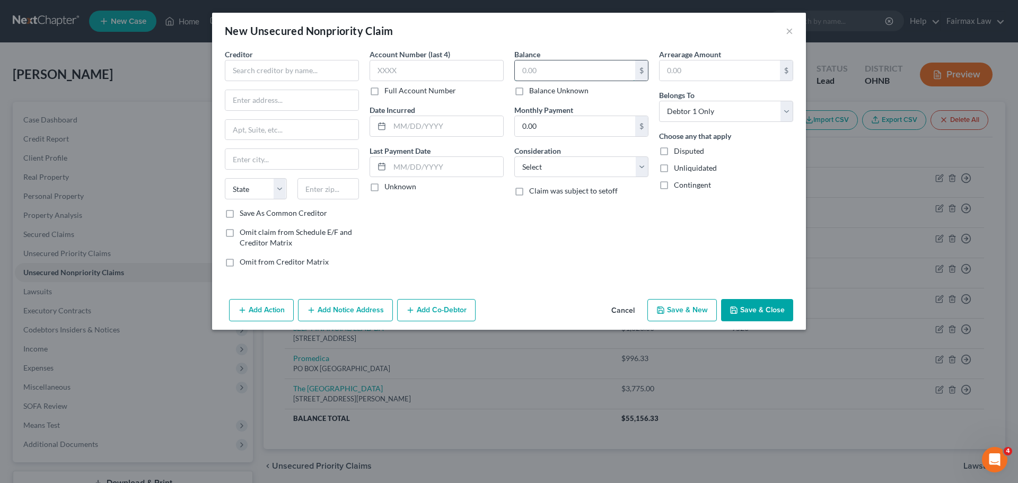
click at [534, 67] on input "text" at bounding box center [575, 70] width 120 height 20
type input "267.00"
click at [290, 68] on input "text" at bounding box center [292, 70] width 134 height 21
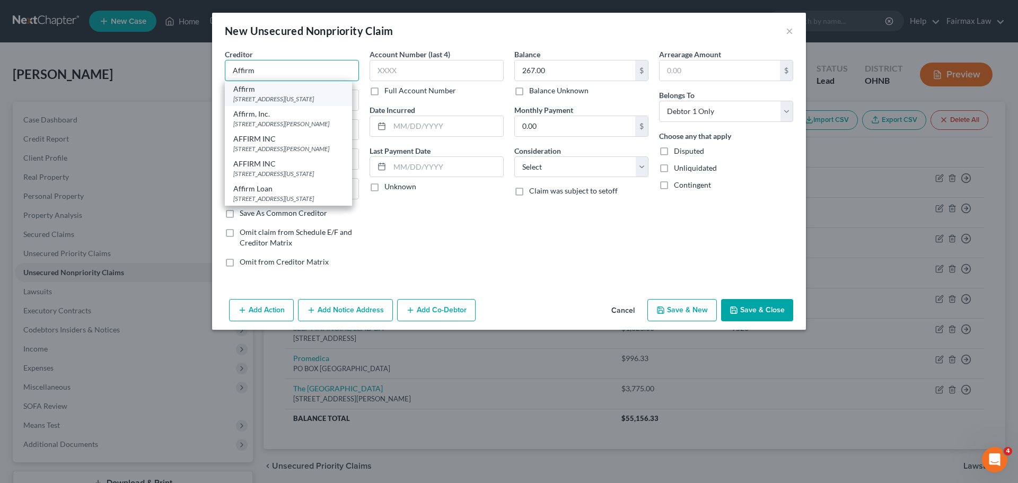
type input "Affirm"
click at [281, 101] on div "[STREET_ADDRESS][US_STATE]" at bounding box center [288, 98] width 110 height 9
type input "[STREET_ADDRESS][US_STATE]"
type input "12th Floor"
type input "[GEOGRAPHIC_DATA]"
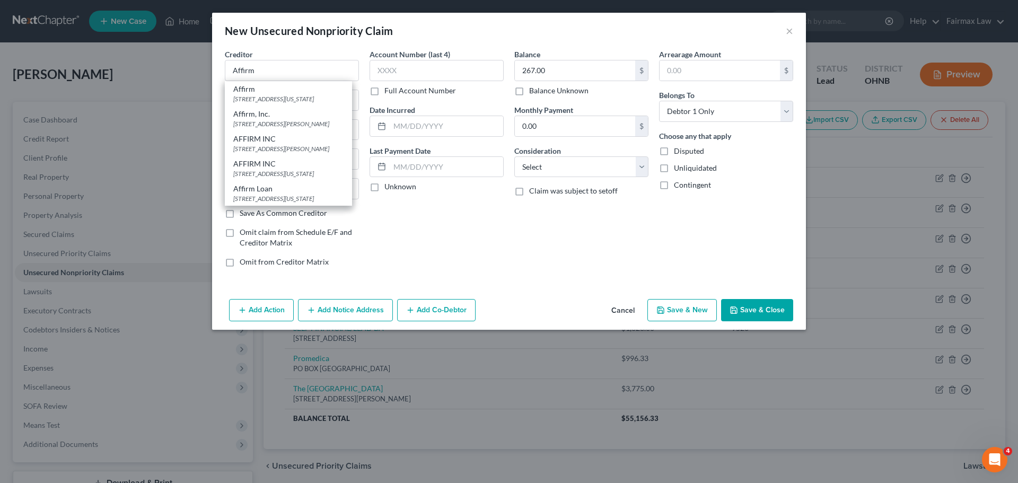
select select "4"
type input "94108"
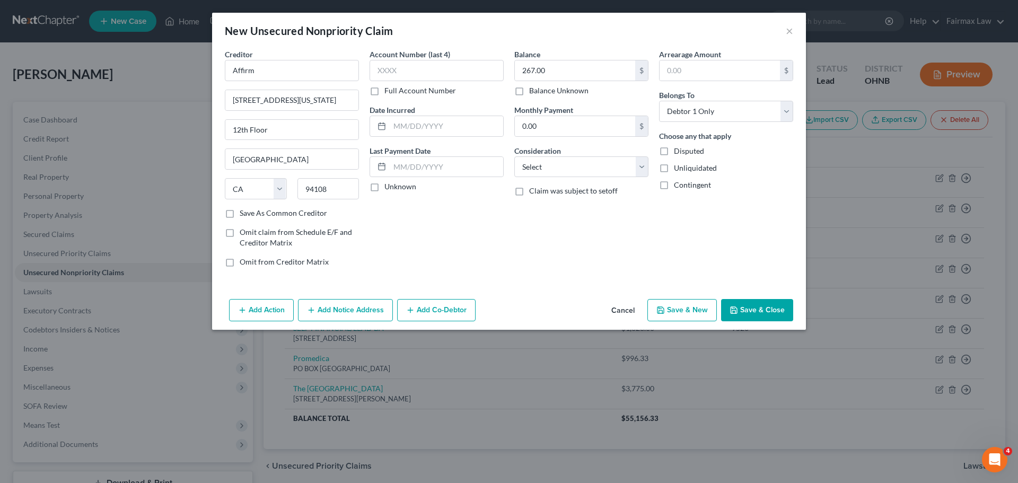
click at [765, 312] on button "Save & Close" at bounding box center [757, 310] width 72 height 22
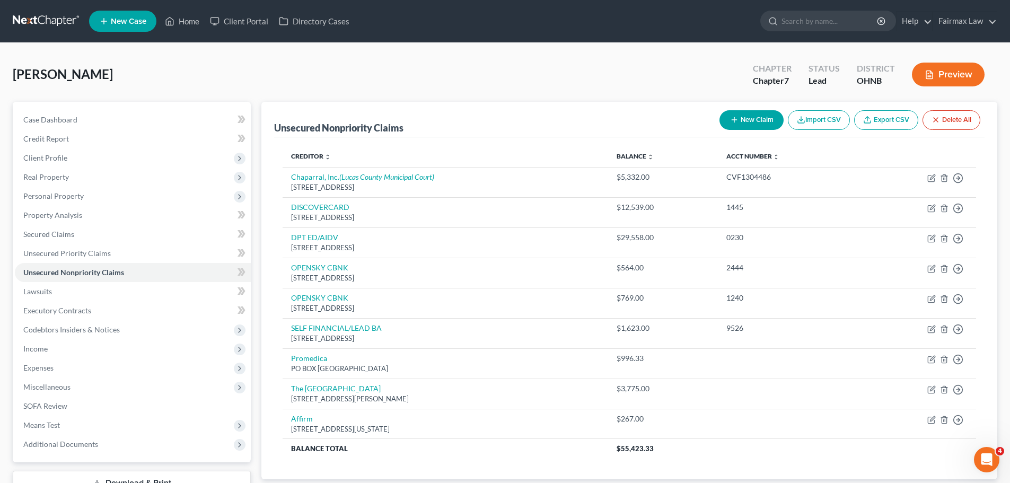
click at [730, 119] on icon "button" at bounding box center [734, 120] width 8 height 8
select select "0"
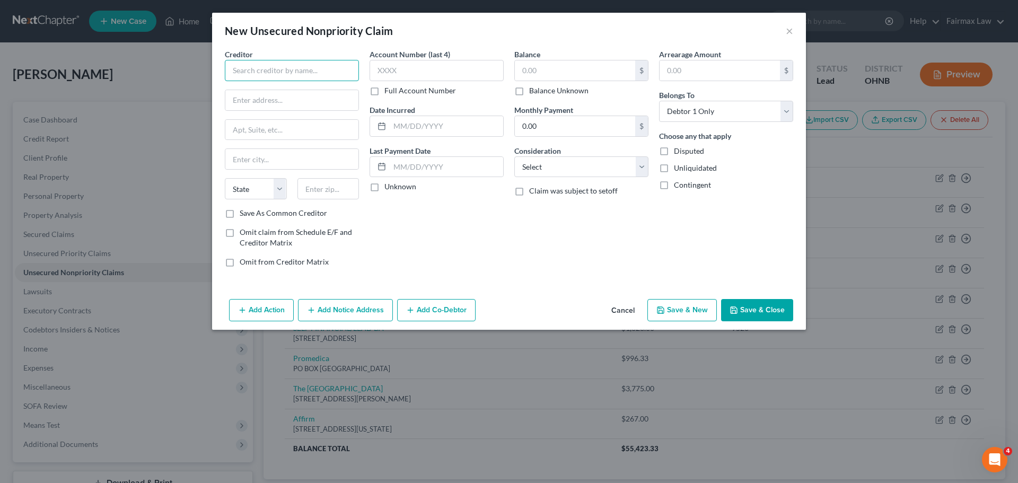
click at [332, 78] on input "text" at bounding box center [292, 70] width 134 height 21
type input "Lead Bank"
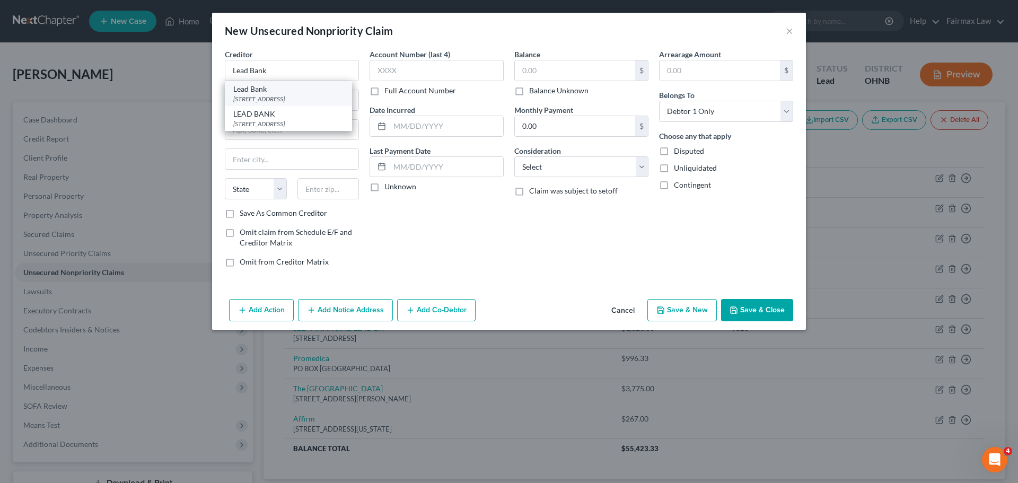
click at [300, 102] on div "[STREET_ADDRESS]" at bounding box center [288, 98] width 110 height 9
type input "[STREET_ADDRESS]"
type input "Suite 2200"
type input "Austin"
select select "45"
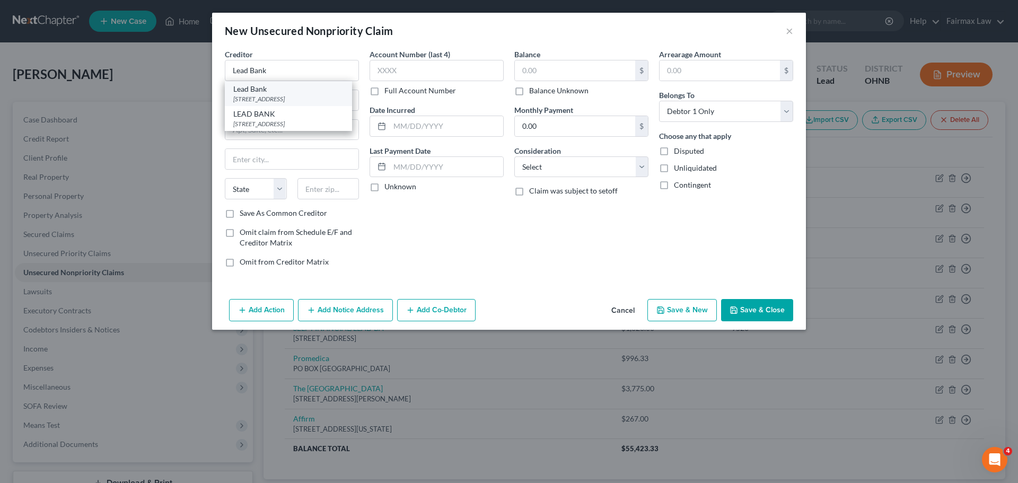
type input "78701"
click at [545, 66] on input "text" at bounding box center [575, 70] width 120 height 20
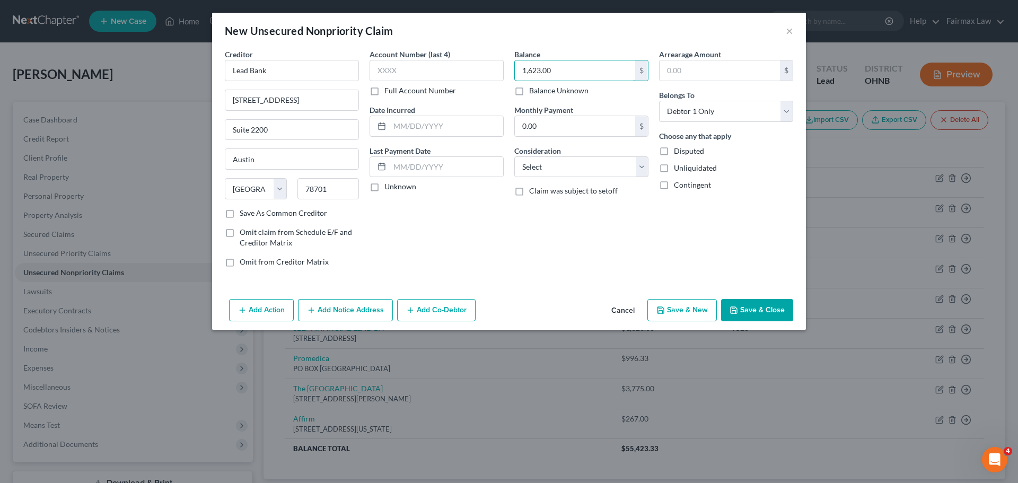
type input "1,623.00"
click at [756, 310] on button "Save & Close" at bounding box center [757, 310] width 72 height 22
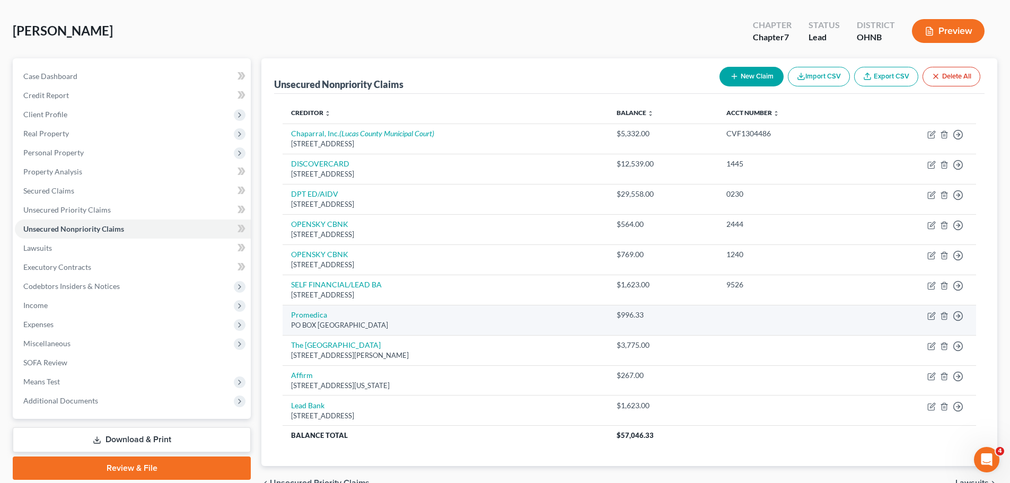
scroll to position [53, 0]
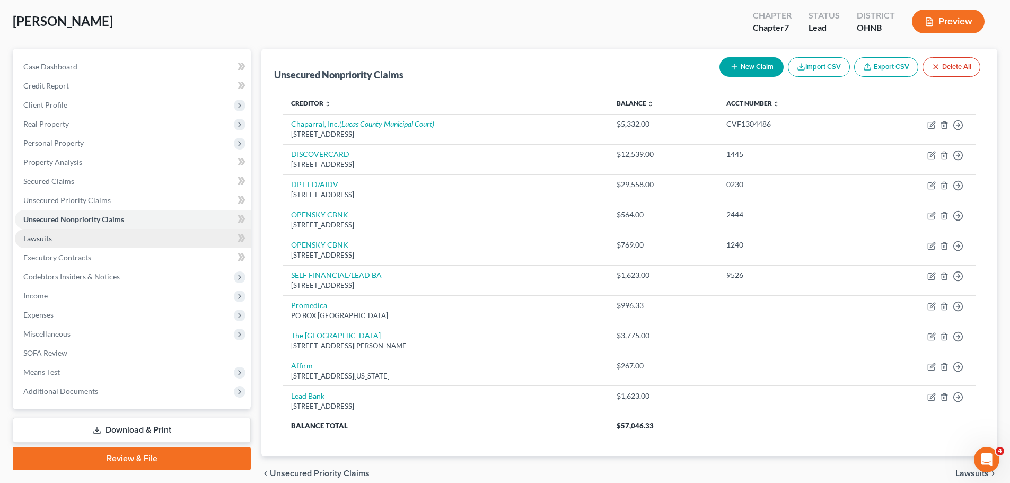
click at [72, 237] on link "Lawsuits" at bounding box center [133, 238] width 236 height 19
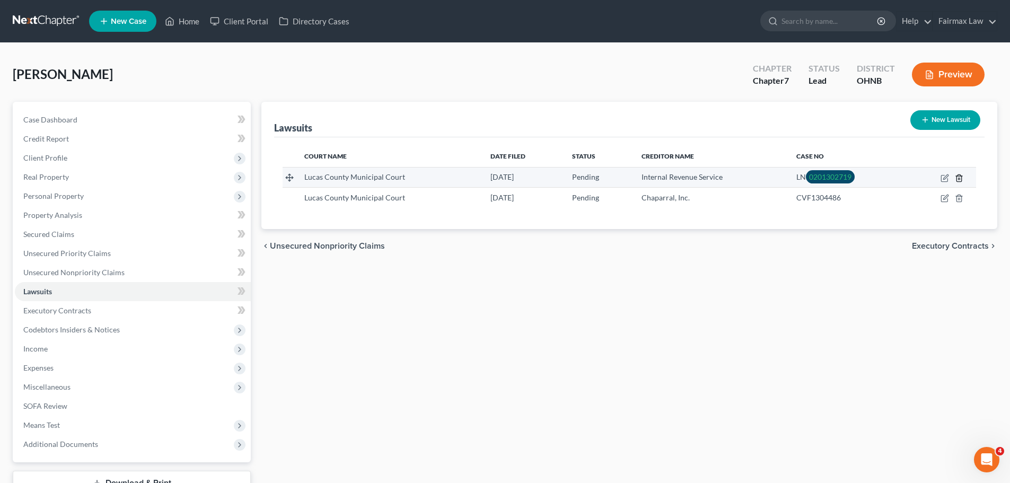
click at [958, 179] on icon "button" at bounding box center [959, 178] width 8 height 8
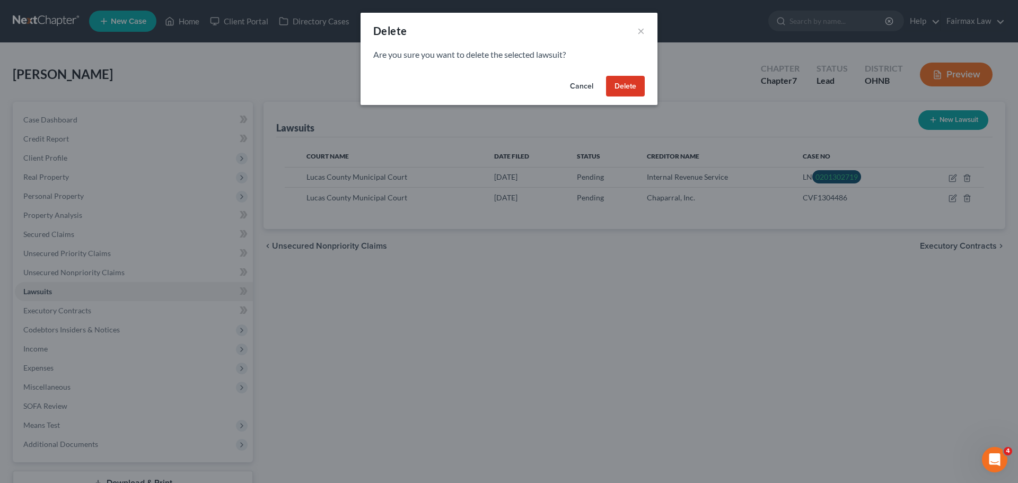
drag, startPoint x: 622, startPoint y: 86, endPoint x: 677, endPoint y: 118, distance: 63.7
click at [623, 86] on button "Delete" at bounding box center [625, 86] width 39 height 21
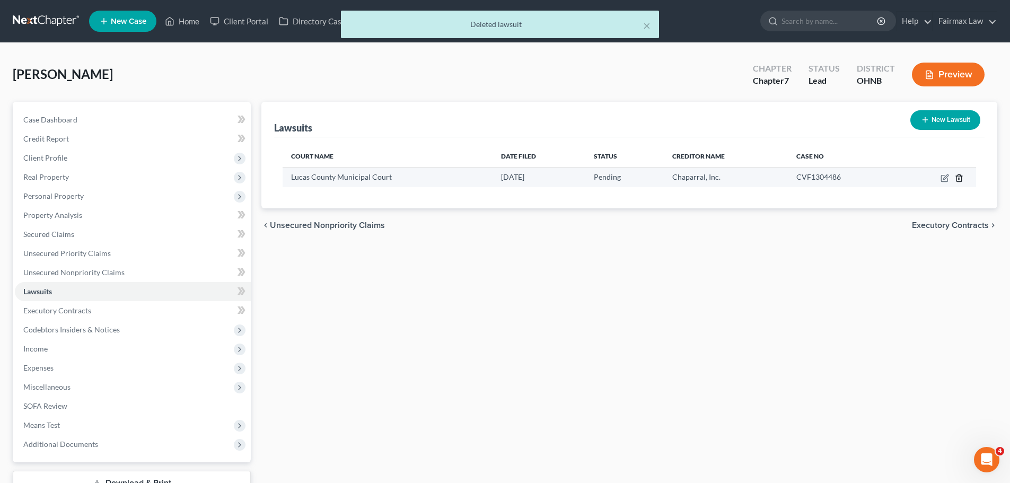
click at [961, 180] on icon "button" at bounding box center [959, 177] width 5 height 7
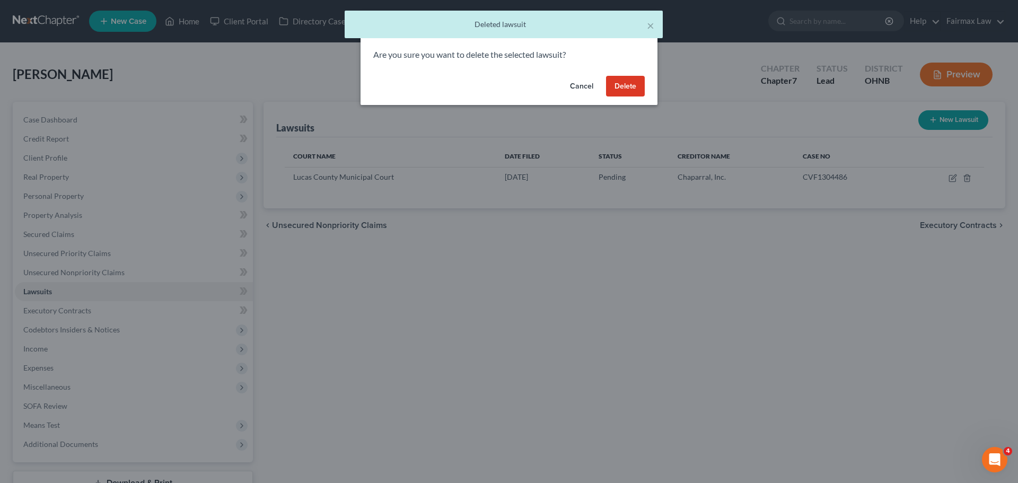
click at [627, 84] on button "Delete" at bounding box center [625, 86] width 39 height 21
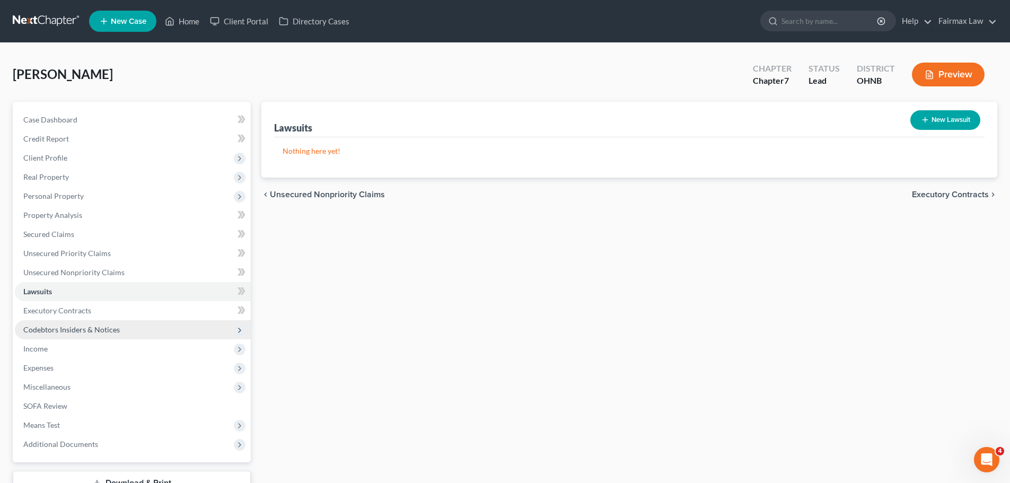
click at [109, 330] on span "Codebtors Insiders & Notices" at bounding box center [71, 329] width 97 height 9
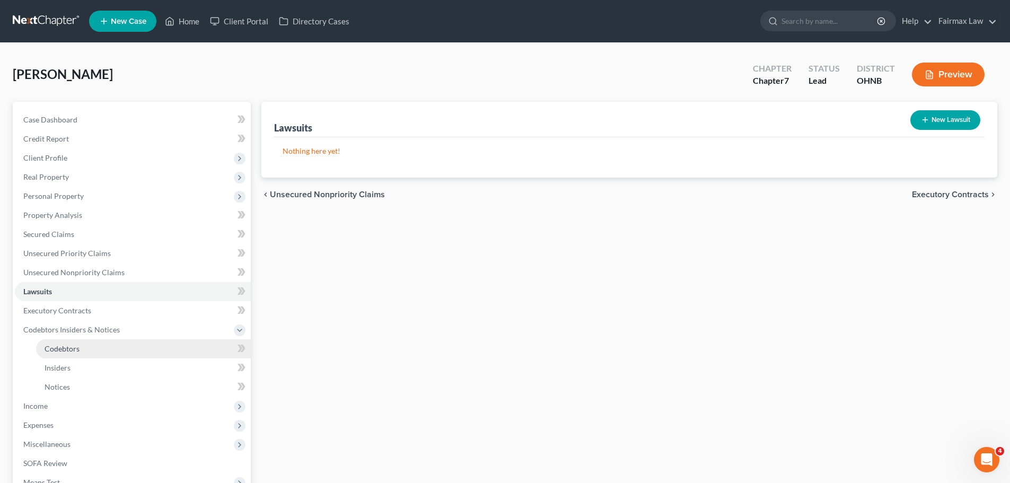
click at [82, 345] on link "Codebtors" at bounding box center [143, 348] width 215 height 19
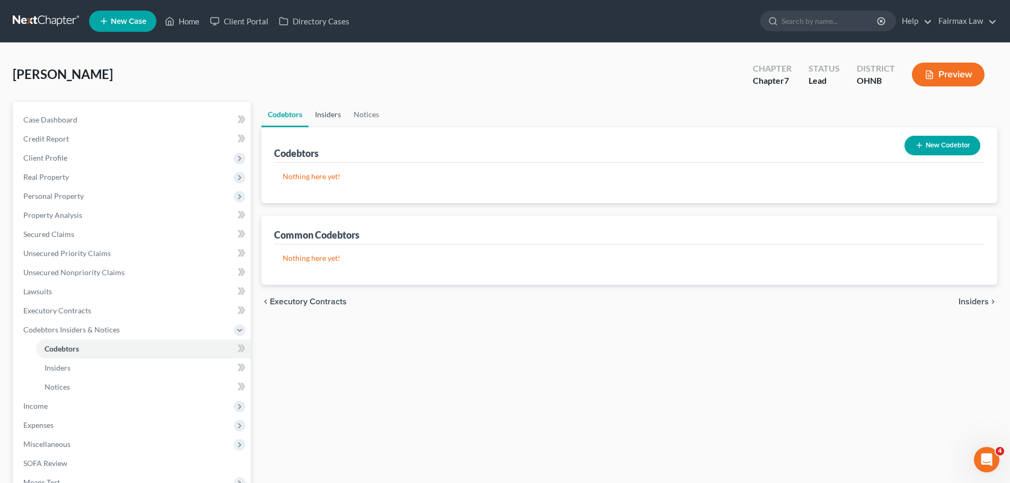
click at [322, 113] on link "Insiders" at bounding box center [328, 114] width 39 height 25
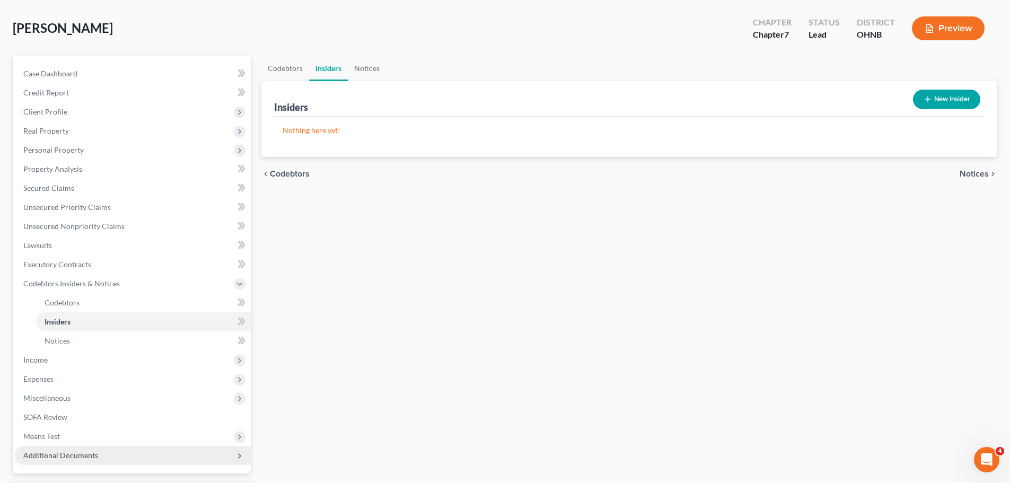
scroll to position [106, 0]
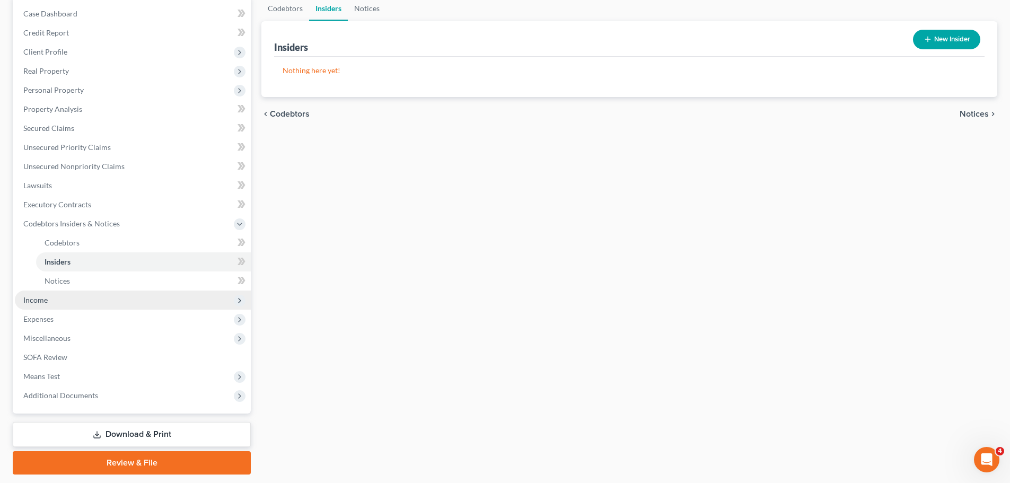
click at [48, 296] on span "Income" at bounding box center [133, 300] width 236 height 19
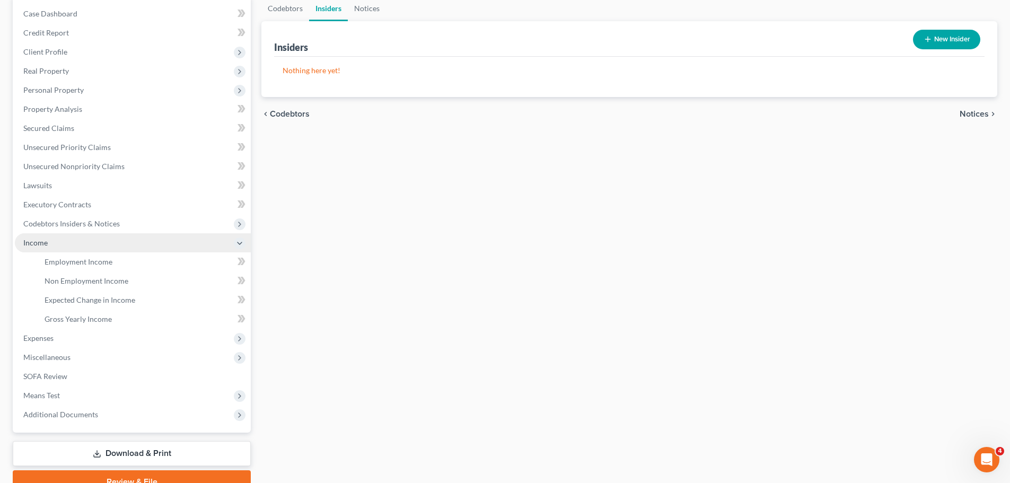
click at [94, 248] on span "Income" at bounding box center [133, 242] width 236 height 19
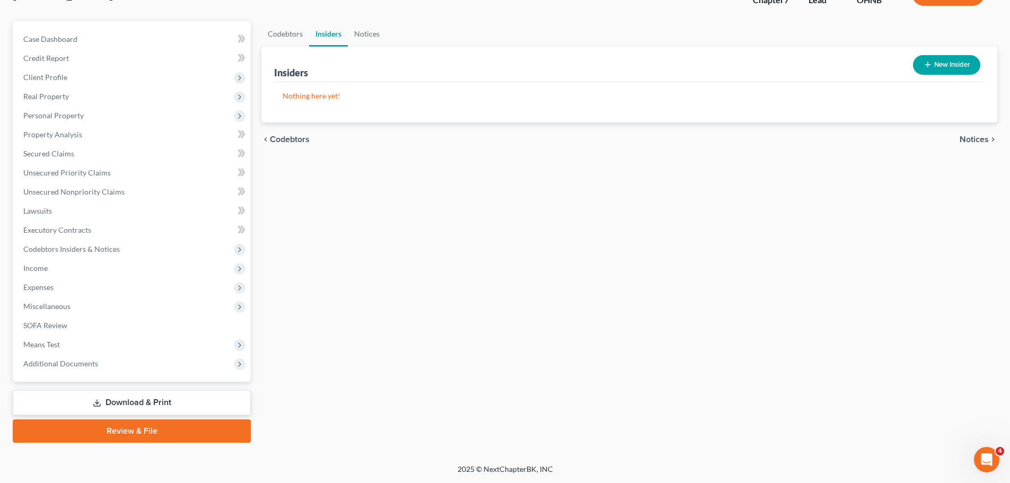
scroll to position [81, 0]
click at [51, 273] on span "Income" at bounding box center [133, 268] width 236 height 19
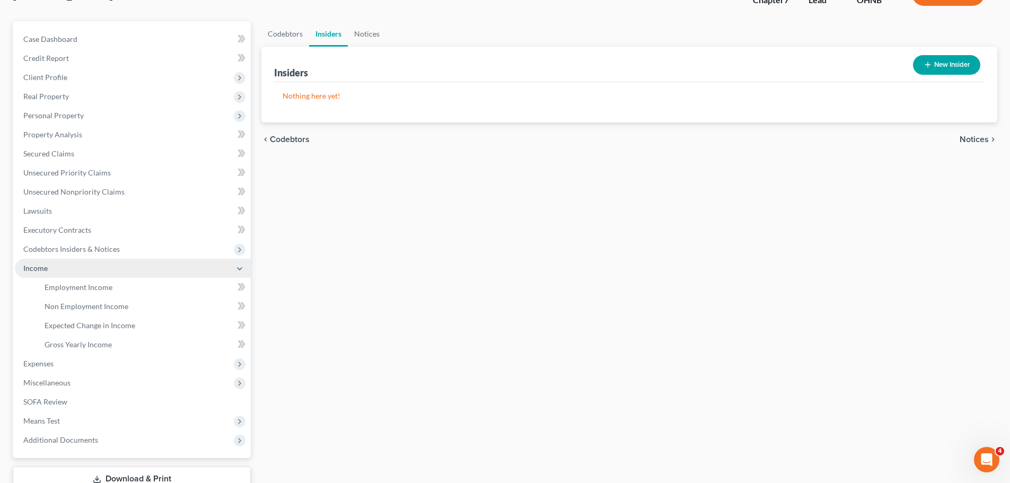
scroll to position [106, 0]
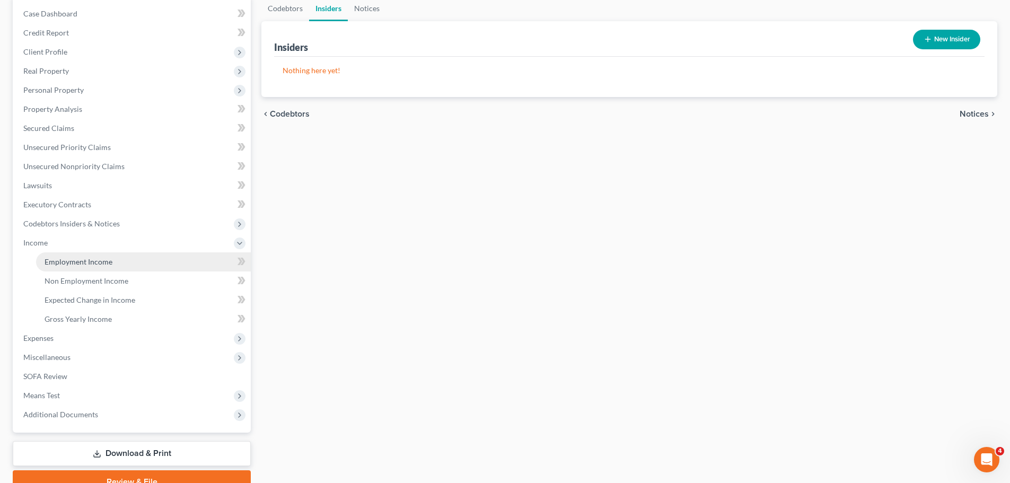
click at [78, 258] on span "Employment Income" at bounding box center [79, 261] width 68 height 9
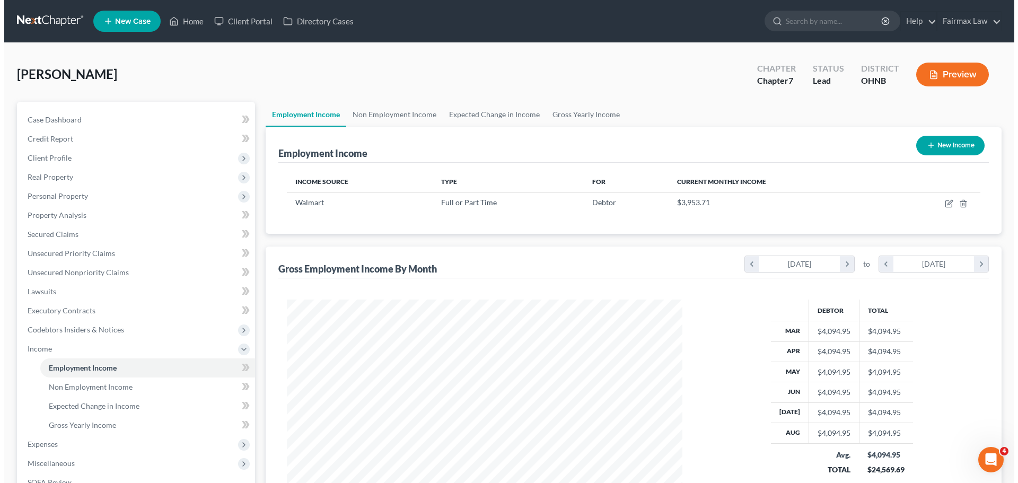
scroll to position [106, 0]
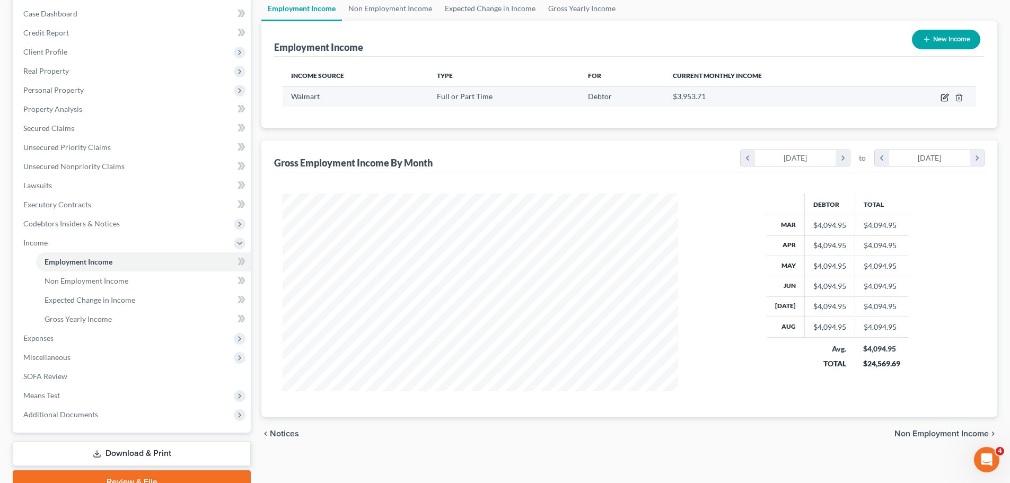
click at [942, 95] on icon "button" at bounding box center [944, 98] width 6 height 6
select select "0"
select select "36"
select select "2"
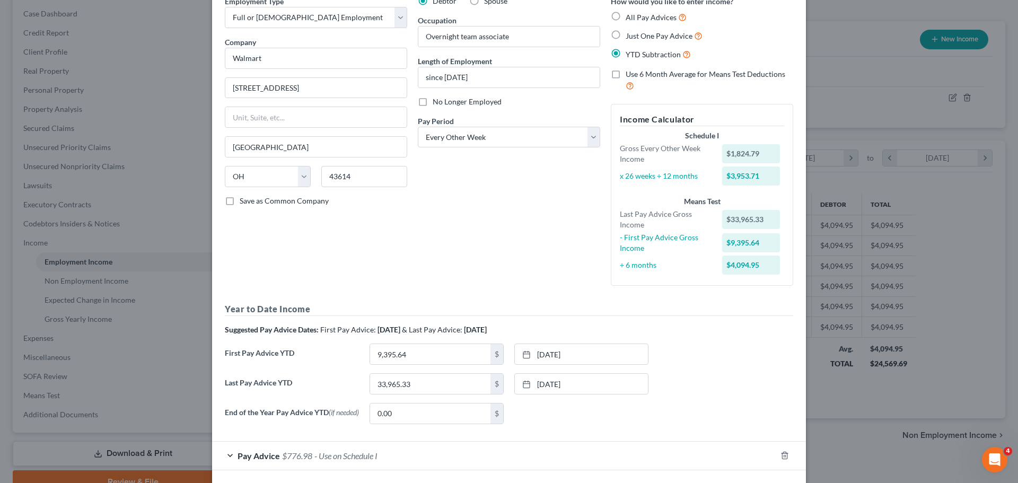
scroll to position [101, 0]
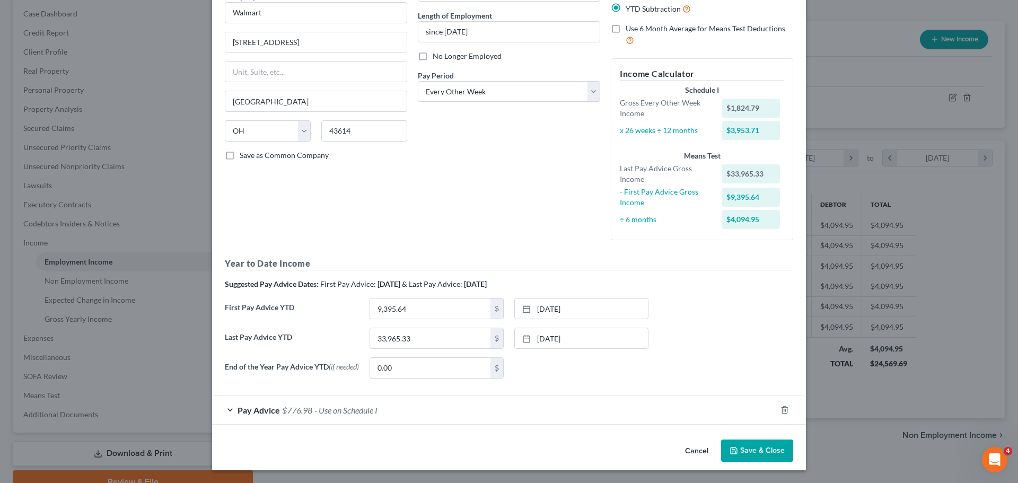
drag, startPoint x: 302, startPoint y: 406, endPoint x: 327, endPoint y: 352, distance: 59.8
click at [303, 406] on span "$776.98" at bounding box center [297, 410] width 30 height 10
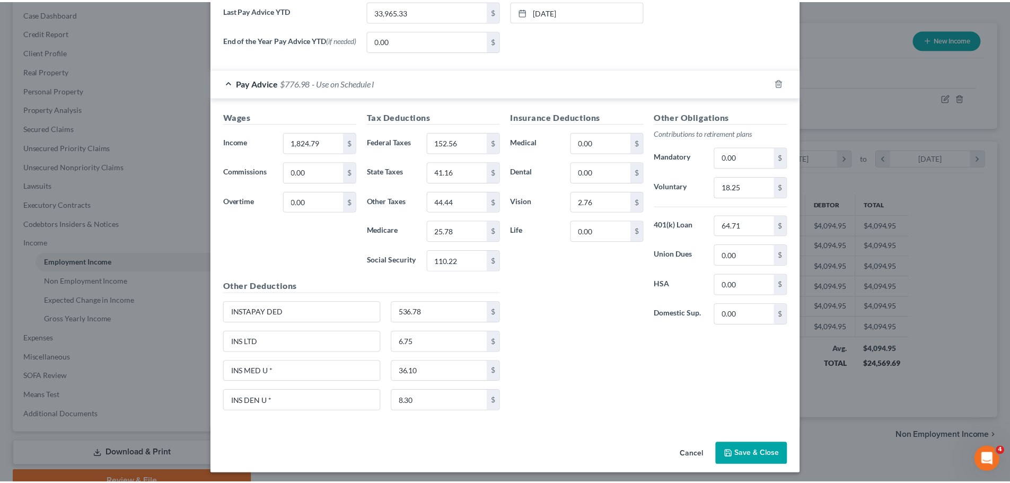
scroll to position [432, 0]
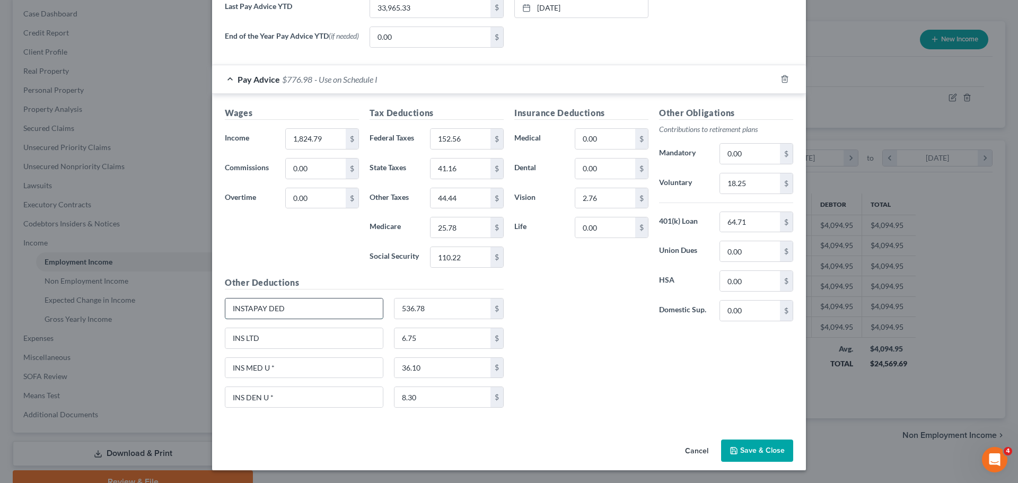
click at [315, 308] on input "INSTAPAY DED" at bounding box center [303, 309] width 157 height 20
drag, startPoint x: 314, startPoint y: 308, endPoint x: 217, endPoint y: 312, distance: 97.1
click at [199, 311] on div "Edit Income Source × Employment Type * Select Full or [DEMOGRAPHIC_DATA] Employ…" at bounding box center [509, 241] width 1018 height 483
click at [742, 448] on button "Save & Close" at bounding box center [757, 451] width 72 height 22
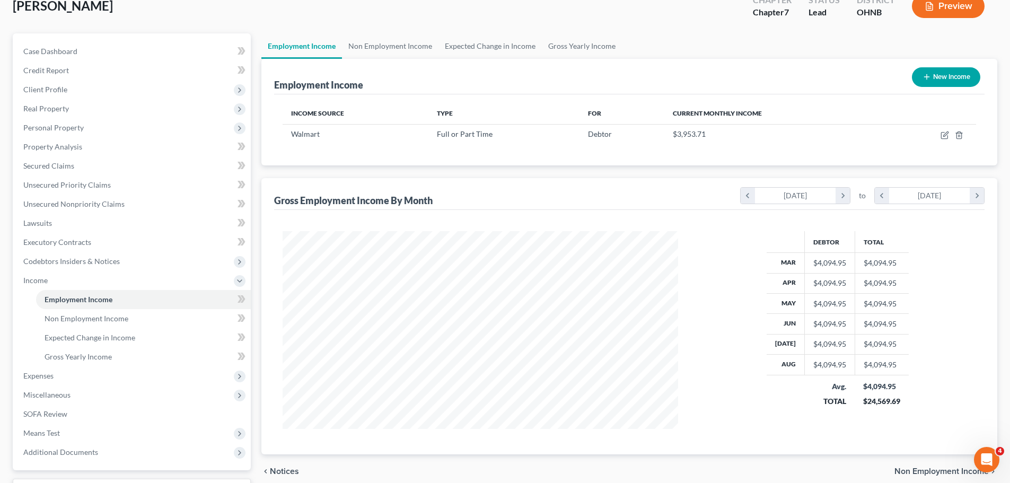
scroll to position [53, 0]
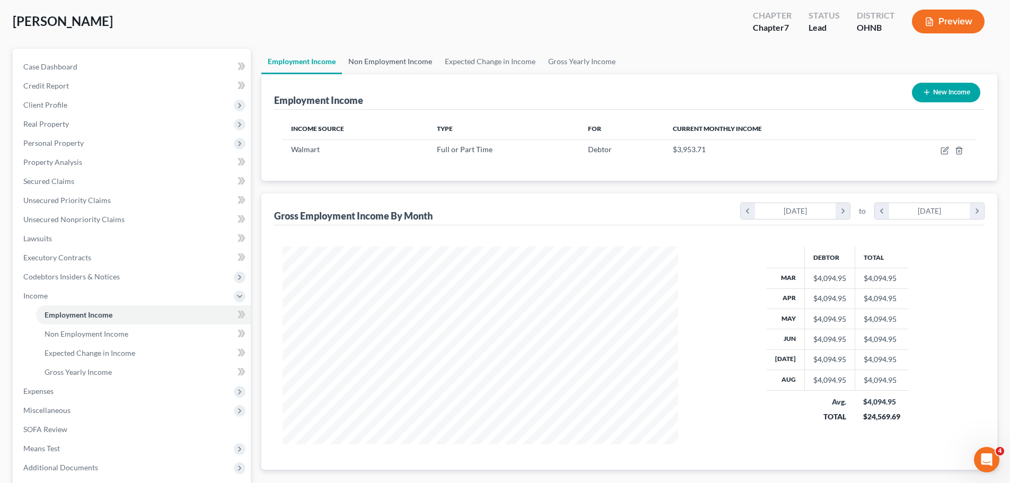
click at [364, 56] on link "Non Employment Income" at bounding box center [390, 61] width 97 height 25
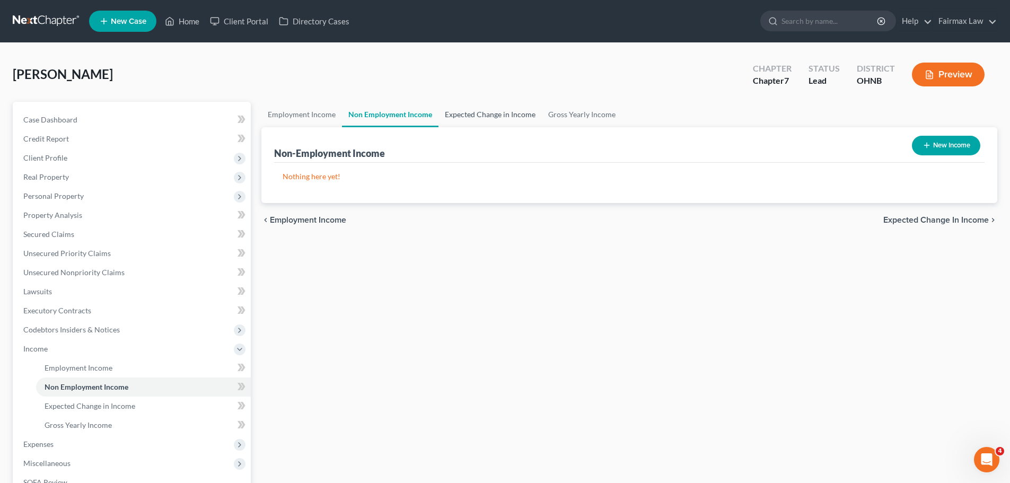
click at [492, 117] on link "Expected Change in Income" at bounding box center [490, 114] width 103 height 25
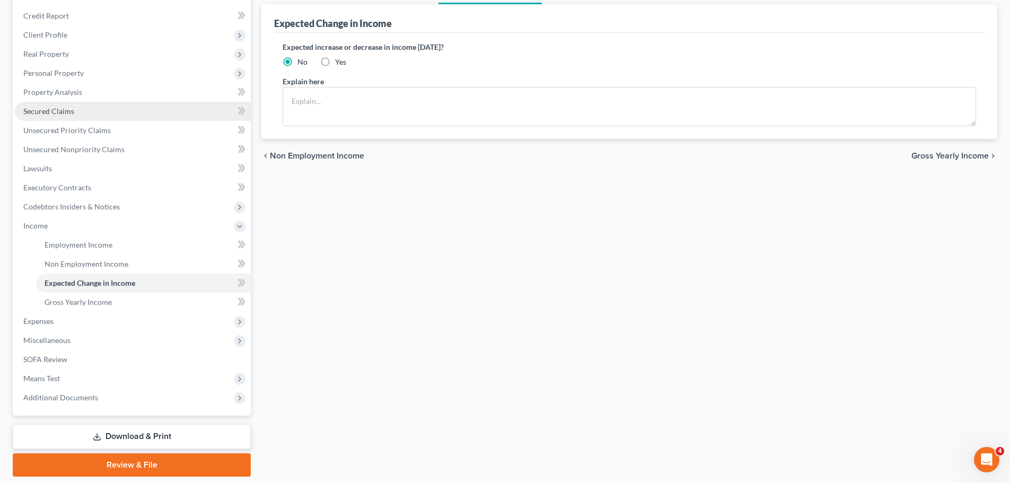
scroll to position [157, 0]
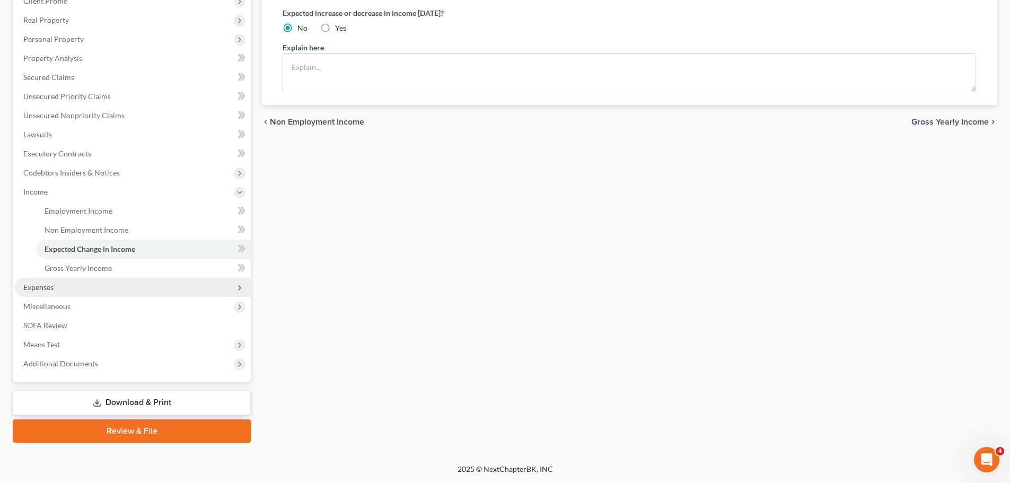
click at [58, 286] on span "Expenses" at bounding box center [133, 287] width 236 height 19
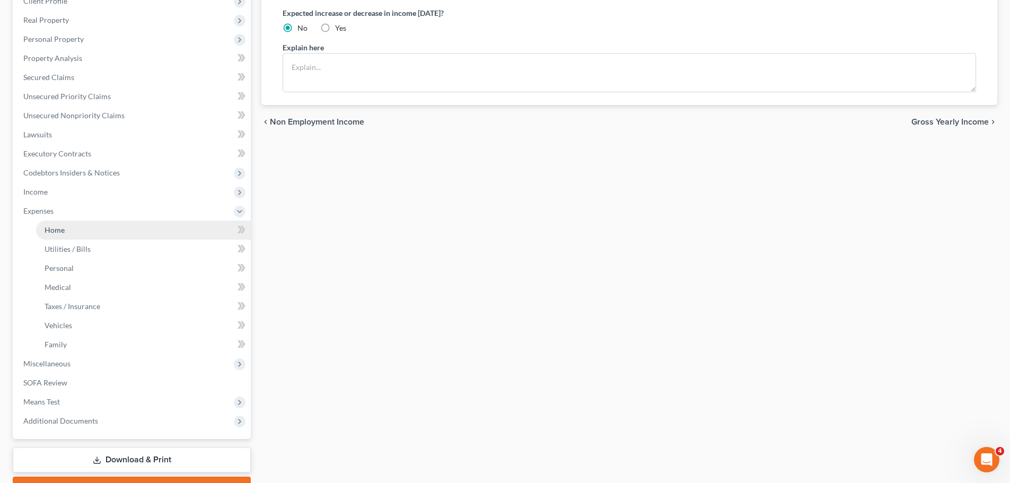
click at [68, 230] on link "Home" at bounding box center [143, 230] width 215 height 19
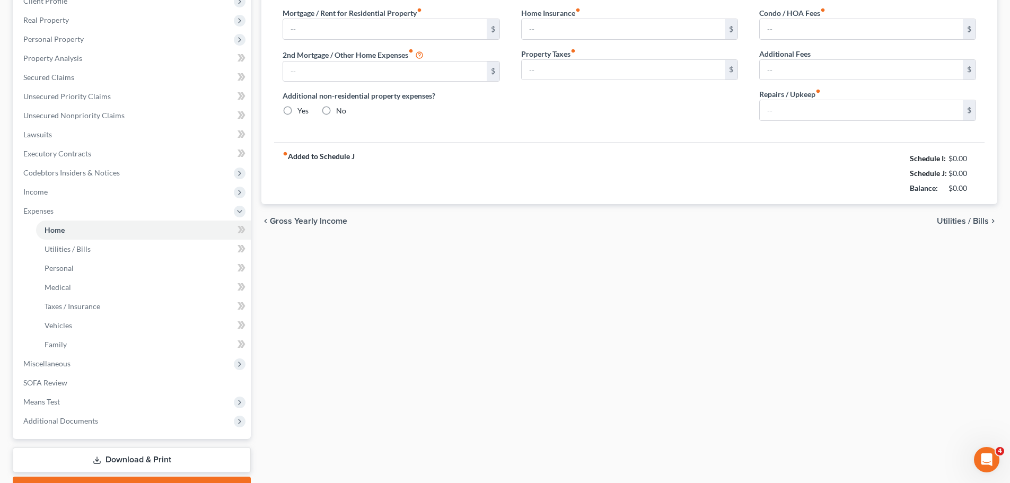
scroll to position [30, 0]
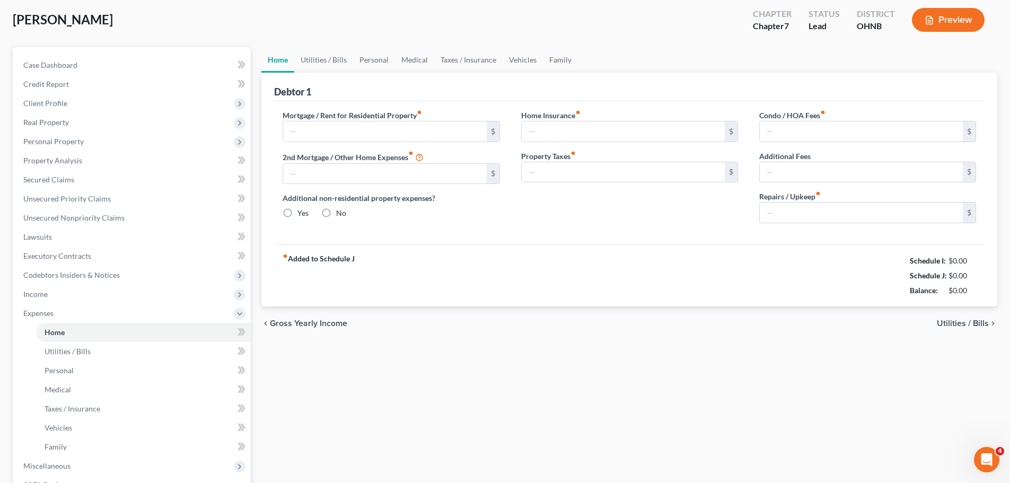
type input "530.00"
type input "0.00"
radio input "true"
type input "0.00"
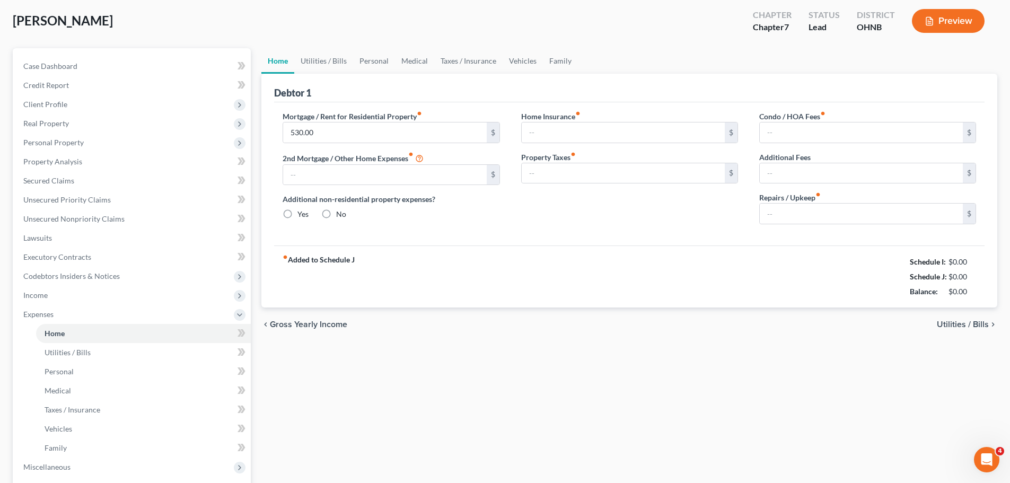
type input "0.00"
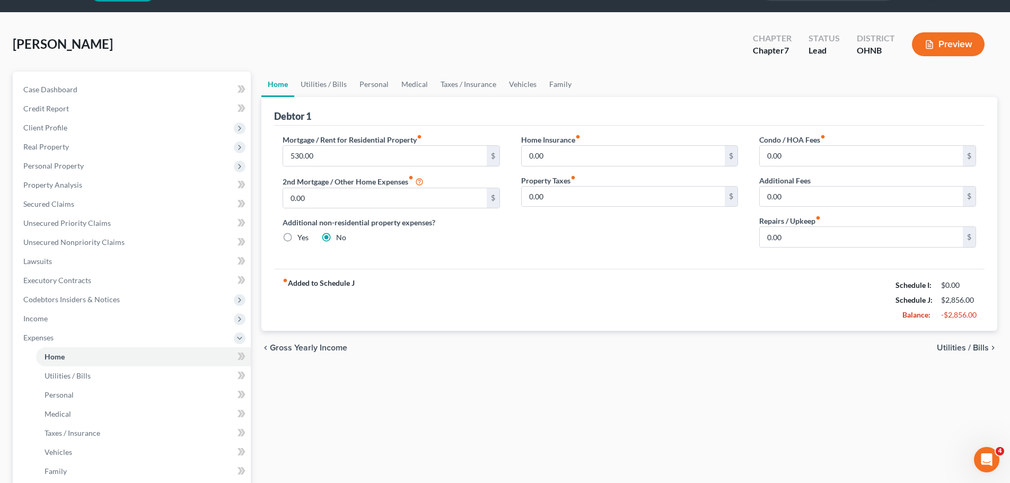
scroll to position [0, 0]
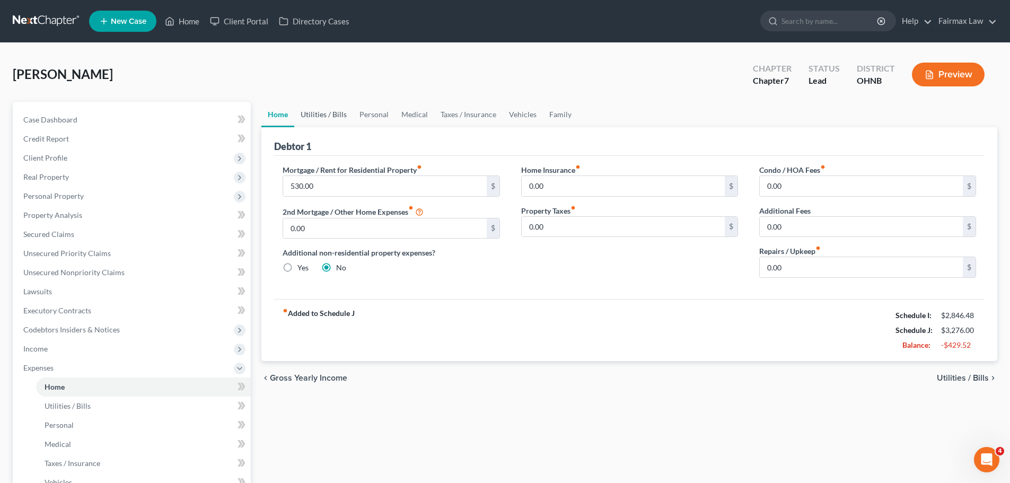
click at [327, 112] on link "Utilities / Bills" at bounding box center [323, 114] width 59 height 25
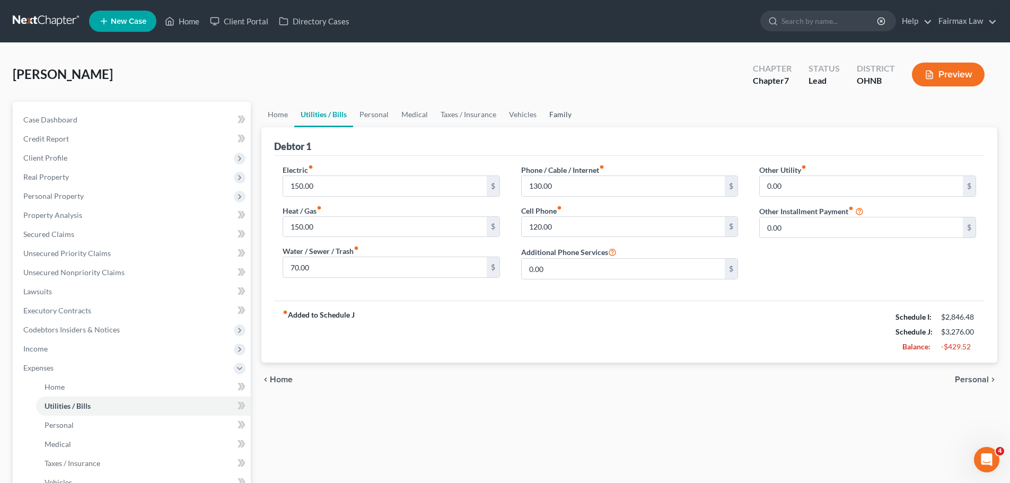
click at [561, 122] on link "Family" at bounding box center [560, 114] width 35 height 25
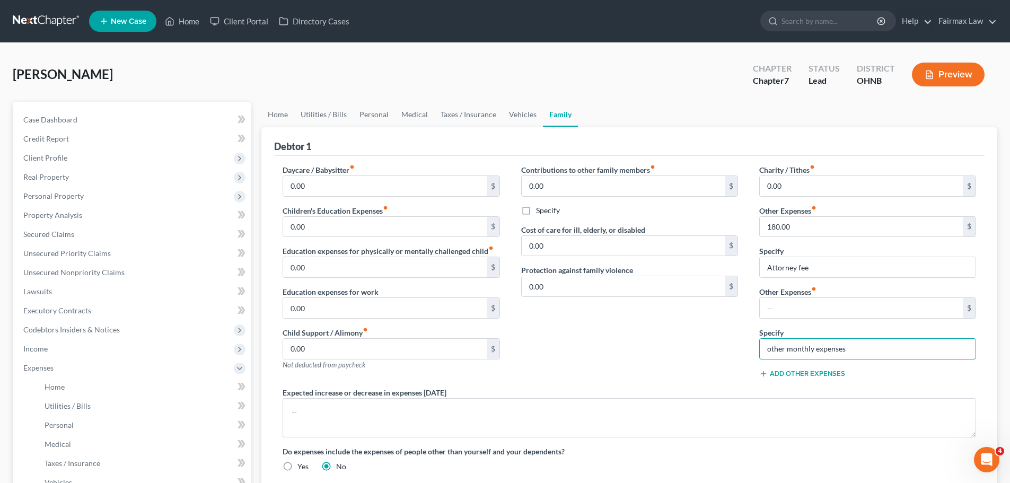
drag, startPoint x: 844, startPoint y: 346, endPoint x: 749, endPoint y: 353, distance: 95.2
click at [749, 353] on div "Charity / Tithes fiber_manual_record 0.00 $ Other Expenses fiber_manual_record …" at bounding box center [868, 275] width 238 height 223
click at [325, 117] on link "Utilities / Bills" at bounding box center [323, 114] width 59 height 25
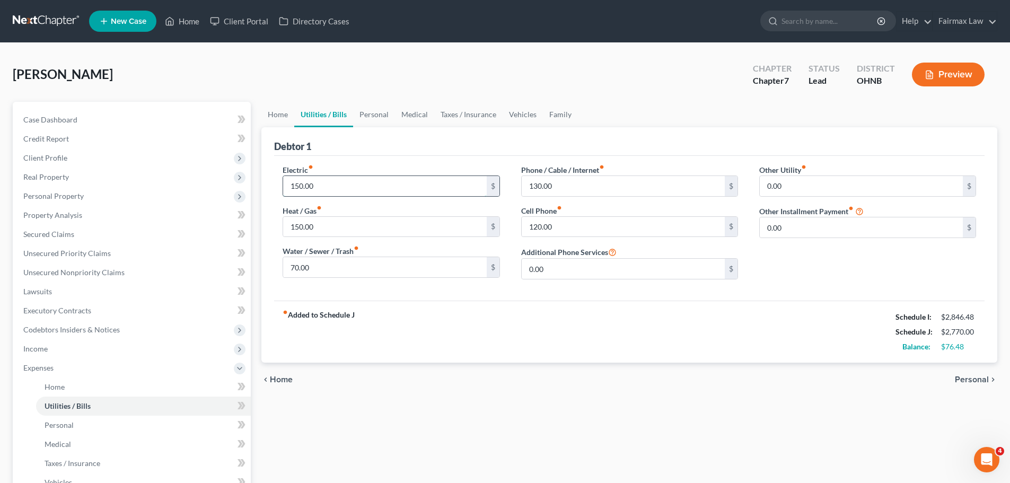
click at [320, 181] on input "150.00" at bounding box center [384, 186] width 203 height 20
type input "200.00"
click at [331, 224] on input "150.00" at bounding box center [384, 227] width 203 height 20
type input "100.00"
click at [391, 316] on div "fiber_manual_record Added to Schedule J Schedule I: $2,846.48 Schedule J: $2,77…" at bounding box center [629, 332] width 711 height 62
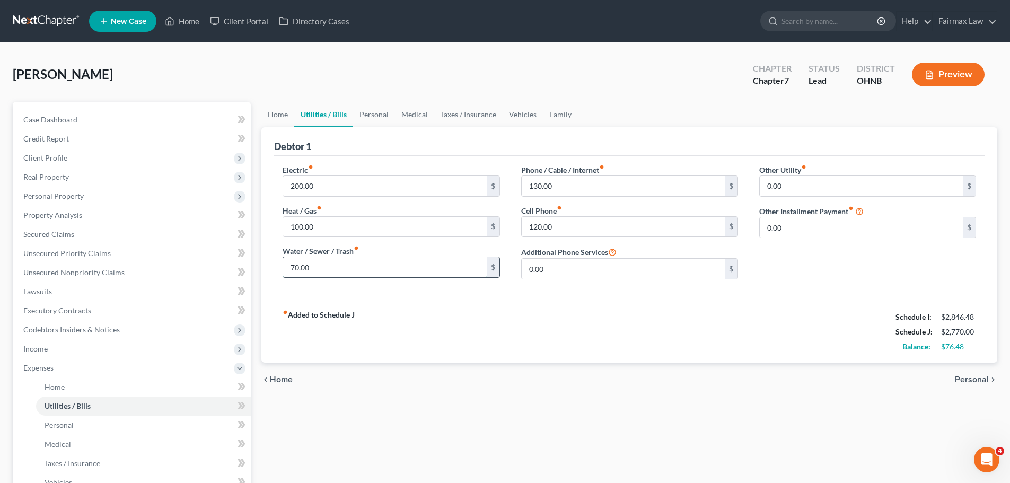
click at [385, 269] on input "70.00" at bounding box center [384, 267] width 203 height 20
type input "90.00"
click at [586, 232] on input "120.00" at bounding box center [623, 227] width 203 height 20
type input "70.00"
click at [568, 322] on div "fiber_manual_record Added to Schedule J Schedule I: $2,846.48 Schedule J: $2,74…" at bounding box center [629, 332] width 711 height 62
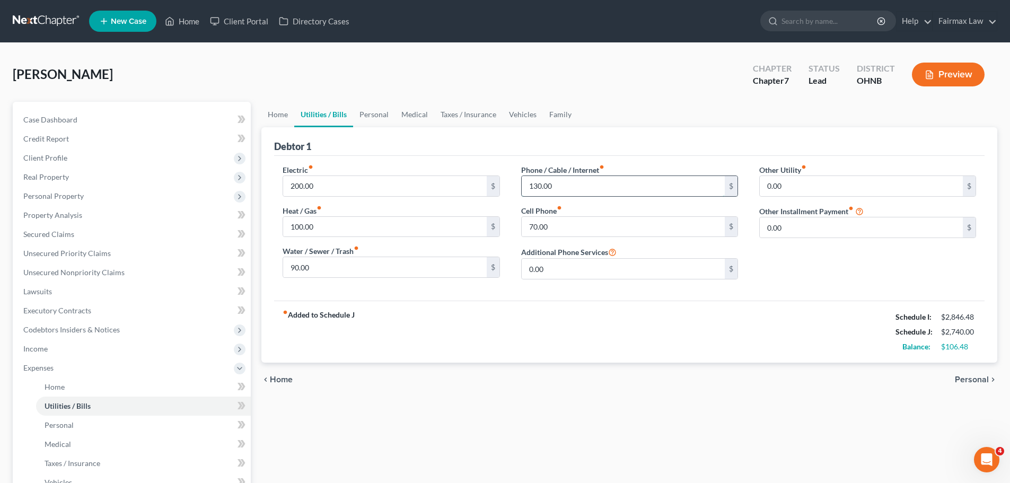
click at [527, 185] on input "130.00" at bounding box center [623, 186] width 203 height 20
type input "180.00"
click at [634, 353] on div "fiber_manual_record Added to Schedule J Schedule I: $2,846.48 Schedule J: $2,79…" at bounding box center [629, 332] width 711 height 62
click at [387, 120] on link "Personal" at bounding box center [374, 114] width 42 height 25
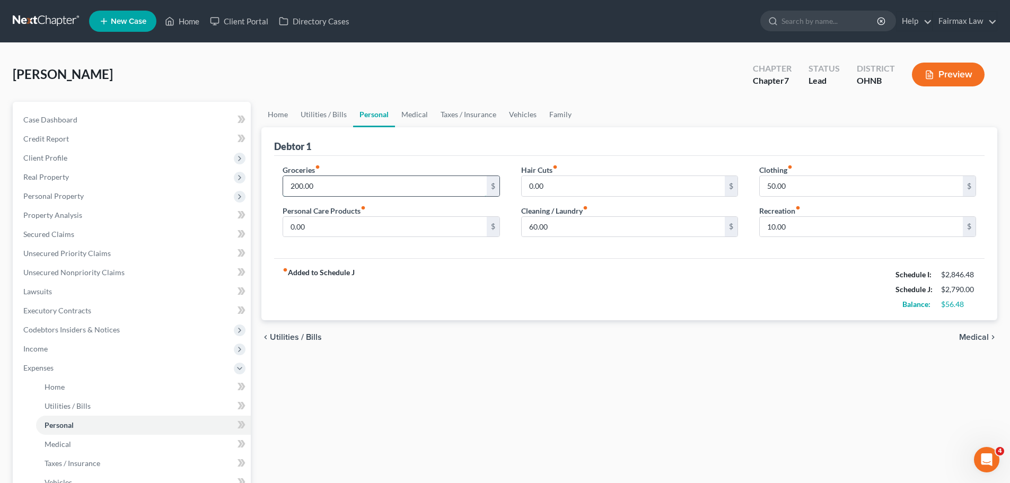
click at [338, 180] on input "200.00" at bounding box center [384, 186] width 203 height 20
click at [330, 222] on input "0.00" at bounding box center [384, 227] width 203 height 20
type input "80.00"
click at [548, 232] on input "60.00" at bounding box center [623, 227] width 203 height 20
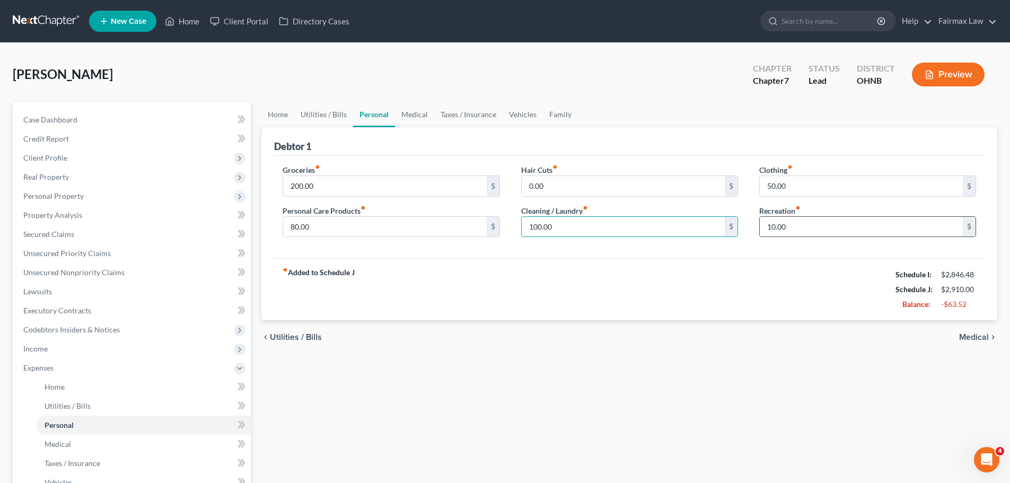
type input "100.00"
click at [770, 227] on input "10.00" at bounding box center [861, 227] width 203 height 20
click at [732, 261] on div "fiber_manual_record Added to Schedule J Schedule I: $2,846.48 Schedule J: $2,91…" at bounding box center [629, 289] width 711 height 62
click at [770, 187] on input "50.00" at bounding box center [861, 186] width 203 height 20
type input "80.00"
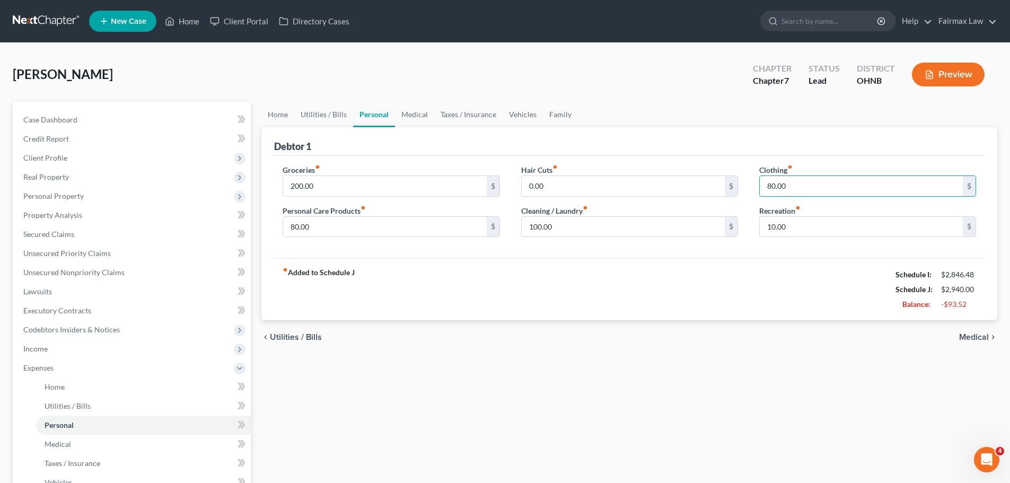
click at [702, 294] on div "fiber_manual_record Added to Schedule J Schedule I: $2,846.48 Schedule J: $2,94…" at bounding box center [629, 289] width 711 height 62
click at [405, 115] on link "Medical" at bounding box center [414, 114] width 39 height 25
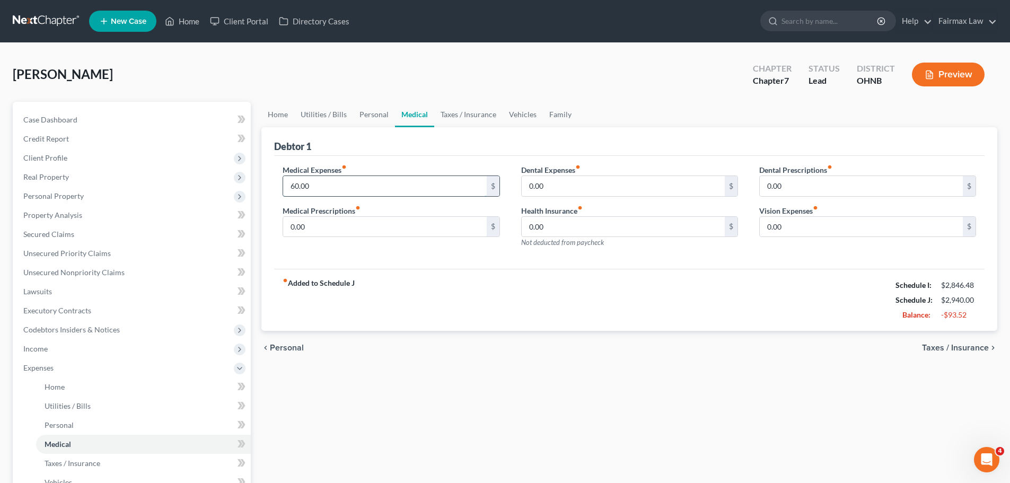
click at [354, 186] on input "60.00" at bounding box center [384, 186] width 203 height 20
type input "0.00"
click at [470, 331] on div "fiber_manual_record Added to Schedule J Schedule I: $2,846.48 Schedule J: $2,88…" at bounding box center [629, 300] width 711 height 62
click at [461, 115] on link "Taxes / Insurance" at bounding box center [468, 114] width 68 height 25
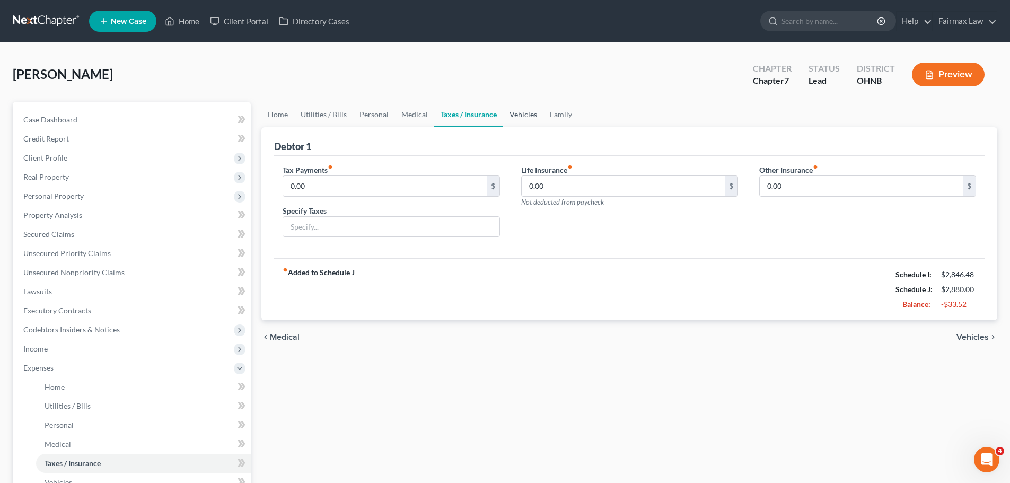
click at [516, 111] on link "Vehicles" at bounding box center [523, 114] width 40 height 25
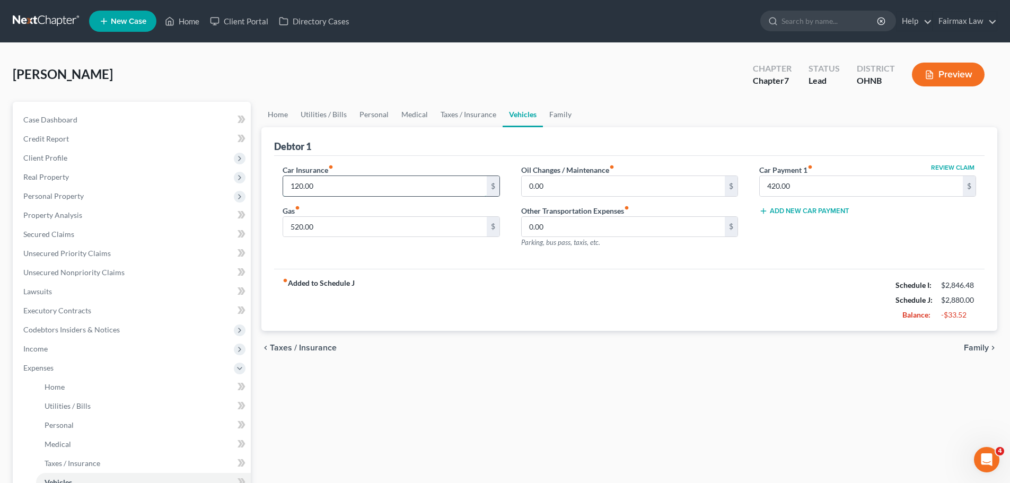
click at [329, 176] on input "120.00" at bounding box center [384, 186] width 203 height 20
type input "115.00"
click at [316, 226] on input "520.00" at bounding box center [384, 227] width 203 height 20
type input "200.00"
click at [568, 294] on div "fiber_manual_record Added to Schedule J Schedule I: $2,846.48 Schedule J: $2,55…" at bounding box center [629, 300] width 711 height 62
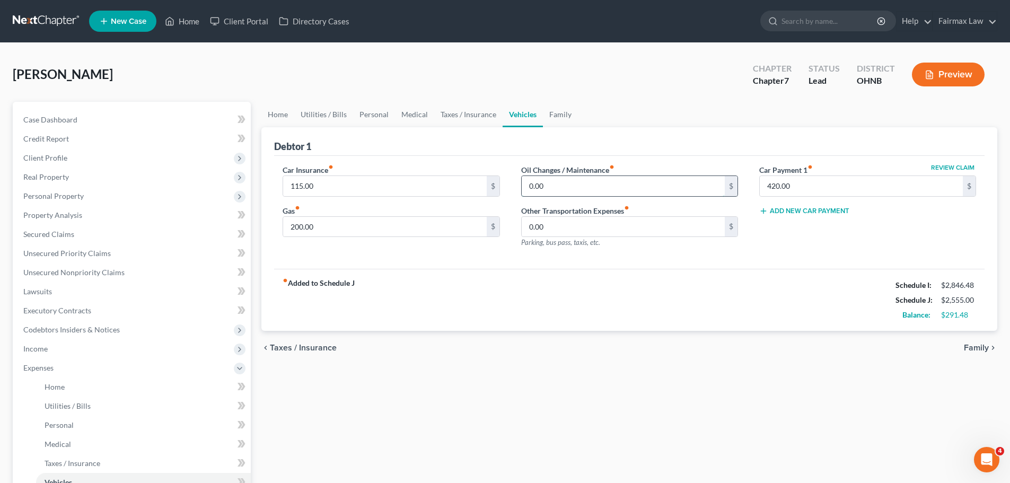
click at [602, 178] on input "0.00" at bounding box center [623, 186] width 203 height 20
type input "16.00"
click at [663, 350] on div "chevron_left Taxes / Insurance Family chevron_right" at bounding box center [629, 348] width 736 height 34
click at [558, 111] on link "Family" at bounding box center [560, 114] width 35 height 25
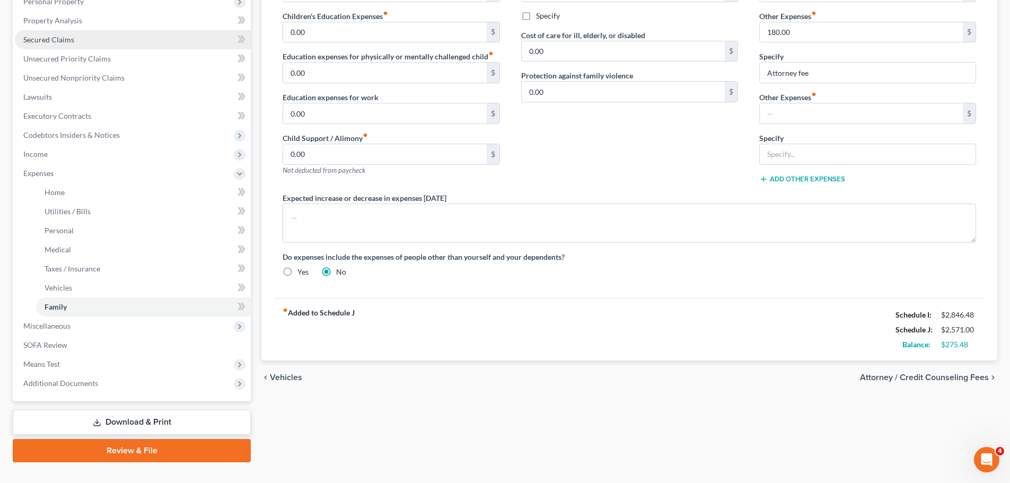
scroll to position [214, 0]
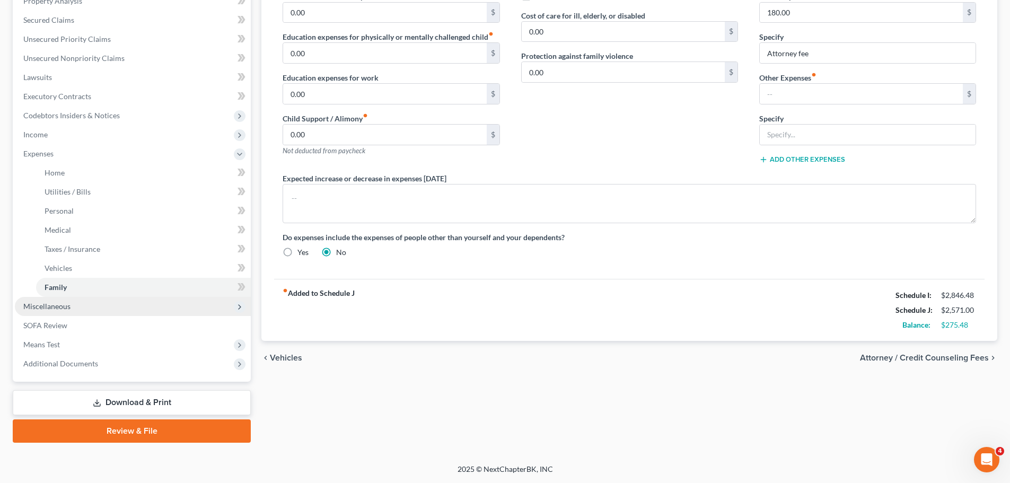
click at [73, 300] on span "Miscellaneous" at bounding box center [133, 306] width 236 height 19
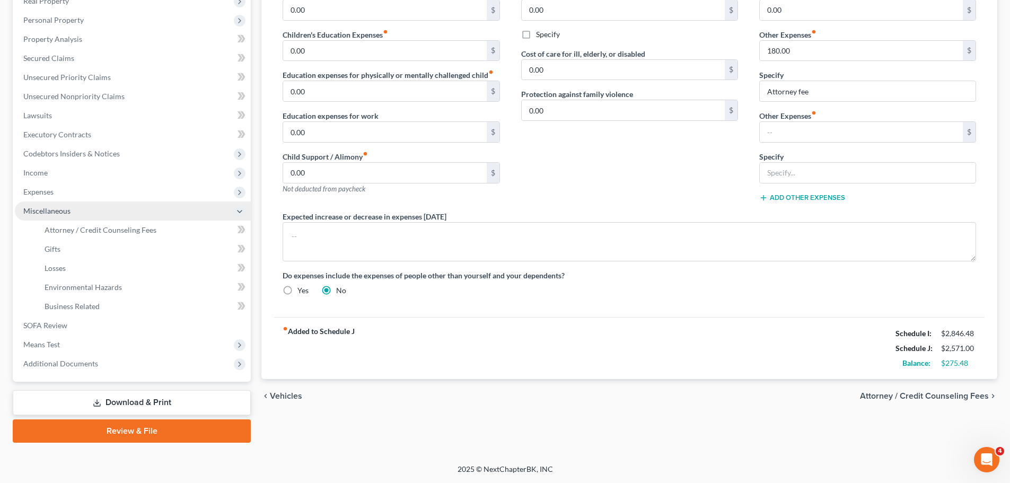
scroll to position [176, 0]
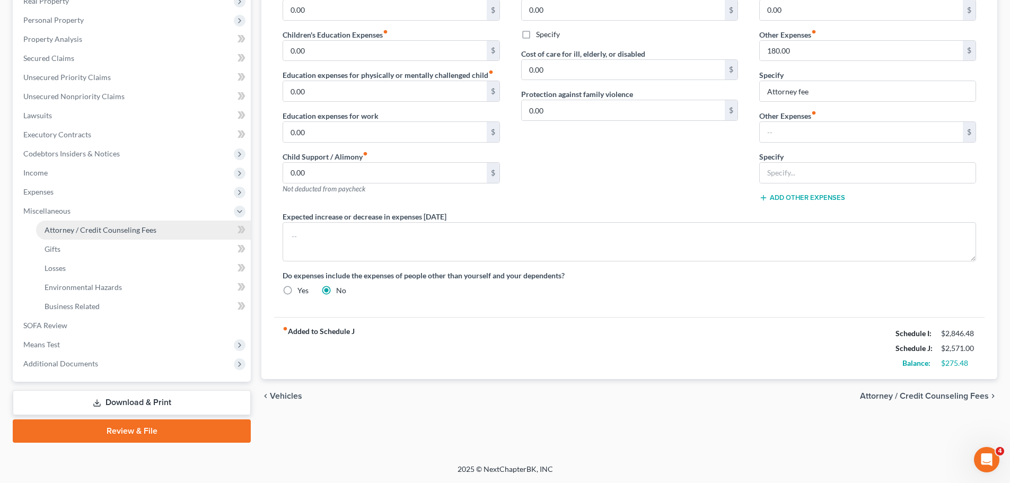
click at [98, 233] on span "Attorney / Credit Counseling Fees" at bounding box center [101, 229] width 112 height 9
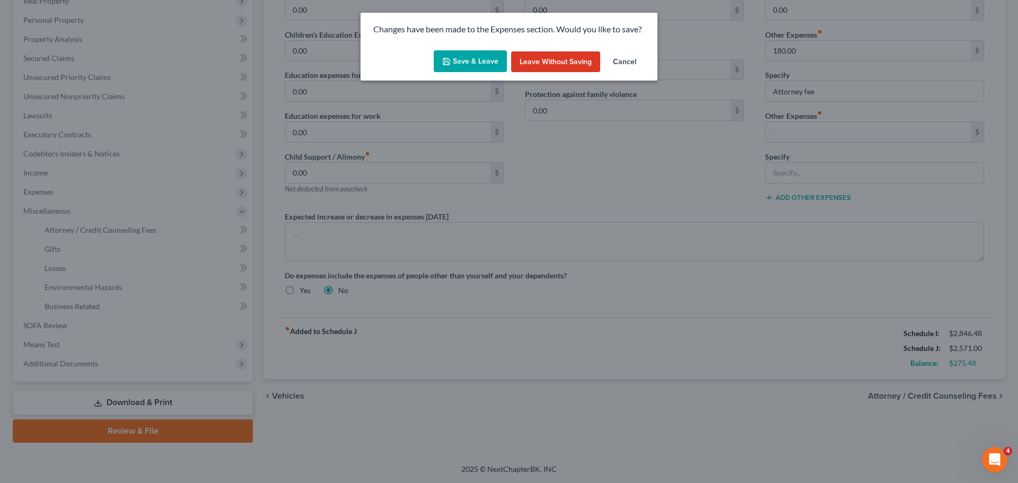
click at [465, 58] on button "Save & Leave" at bounding box center [470, 61] width 73 height 22
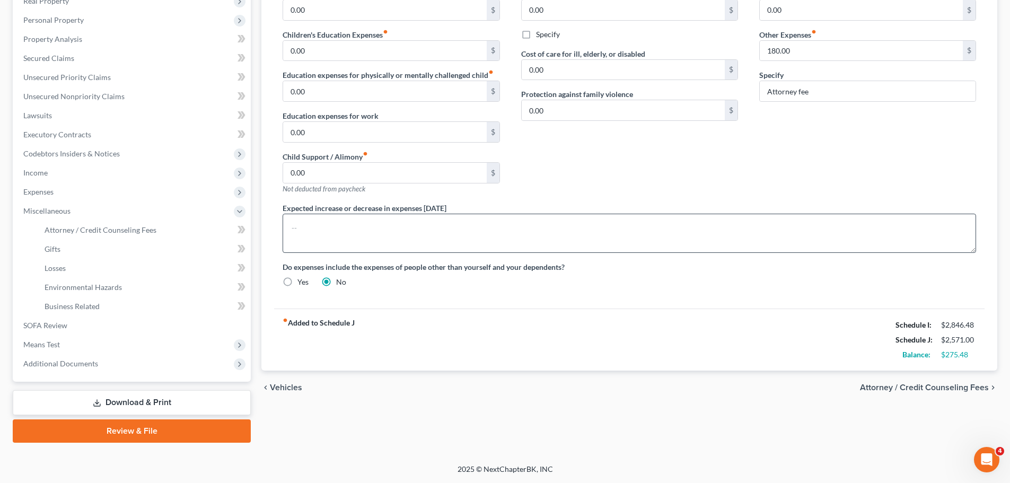
select select "1"
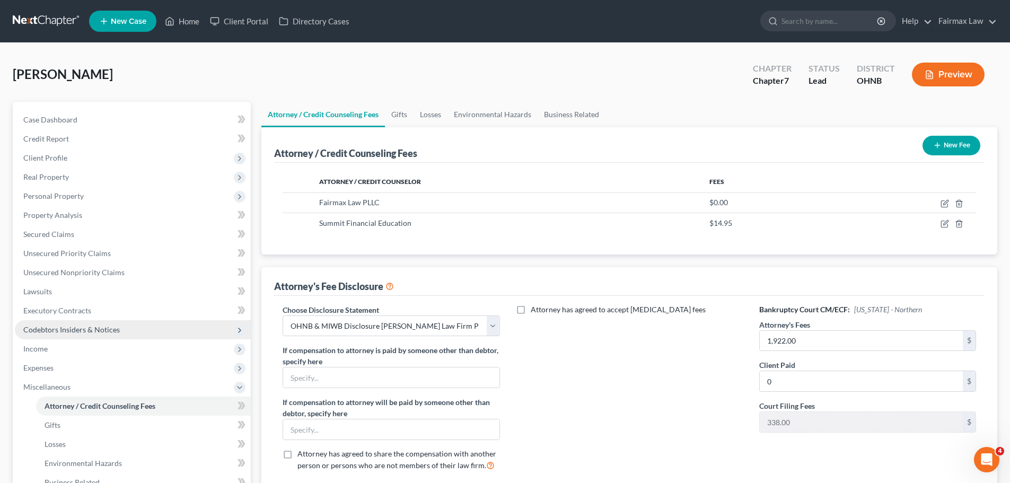
scroll to position [53, 0]
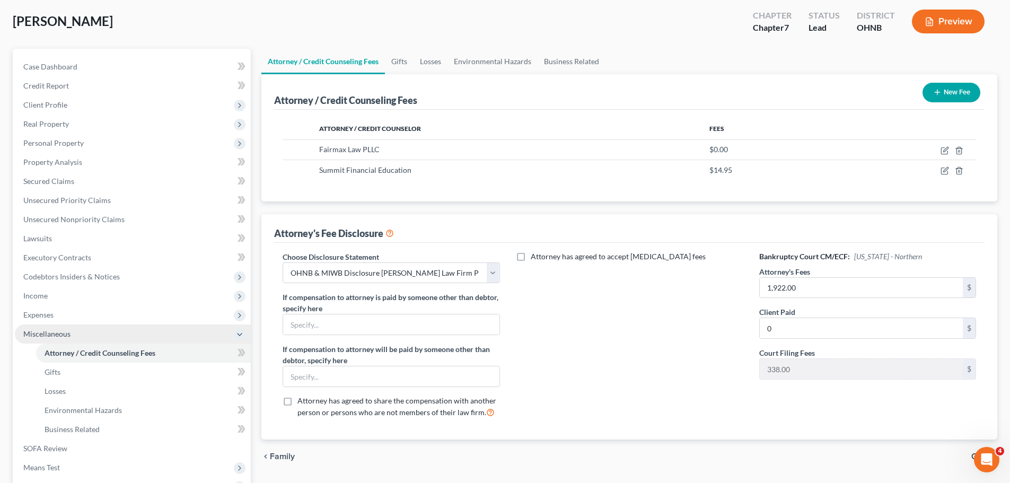
drag, startPoint x: 59, startPoint y: 321, endPoint x: 60, endPoint y: 328, distance: 7.5
click at [59, 321] on span "Expenses" at bounding box center [133, 314] width 236 height 19
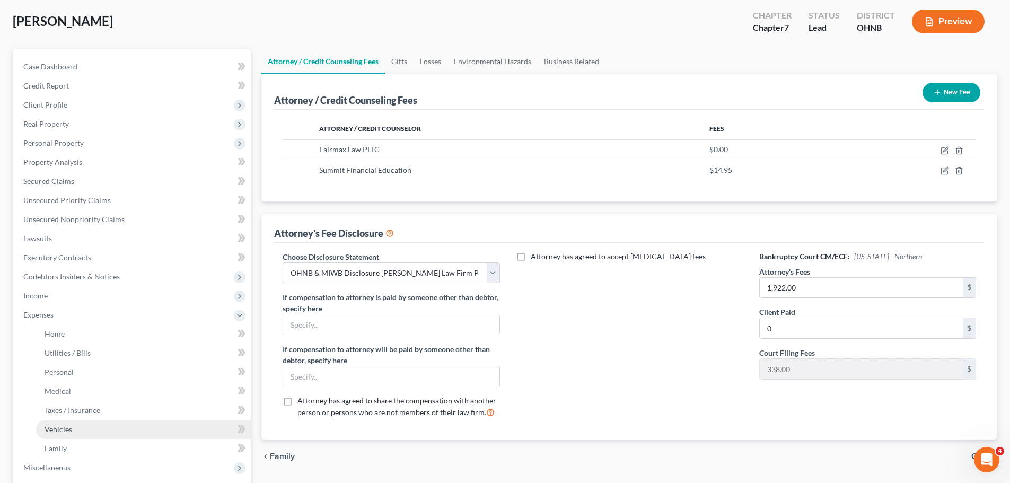
drag, startPoint x: 62, startPoint y: 422, endPoint x: 68, endPoint y: 420, distance: 6.6
click at [63, 422] on link "Vehicles" at bounding box center [143, 429] width 215 height 19
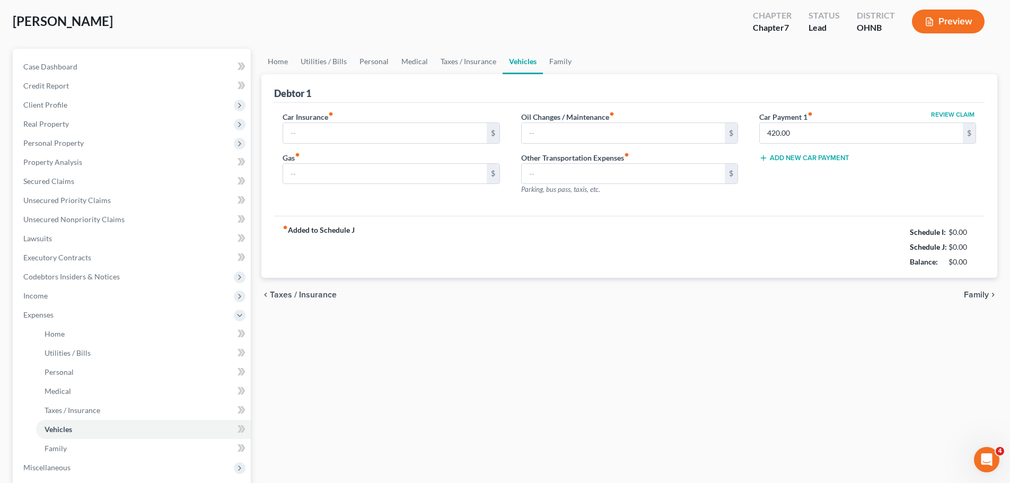
scroll to position [7, 0]
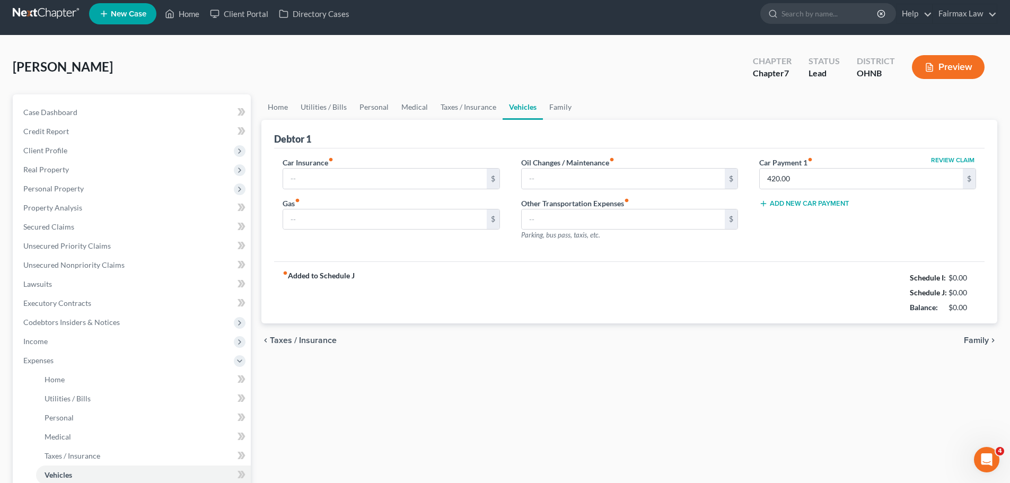
type input "115.00"
type input "200.00"
type input "16.00"
type input "0.00"
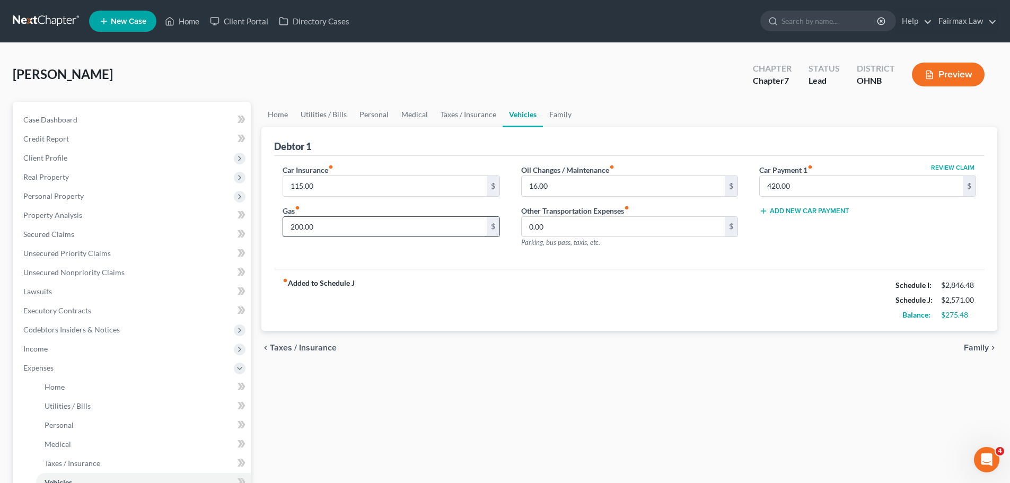
click at [348, 231] on input "200.00" at bounding box center [384, 227] width 203 height 20
type input "300.00"
click at [431, 330] on div "fiber_manual_record Added to Schedule J Schedule I: $2,846.48 Schedule J: $2,67…" at bounding box center [629, 300] width 711 height 62
click at [374, 111] on link "Personal" at bounding box center [374, 114] width 42 height 25
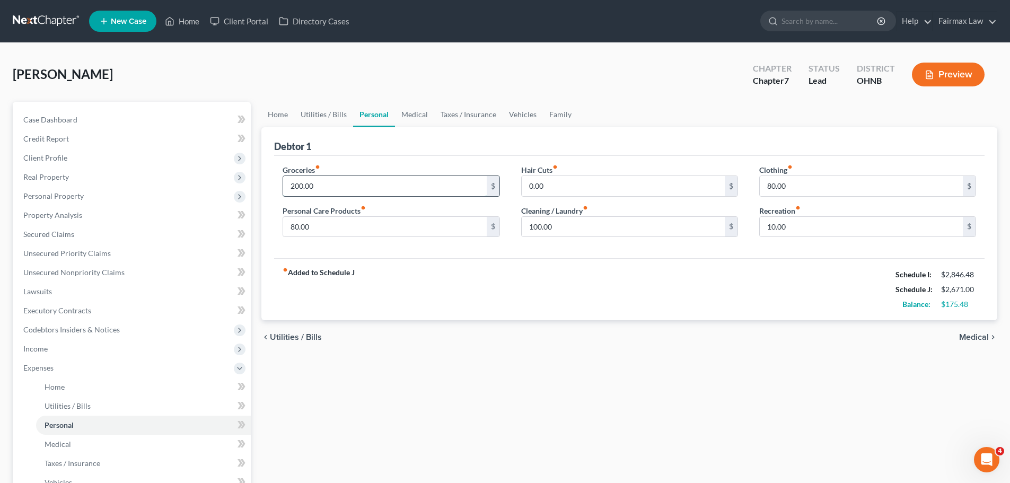
click at [303, 188] on input "200.00" at bounding box center [384, 186] width 203 height 20
type input "250.00"
click at [542, 292] on div "fiber_manual_record Added to Schedule J Schedule I: $2,846.48 Schedule J: $2,72…" at bounding box center [629, 289] width 711 height 62
drag, startPoint x: 891, startPoint y: 274, endPoint x: 980, endPoint y: 306, distance: 95.0
click at [976, 306] on div "Schedule I: $2,846.48 Schedule J: $2,721.00 Balance: $125.48" at bounding box center [936, 289] width 81 height 45
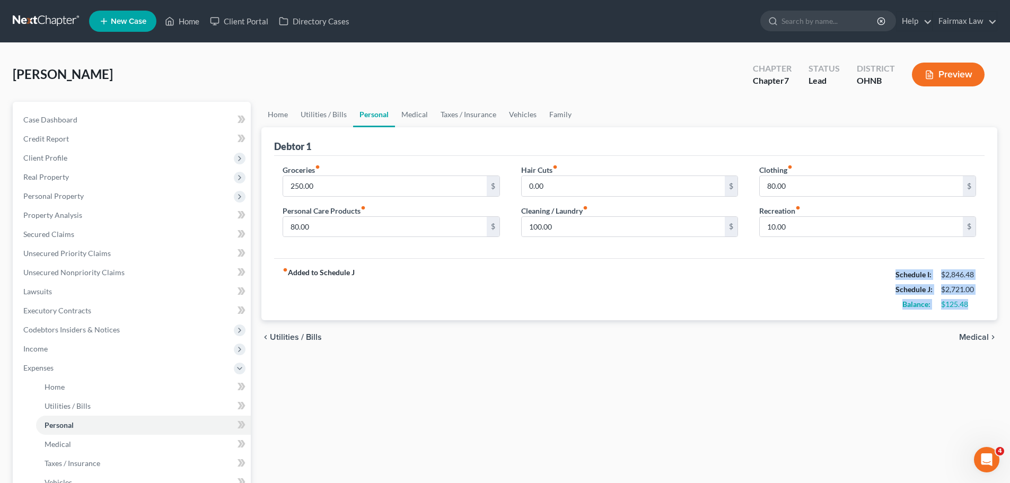
copy div "Schedule I: $2,846.48 Schedule J: $2,721.00 Balance: $125.48"
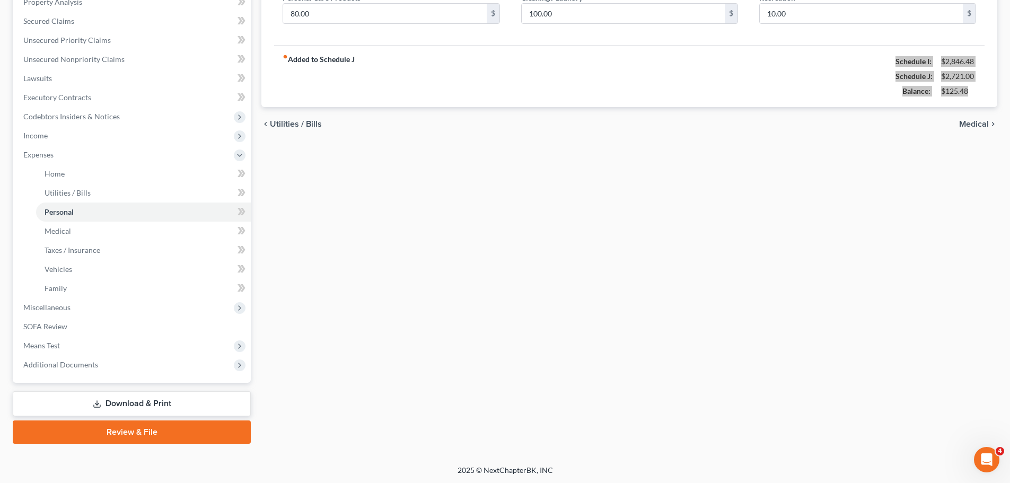
scroll to position [214, 0]
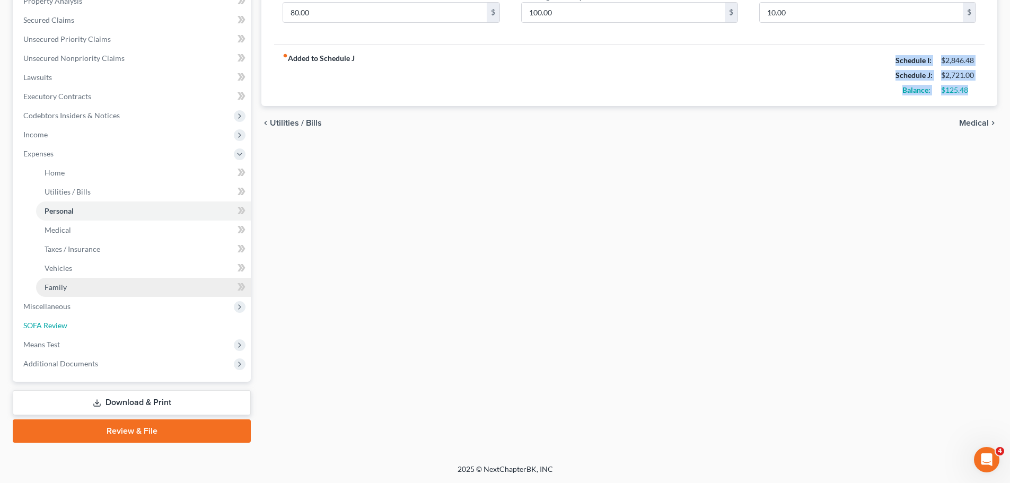
drag, startPoint x: 52, startPoint y: 321, endPoint x: 225, endPoint y: 279, distance: 177.9
click at [52, 321] on span "SOFA Review" at bounding box center [45, 325] width 44 height 9
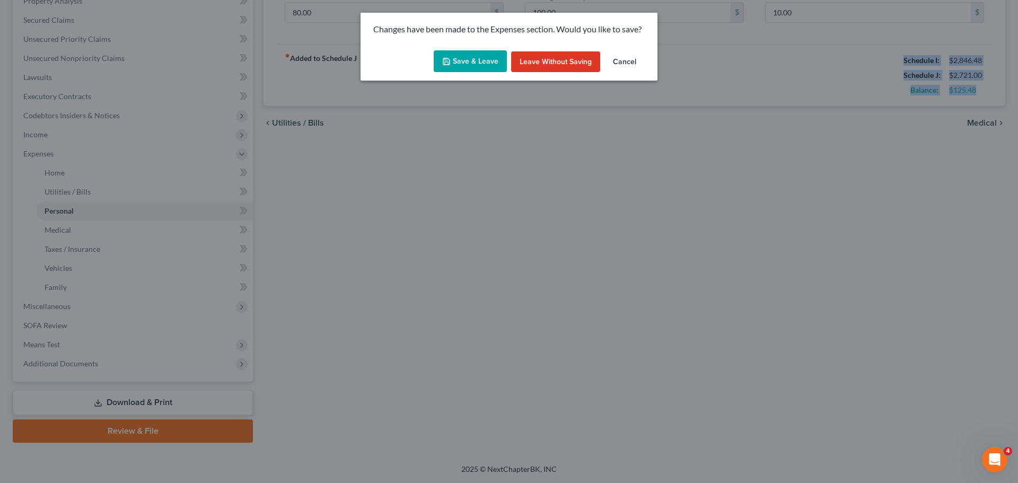
click at [478, 57] on button "Save & Leave" at bounding box center [470, 61] width 73 height 22
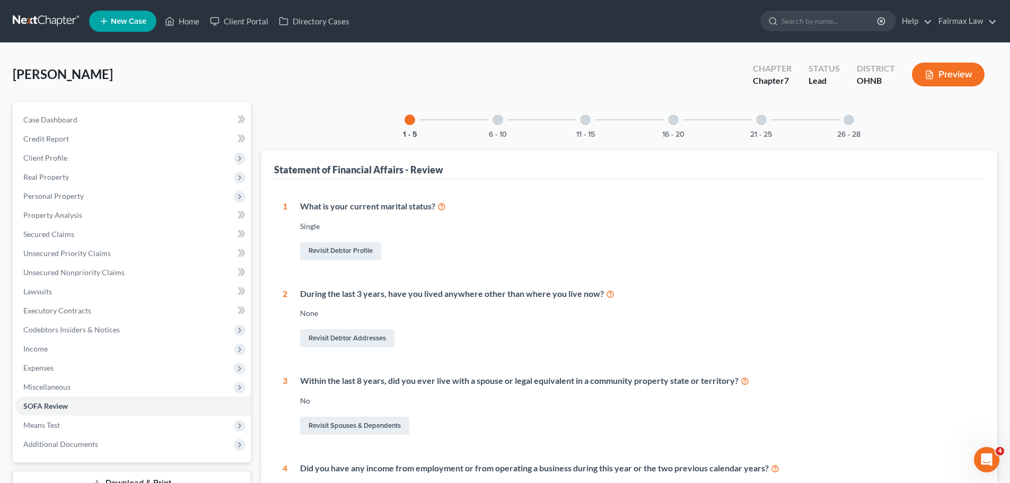
click at [509, 120] on div "6 - 10" at bounding box center [498, 120] width 36 height 36
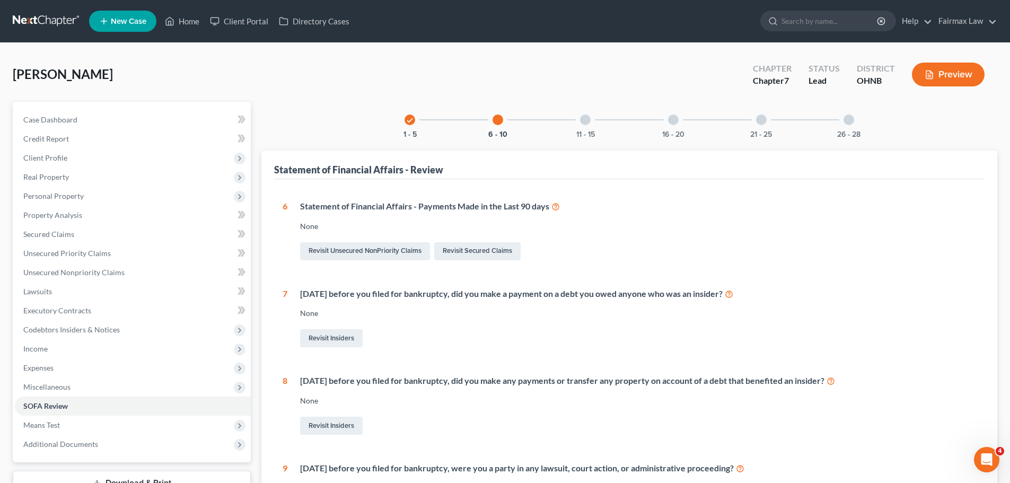
click at [587, 118] on div at bounding box center [585, 120] width 11 height 11
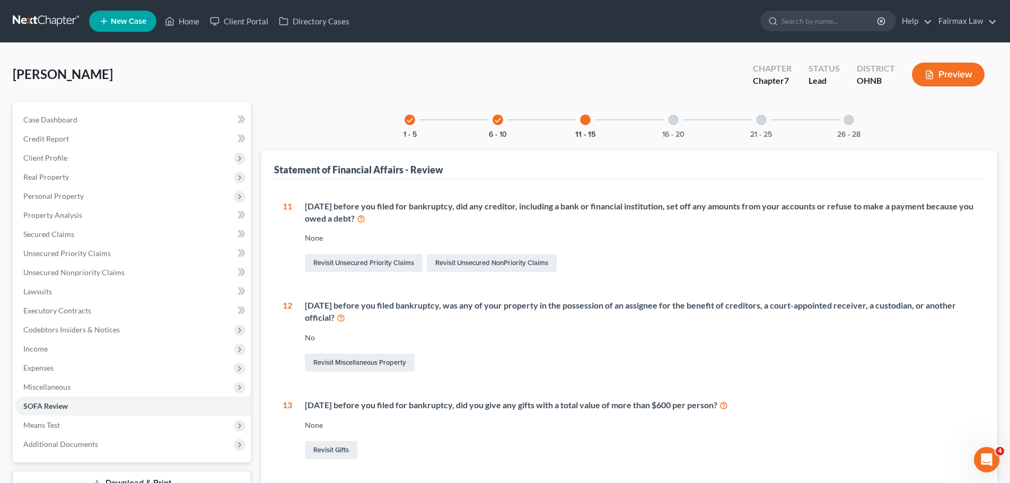
click at [664, 119] on div "16 - 20" at bounding box center [673, 120] width 36 height 36
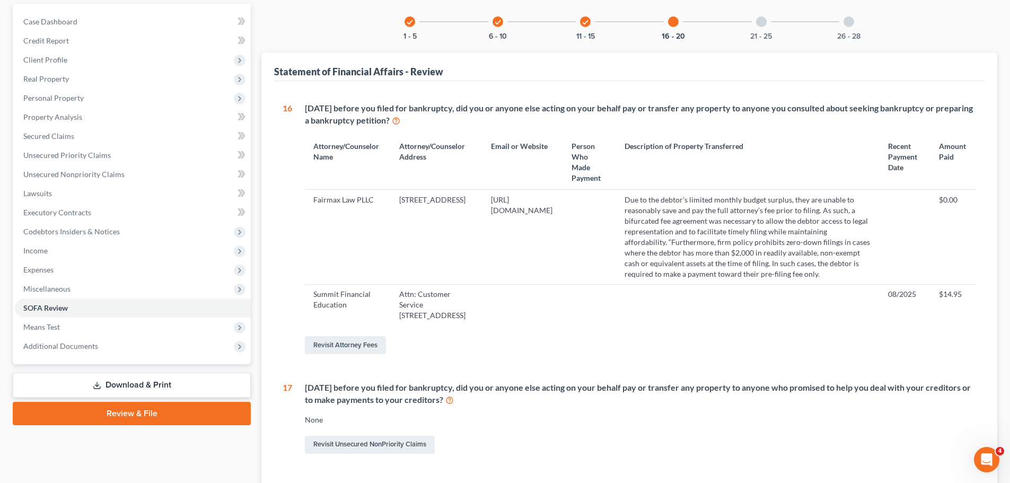
scroll to position [53, 0]
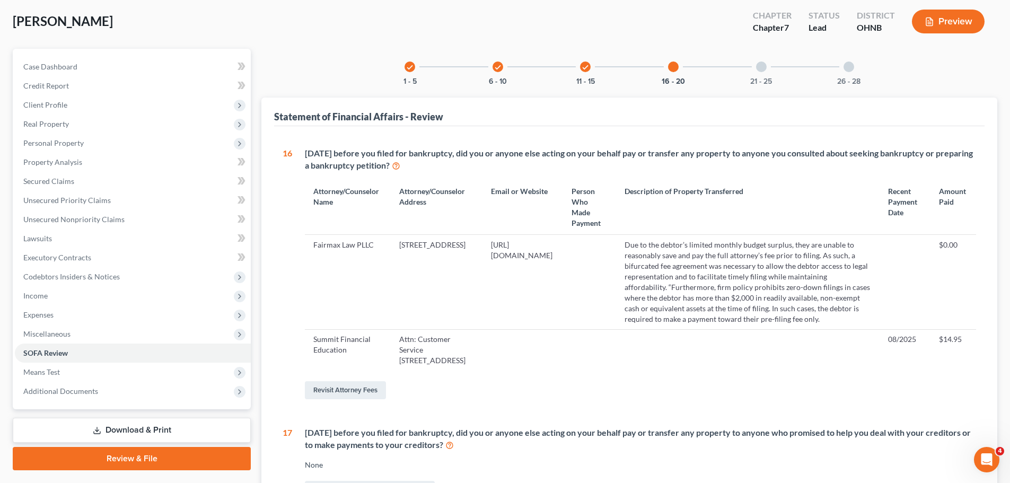
click at [752, 66] on div "21 - 25" at bounding box center [761, 67] width 36 height 36
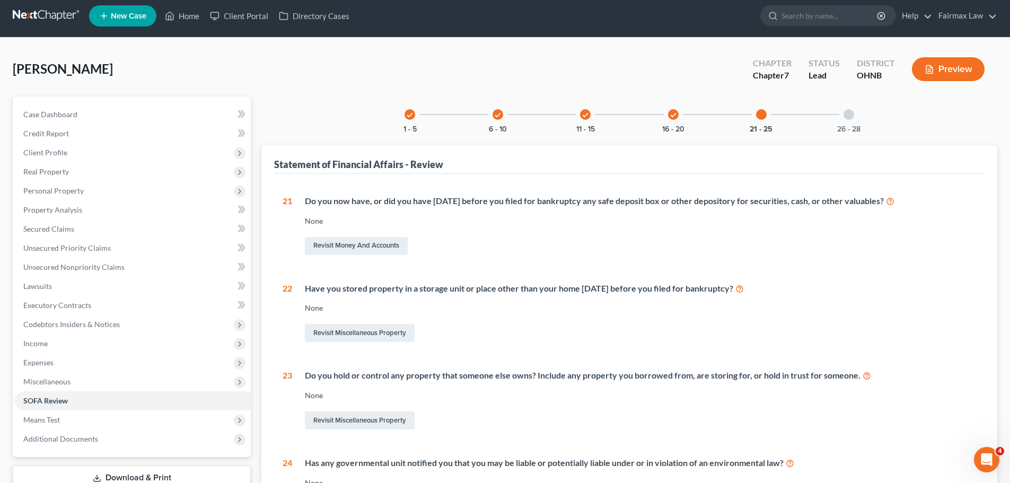
scroll to position [0, 0]
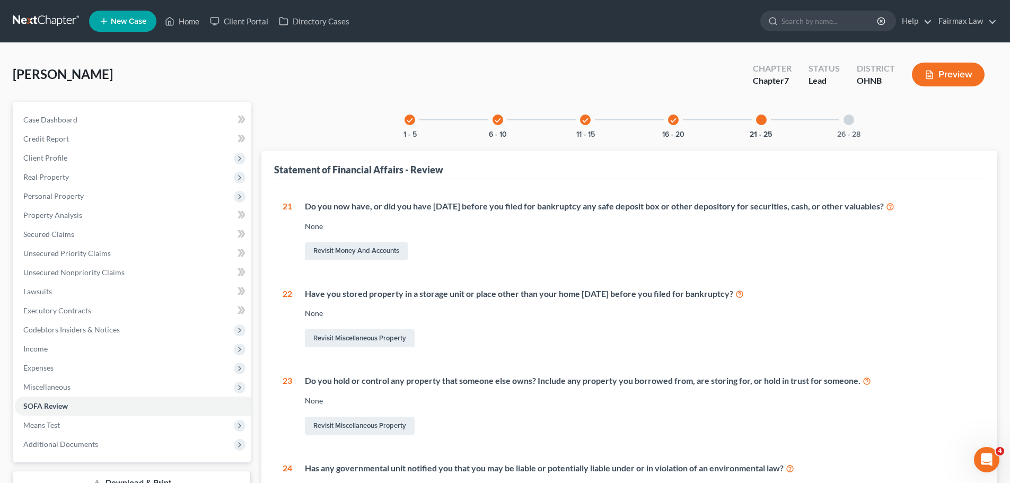
click at [851, 122] on div at bounding box center [849, 120] width 11 height 11
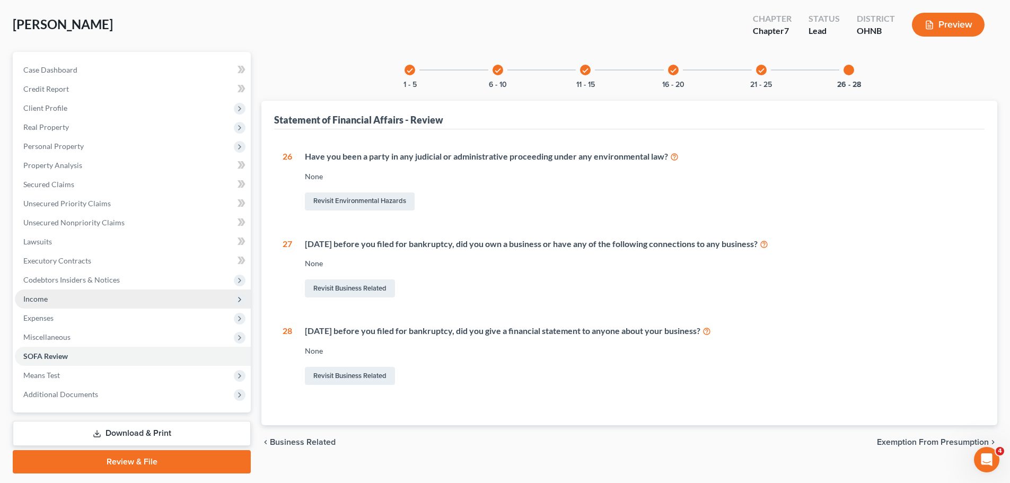
scroll to position [81, 0]
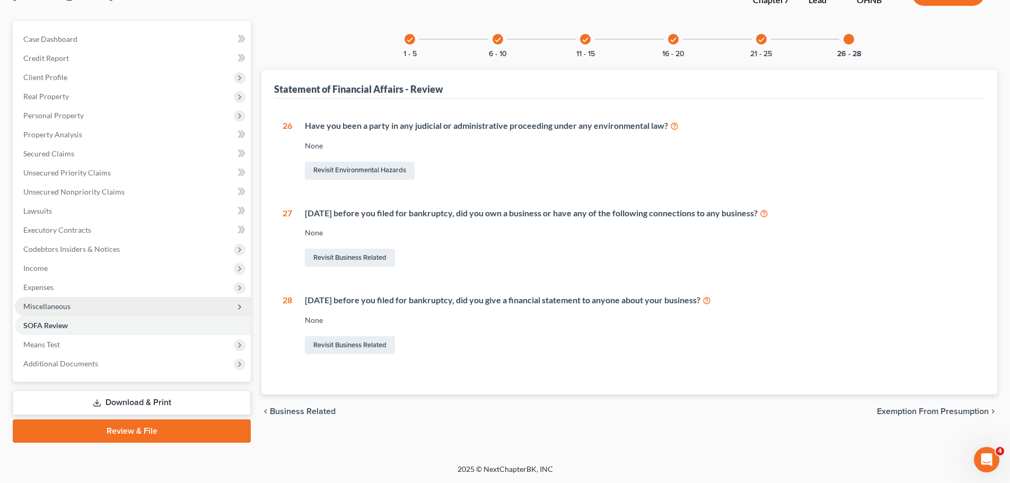
click at [54, 306] on span "Miscellaneous" at bounding box center [46, 306] width 47 height 9
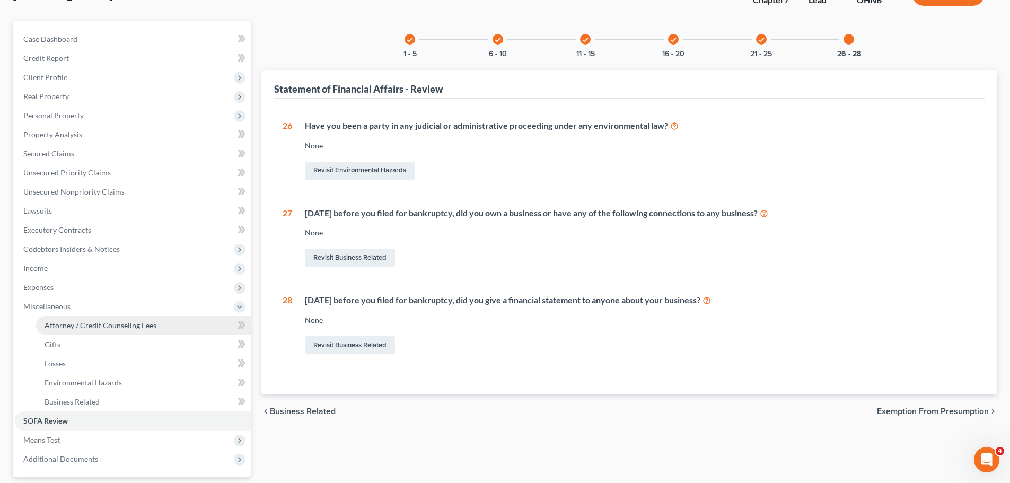
click at [89, 324] on span "Attorney / Credit Counseling Fees" at bounding box center [101, 325] width 112 height 9
select select "1"
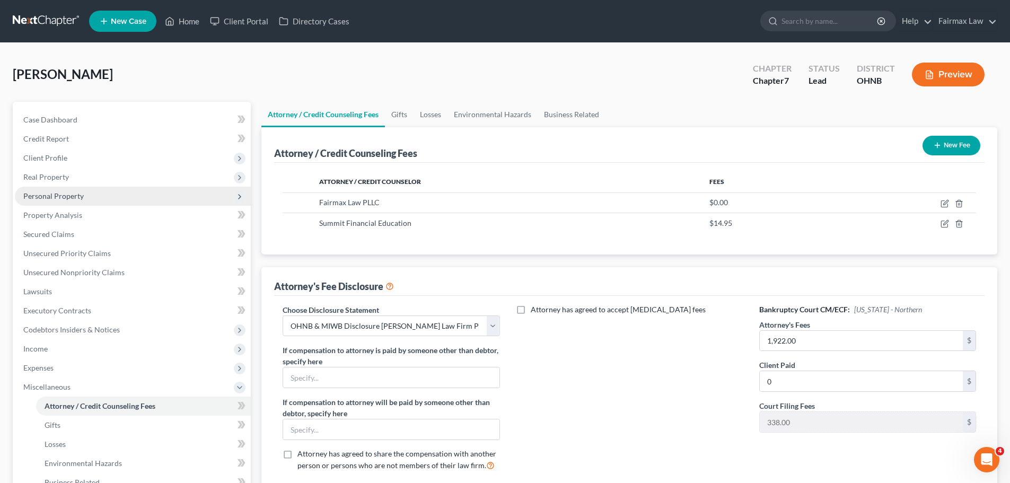
click at [63, 195] on span "Personal Property" at bounding box center [53, 195] width 60 height 9
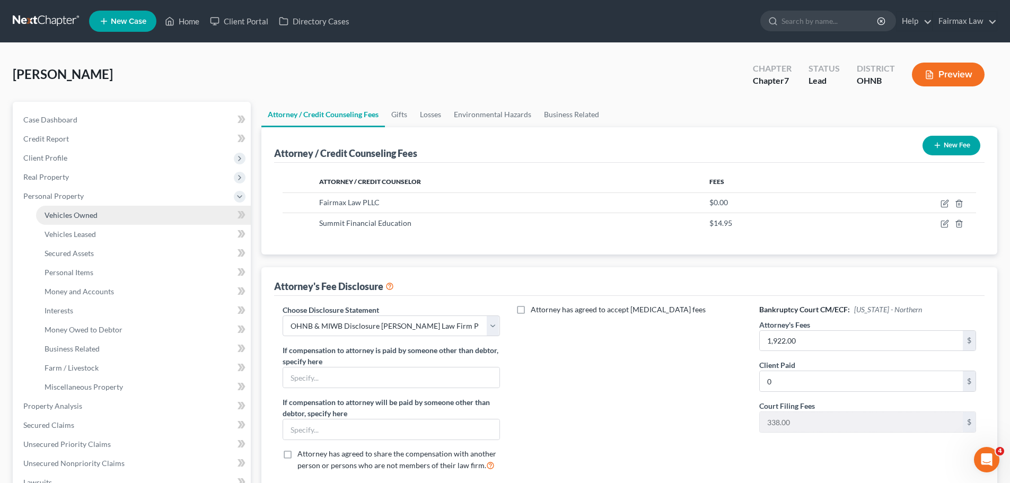
click at [76, 213] on span "Vehicles Owned" at bounding box center [71, 215] width 53 height 9
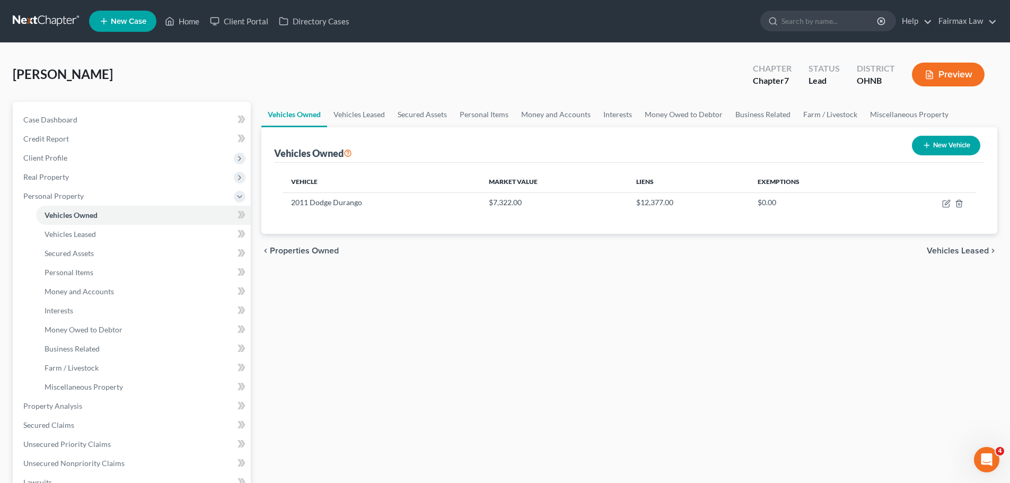
drag, startPoint x: 52, startPoint y: 57, endPoint x: 2, endPoint y: 52, distance: 51.1
click at [52, 57] on div "[PERSON_NAME] Upgraded Chapter Chapter 7 Status Lead District OHNB Preview" at bounding box center [505, 79] width 985 height 46
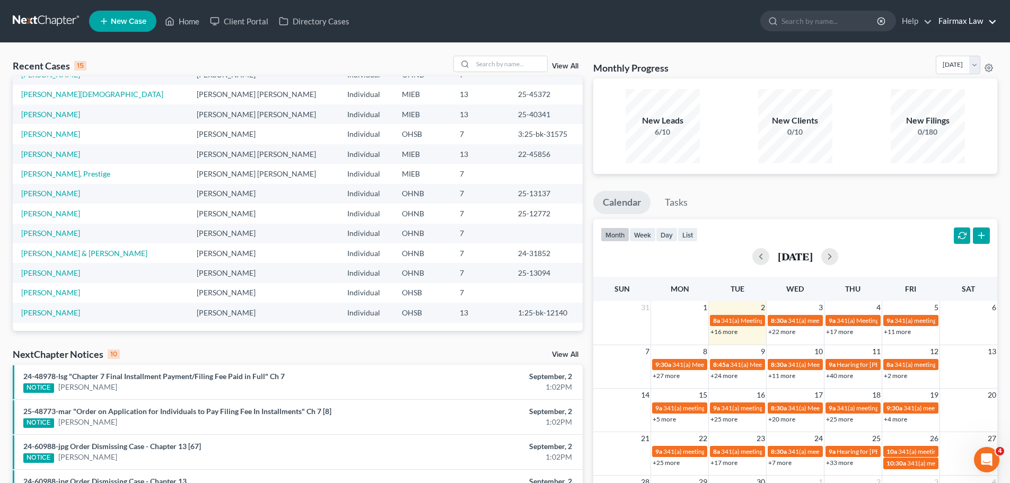
click at [951, 17] on link "Fairmax Law" at bounding box center [965, 21] width 64 height 19
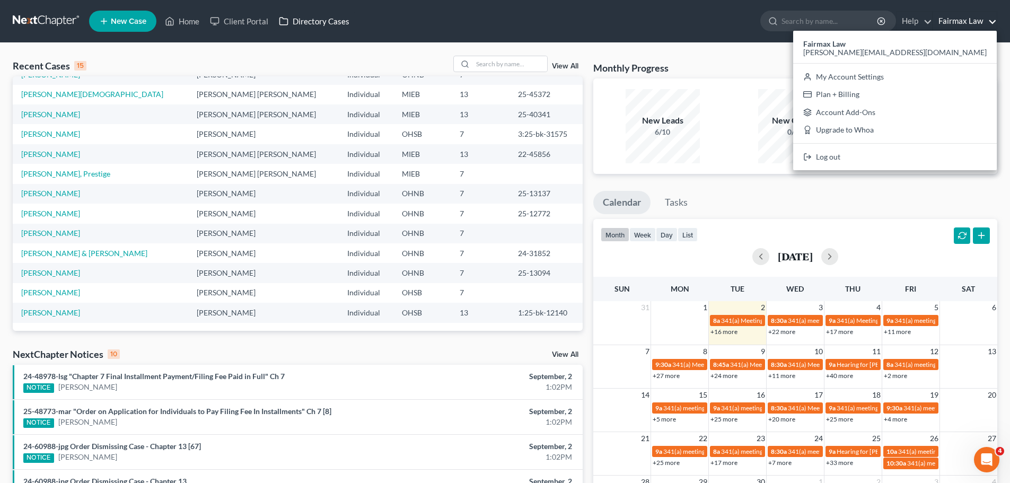
click at [294, 24] on link "Directory Cases" at bounding box center [314, 21] width 81 height 19
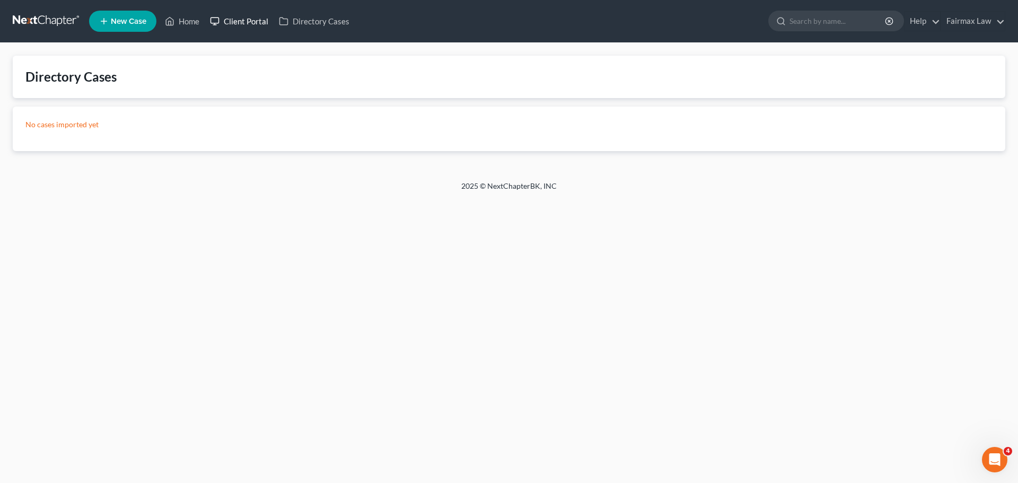
click at [255, 22] on link "Client Portal" at bounding box center [239, 21] width 69 height 19
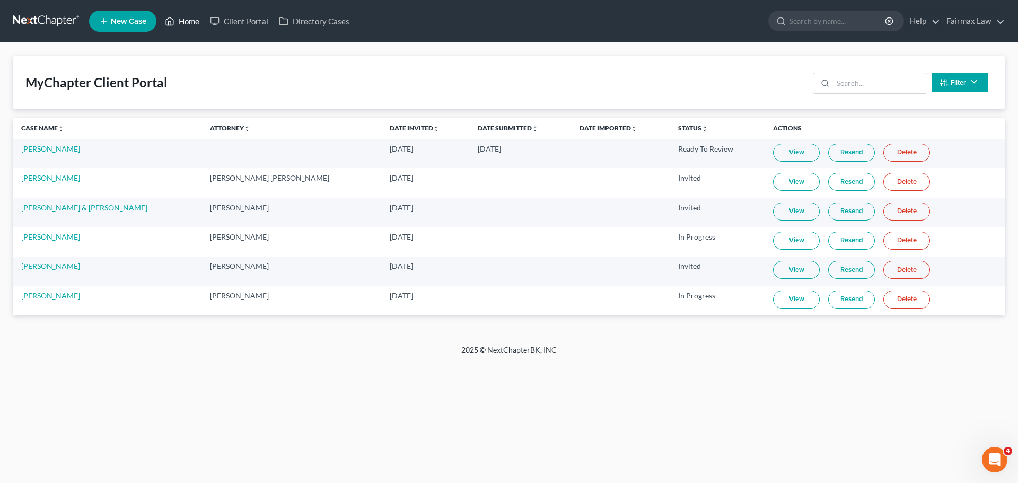
click at [192, 21] on link "Home" at bounding box center [182, 21] width 45 height 19
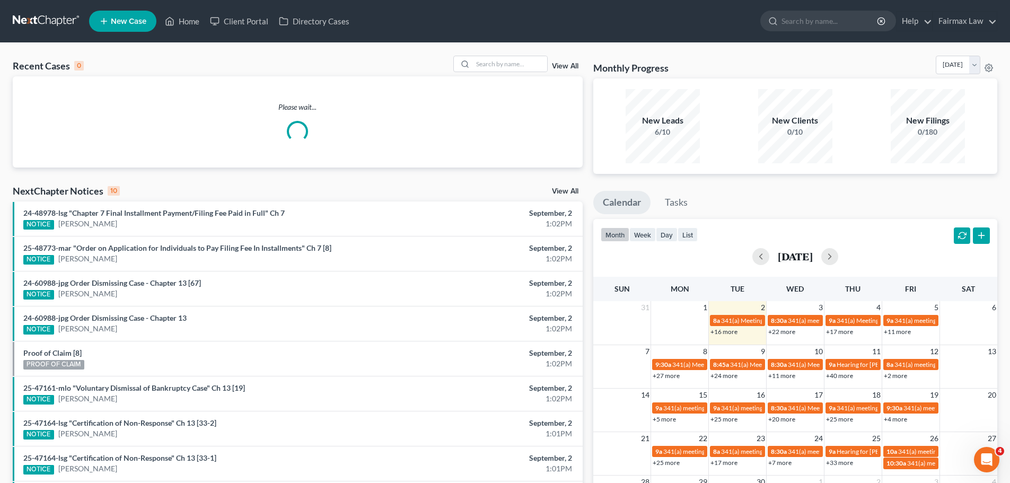
click at [69, 20] on link at bounding box center [47, 21] width 68 height 19
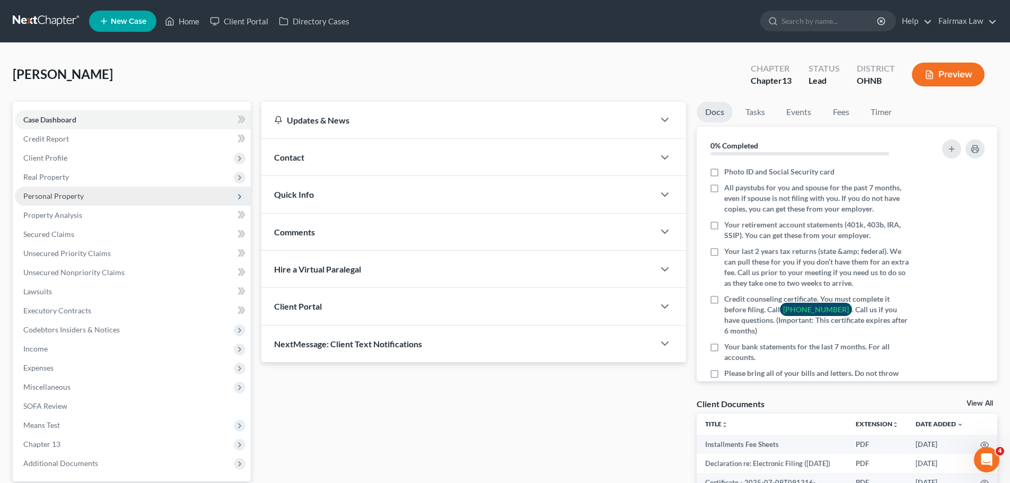
click at [54, 194] on span "Personal Property" at bounding box center [53, 195] width 60 height 9
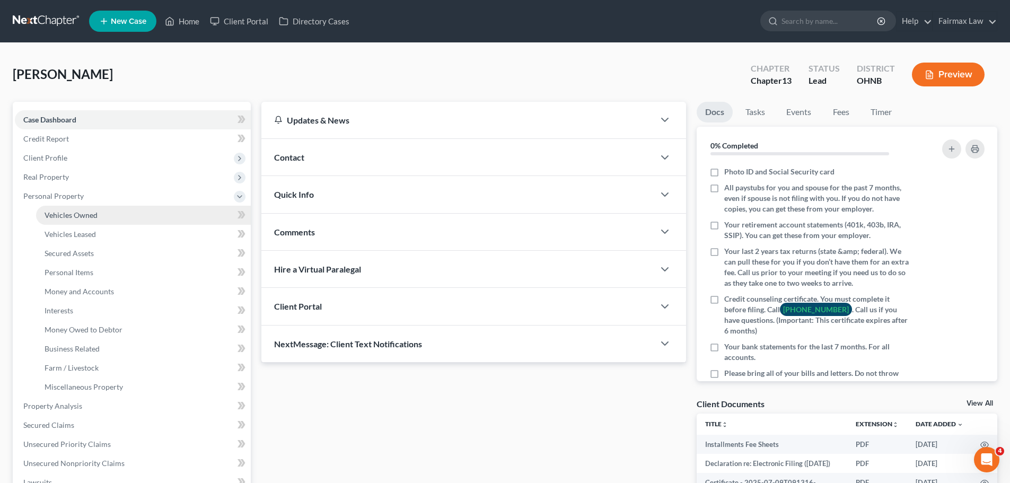
click at [80, 219] on span "Vehicles Owned" at bounding box center [71, 215] width 53 height 9
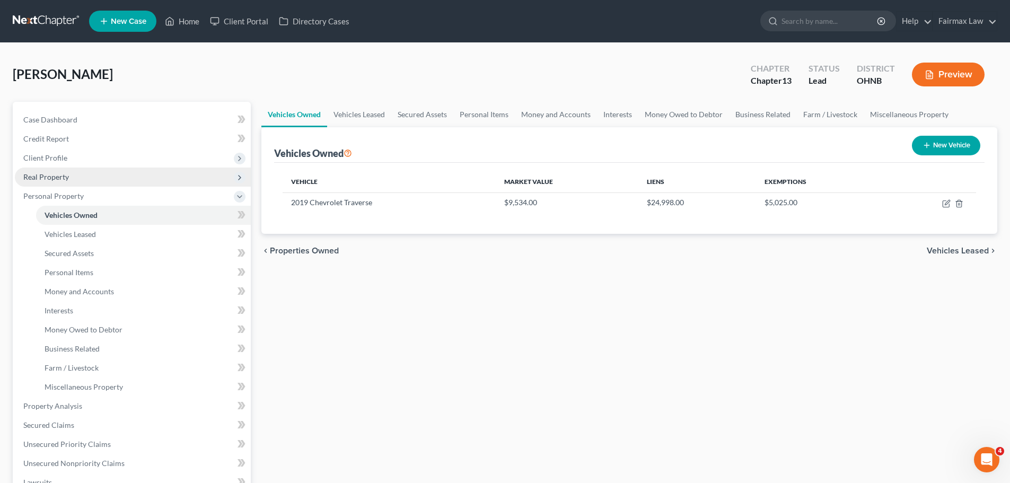
click at [49, 179] on span "Real Property" at bounding box center [46, 176] width 46 height 9
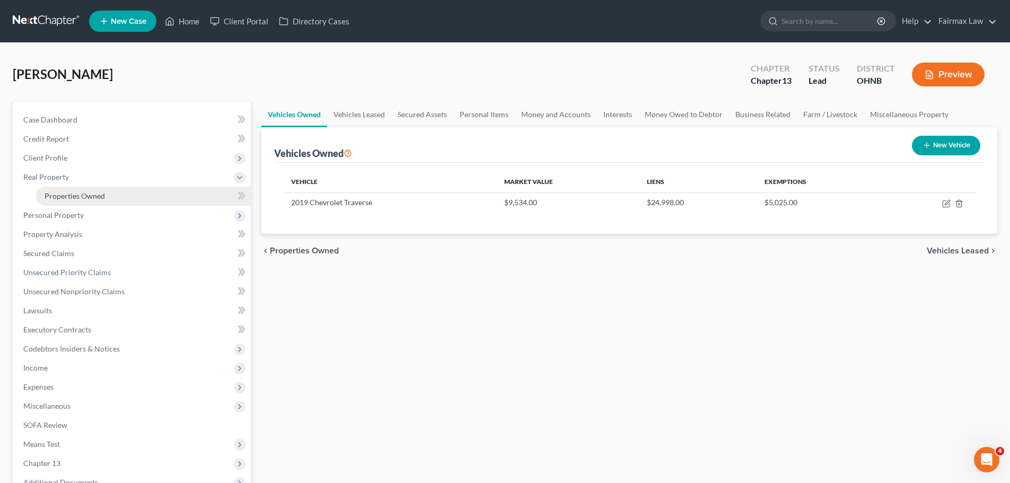
click at [60, 190] on link "Properties Owned" at bounding box center [143, 196] width 215 height 19
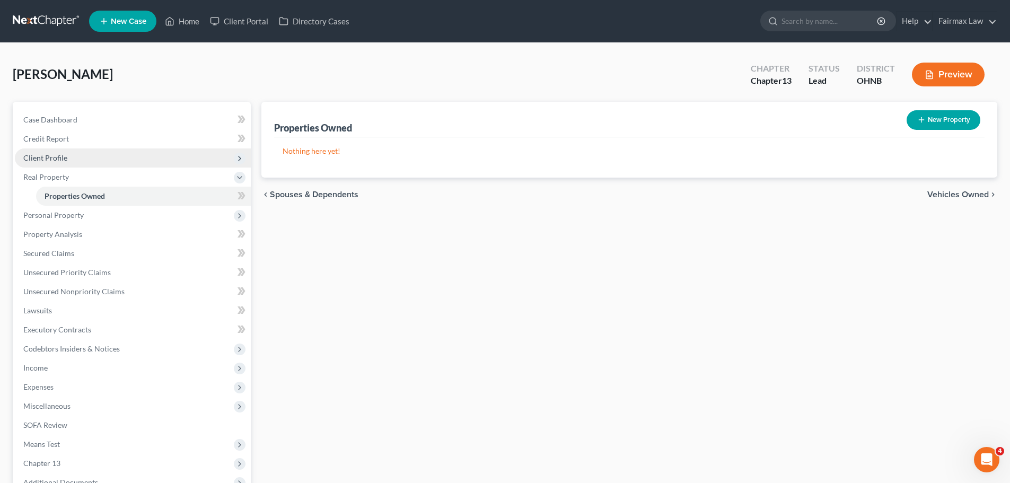
click at [53, 162] on span "Client Profile" at bounding box center [133, 157] width 236 height 19
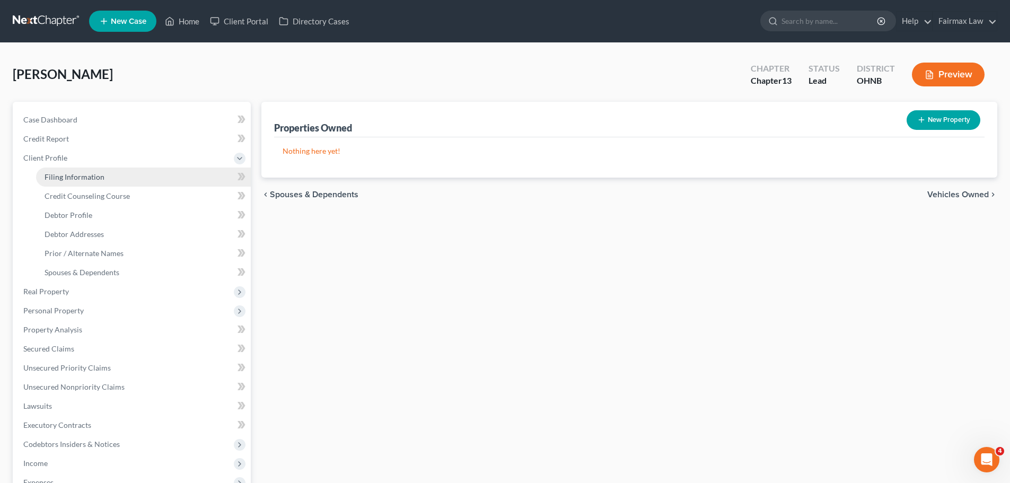
click at [69, 173] on span "Filing Information" at bounding box center [75, 176] width 60 height 9
select select "1"
select select "0"
select select "3"
select select "0"
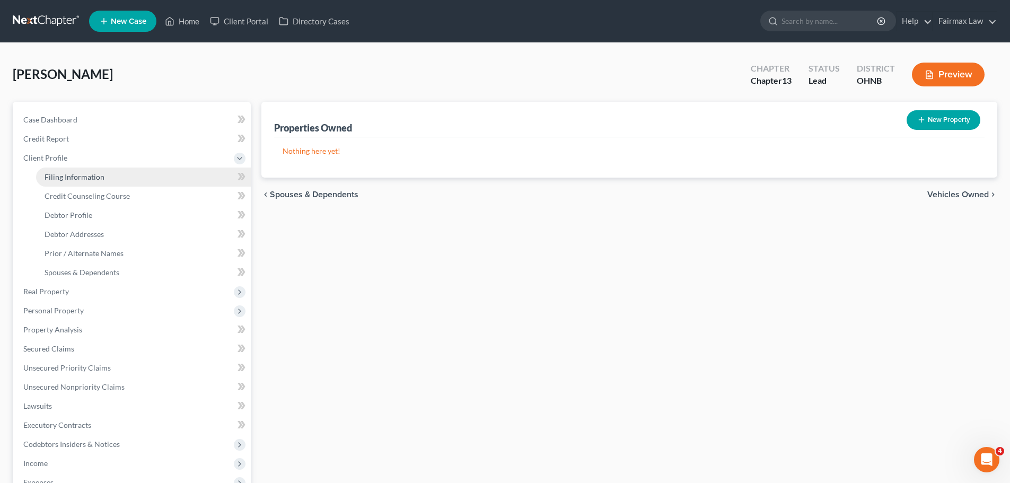
select select "36"
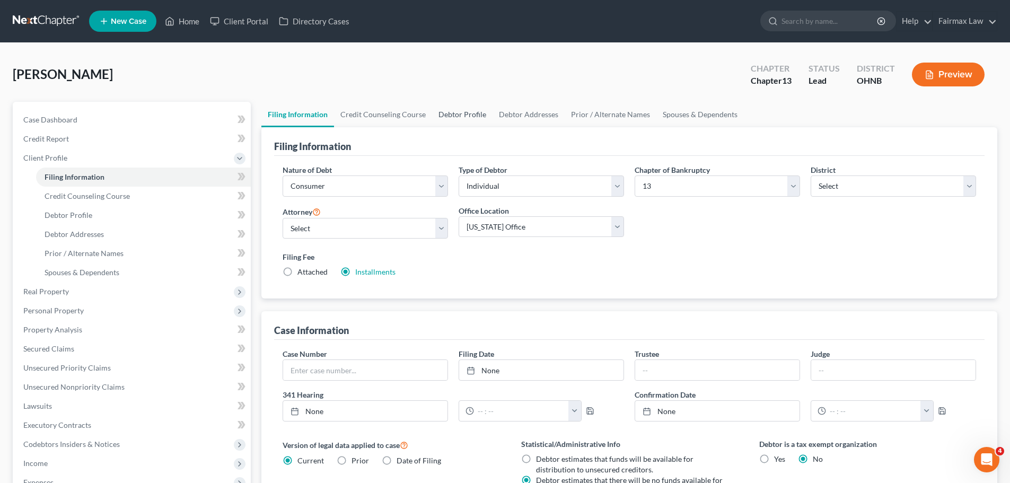
click at [453, 119] on link "Debtor Profile" at bounding box center [462, 114] width 60 height 25
select select "0"
select select "1"
